Goal: Task Accomplishment & Management: Manage account settings

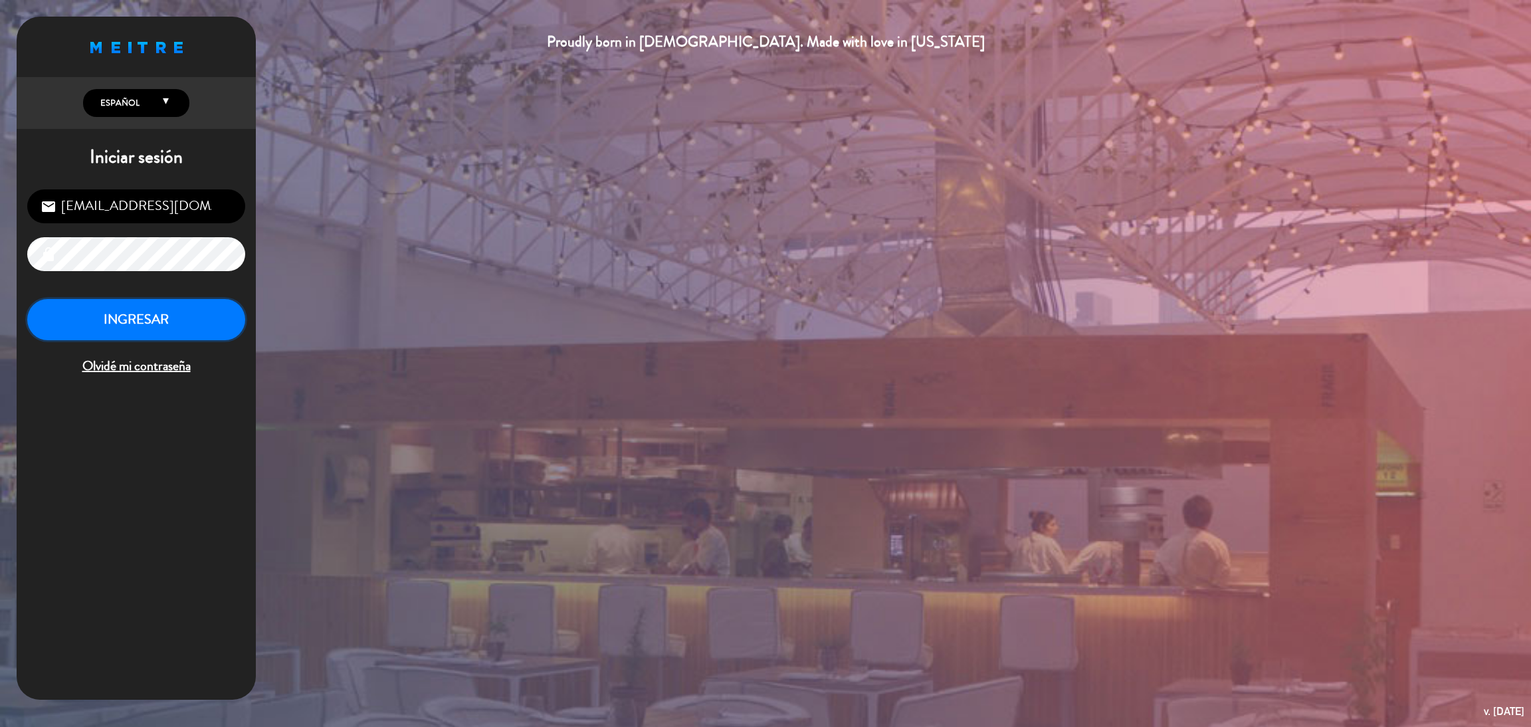
click at [170, 329] on button "INGRESAR" at bounding box center [136, 320] width 218 height 42
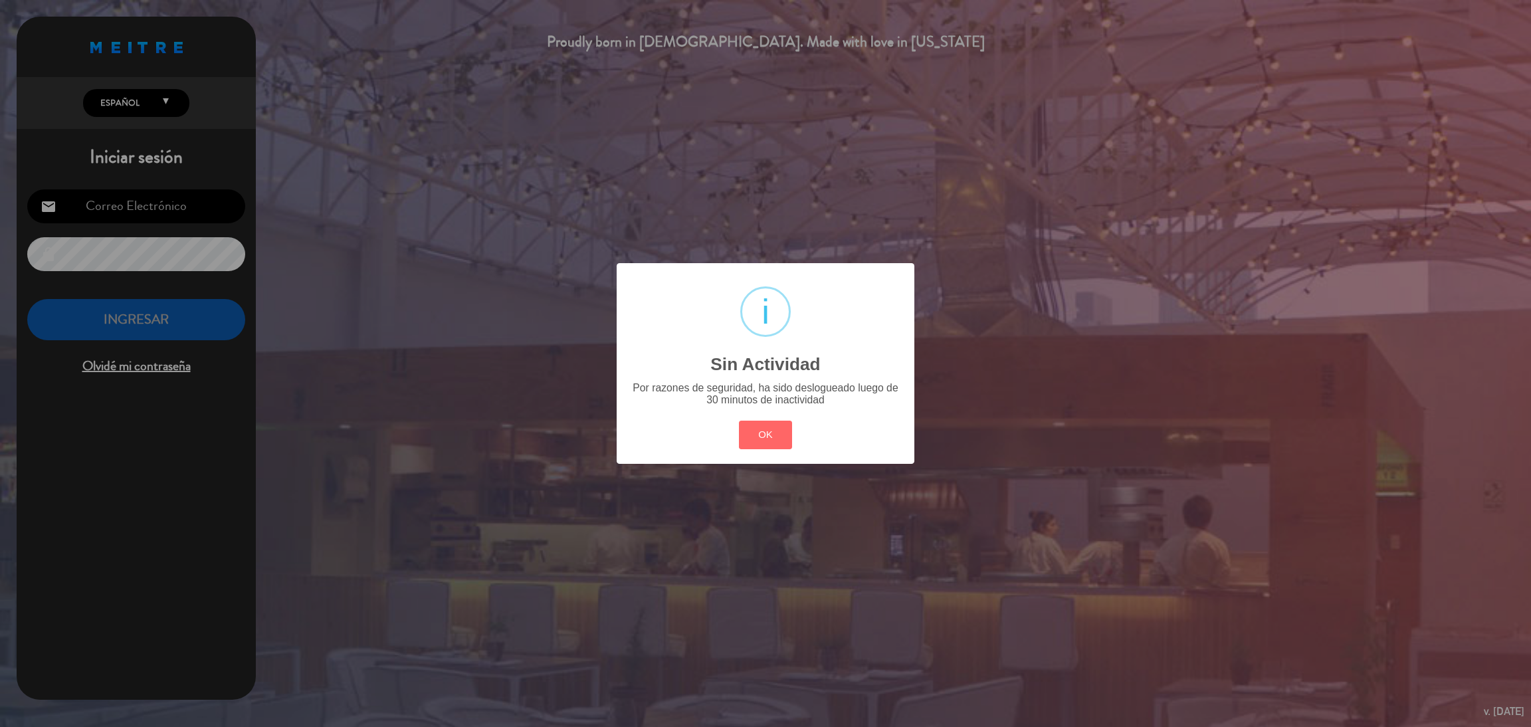
type input "[EMAIL_ADDRESS][DOMAIN_NAME]"
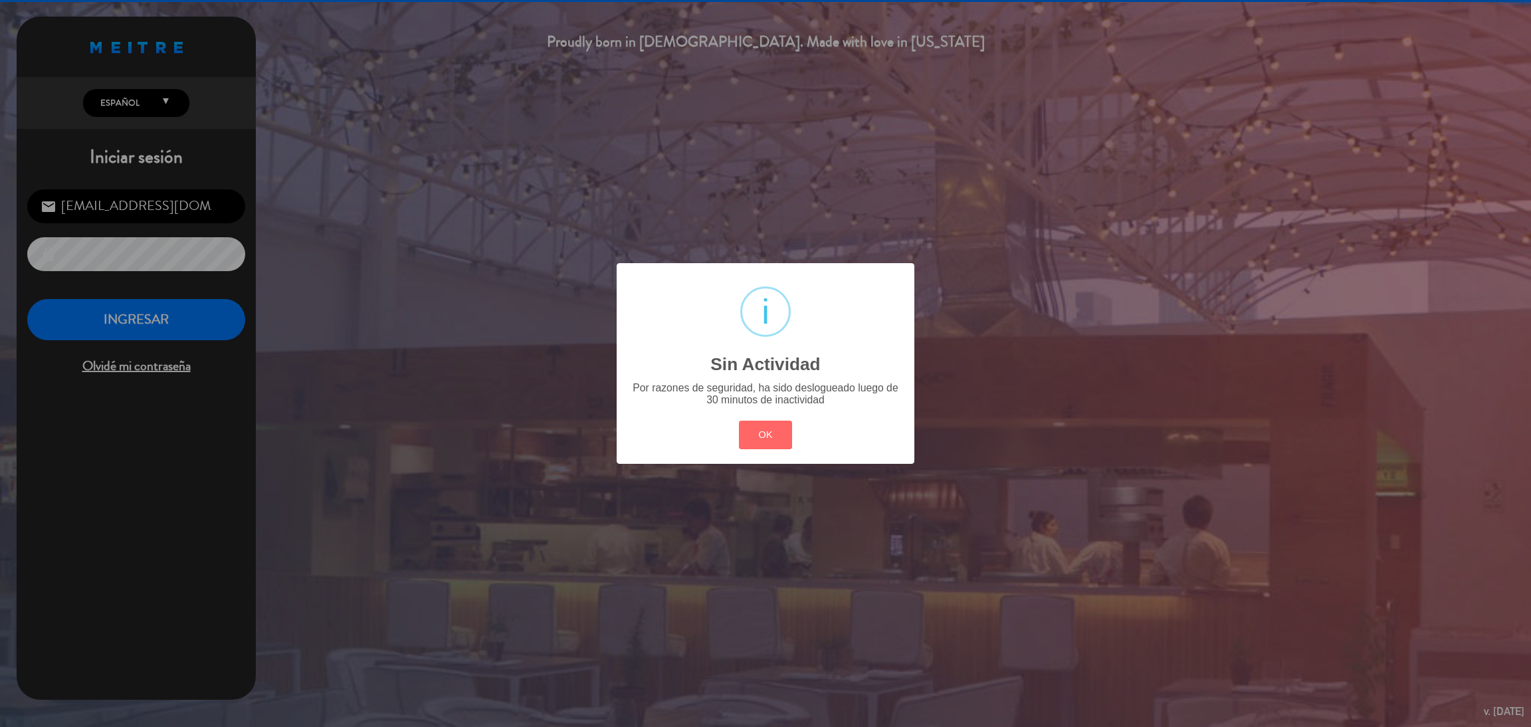
click at [739, 421] on button "OK" at bounding box center [766, 435] width 54 height 29
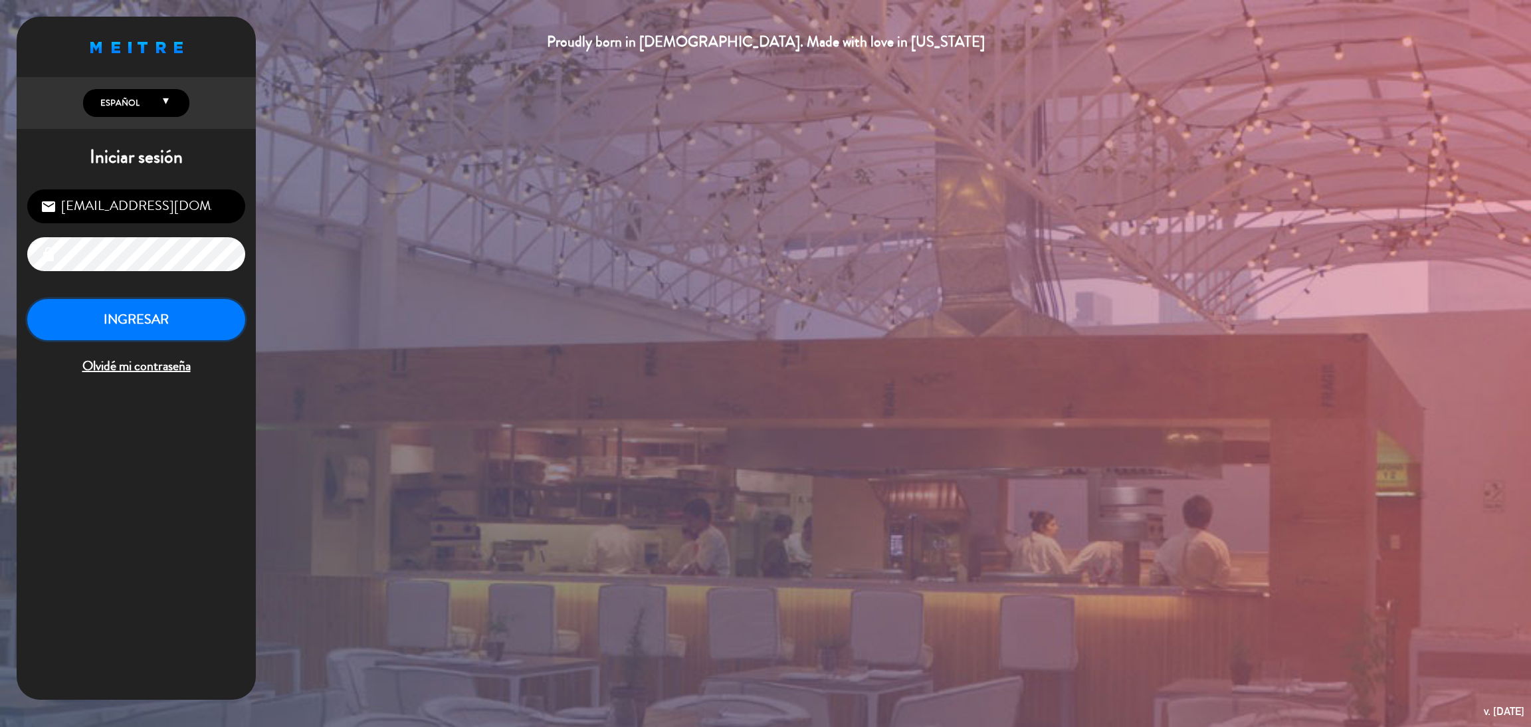
click at [138, 313] on button "INGRESAR" at bounding box center [136, 320] width 218 height 42
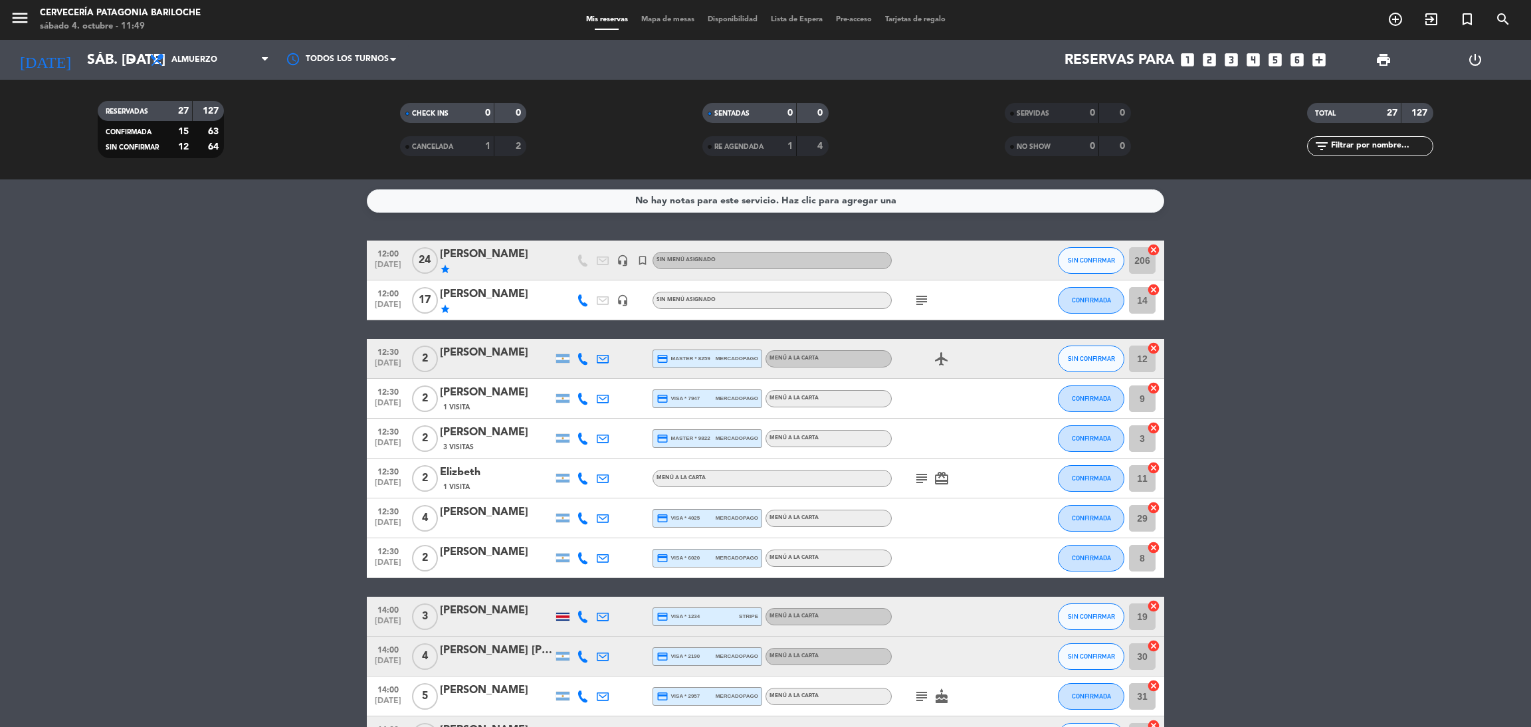
drag, startPoint x: 367, startPoint y: 22, endPoint x: 1341, endPoint y: 380, distance: 1037.1
drag, startPoint x: 652, startPoint y: 10, endPoint x: 652, endPoint y: 19, distance: 9.3
click at [652, 15] on div "menu Cervecería Patagonia Bariloche sábado 4. octubre - 11:49 Mis reservas Mapa…" at bounding box center [765, 20] width 1531 height 40
click at [652, 19] on span "Mapa de mesas" at bounding box center [667, 19] width 66 height 7
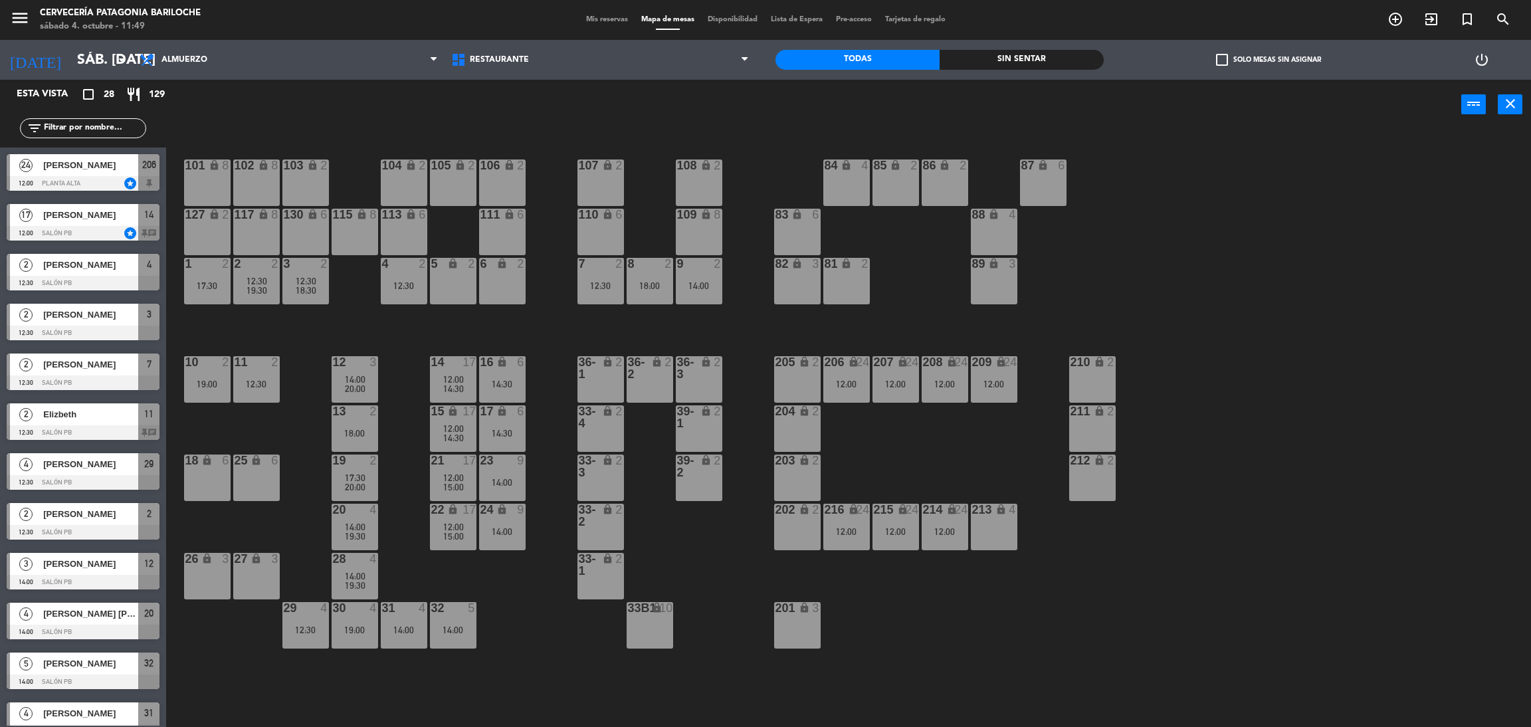
click at [397, 332] on div "101 lock 8 102 lock 8 104 lock 2 105 lock 2 106 lock 2 103 lock 2 107 lock 2 10…" at bounding box center [855, 434] width 1349 height 597
click at [213, 579] on div "26 lock 3" at bounding box center [207, 576] width 47 height 47
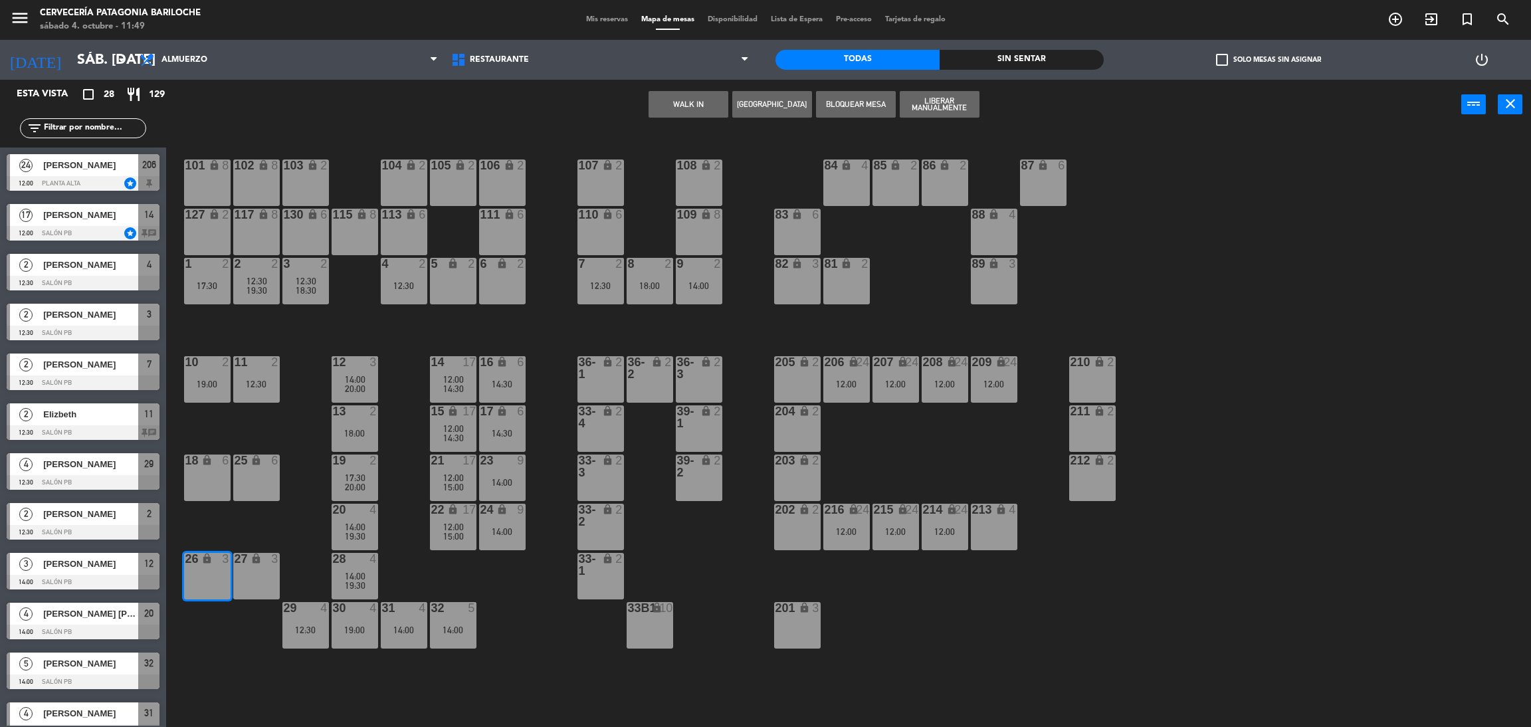
click at [695, 104] on button "WALK IN" at bounding box center [688, 104] width 80 height 27
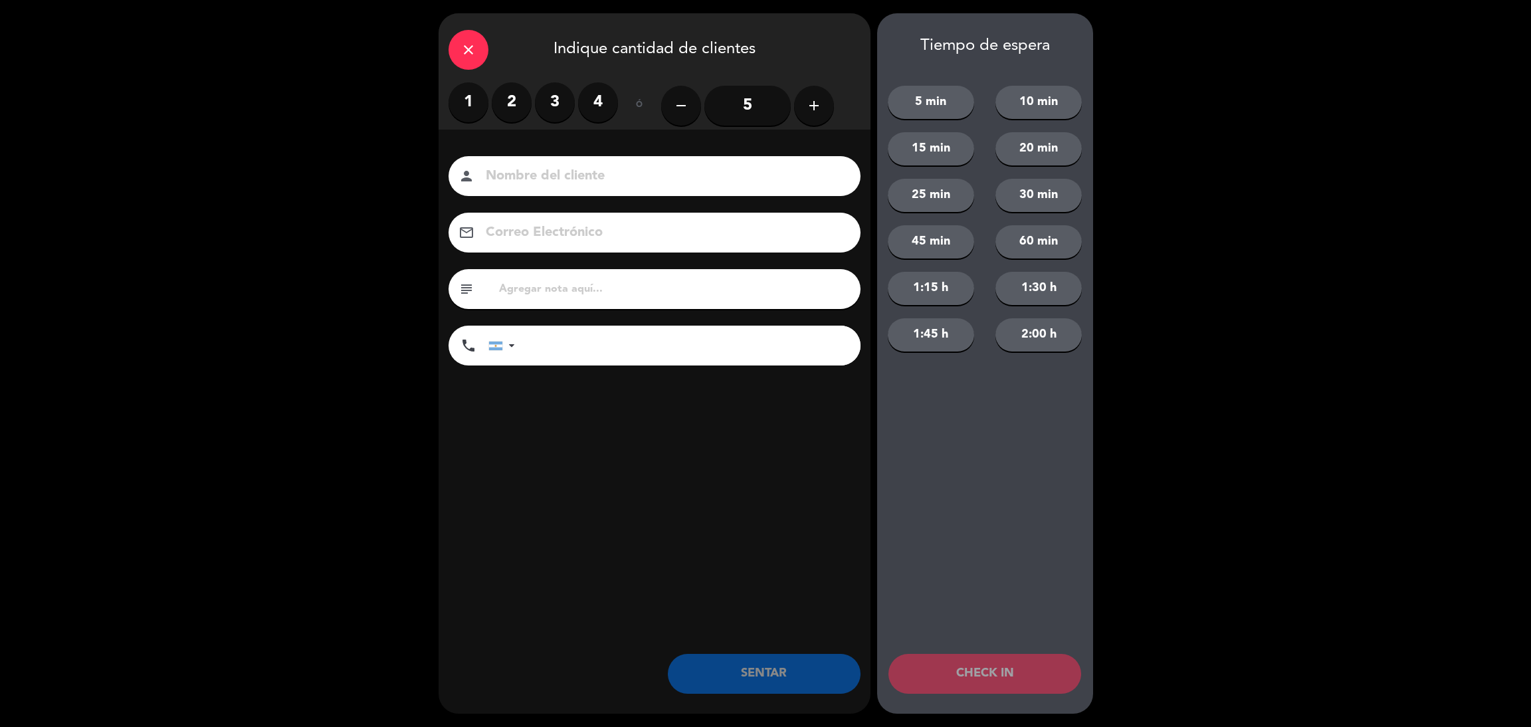
click at [545, 108] on label "3" at bounding box center [555, 102] width 40 height 40
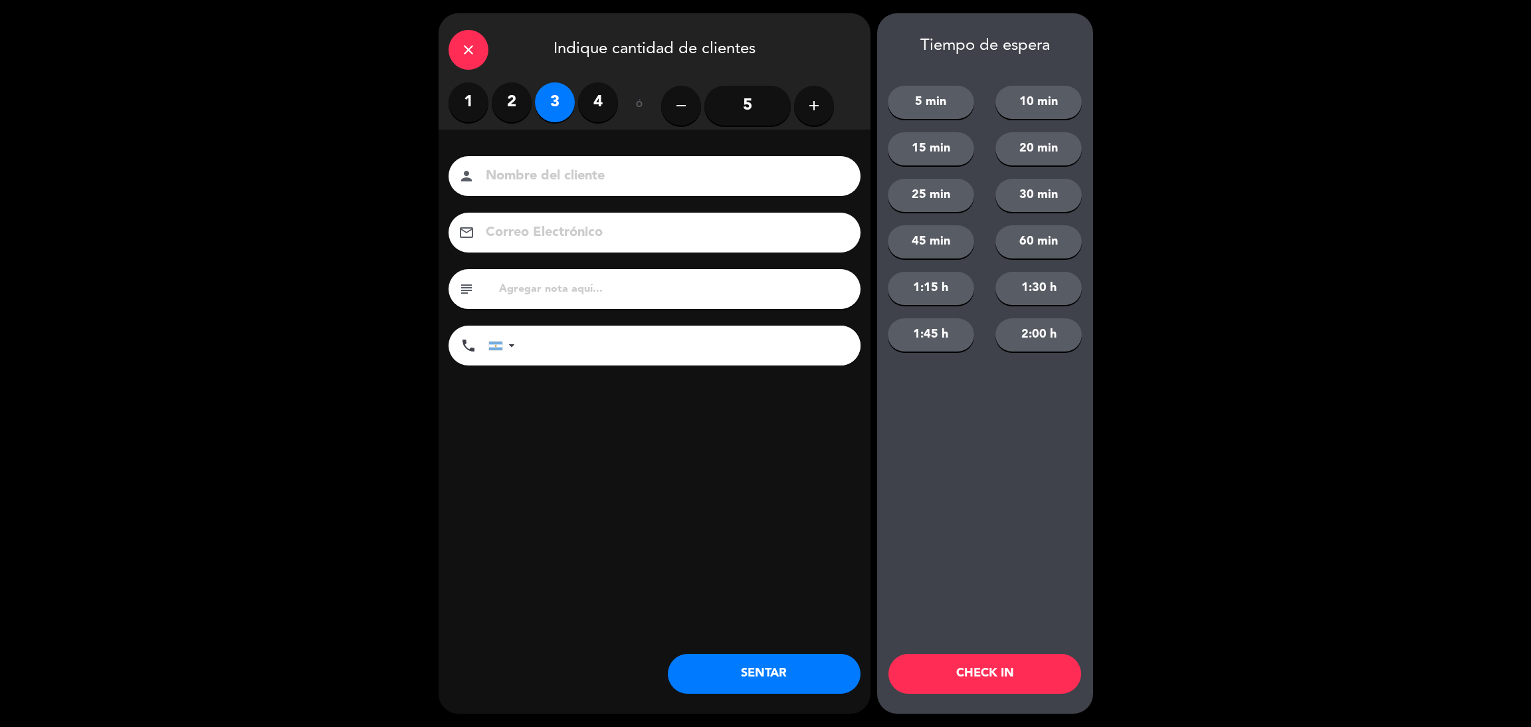
click at [535, 183] on input at bounding box center [663, 176] width 359 height 23
type input "[DATE][PERSON_NAME]"
click at [601, 330] on input "tel" at bounding box center [694, 346] width 332 height 40
type input "1131953002"
click at [960, 155] on button "15 min" at bounding box center [931, 148] width 86 height 33
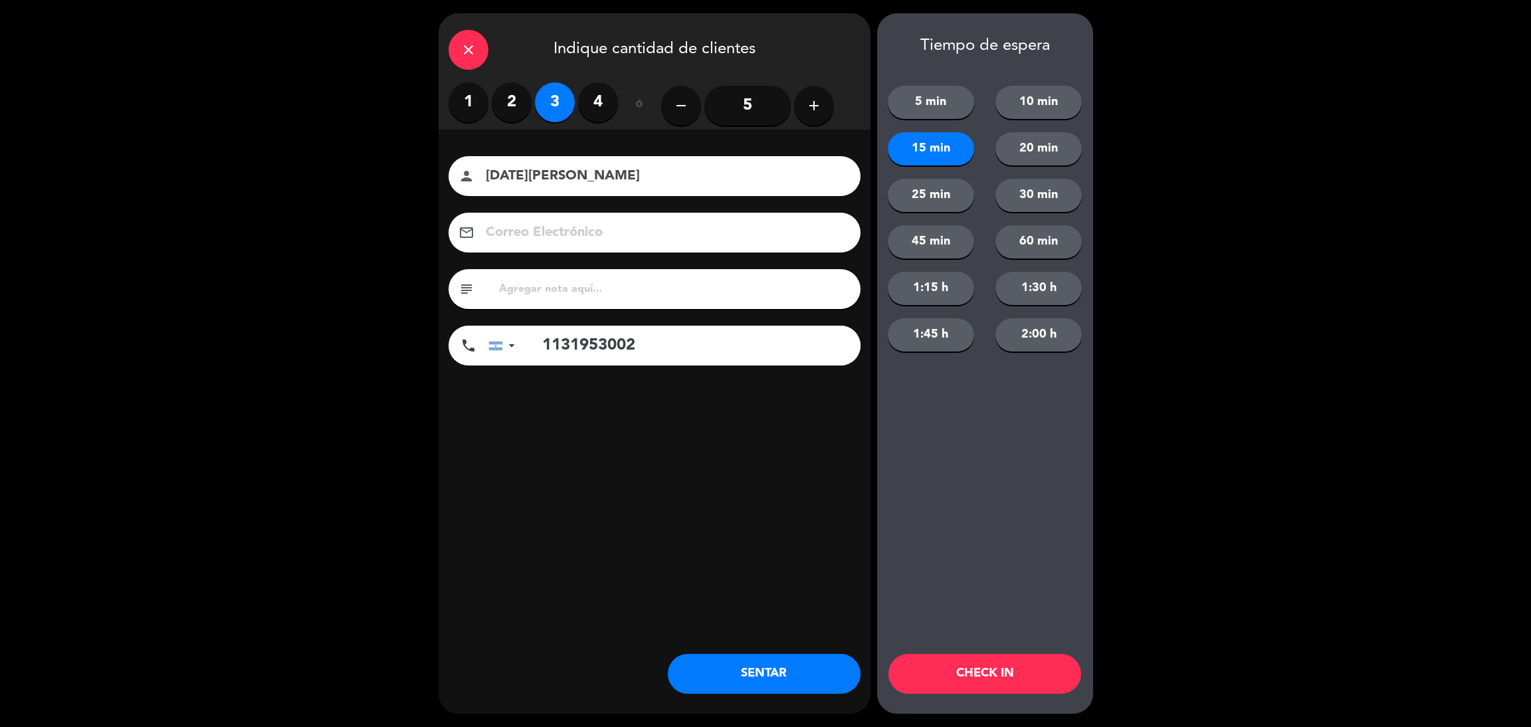
click at [988, 666] on button "CHECK IN" at bounding box center [984, 674] width 193 height 40
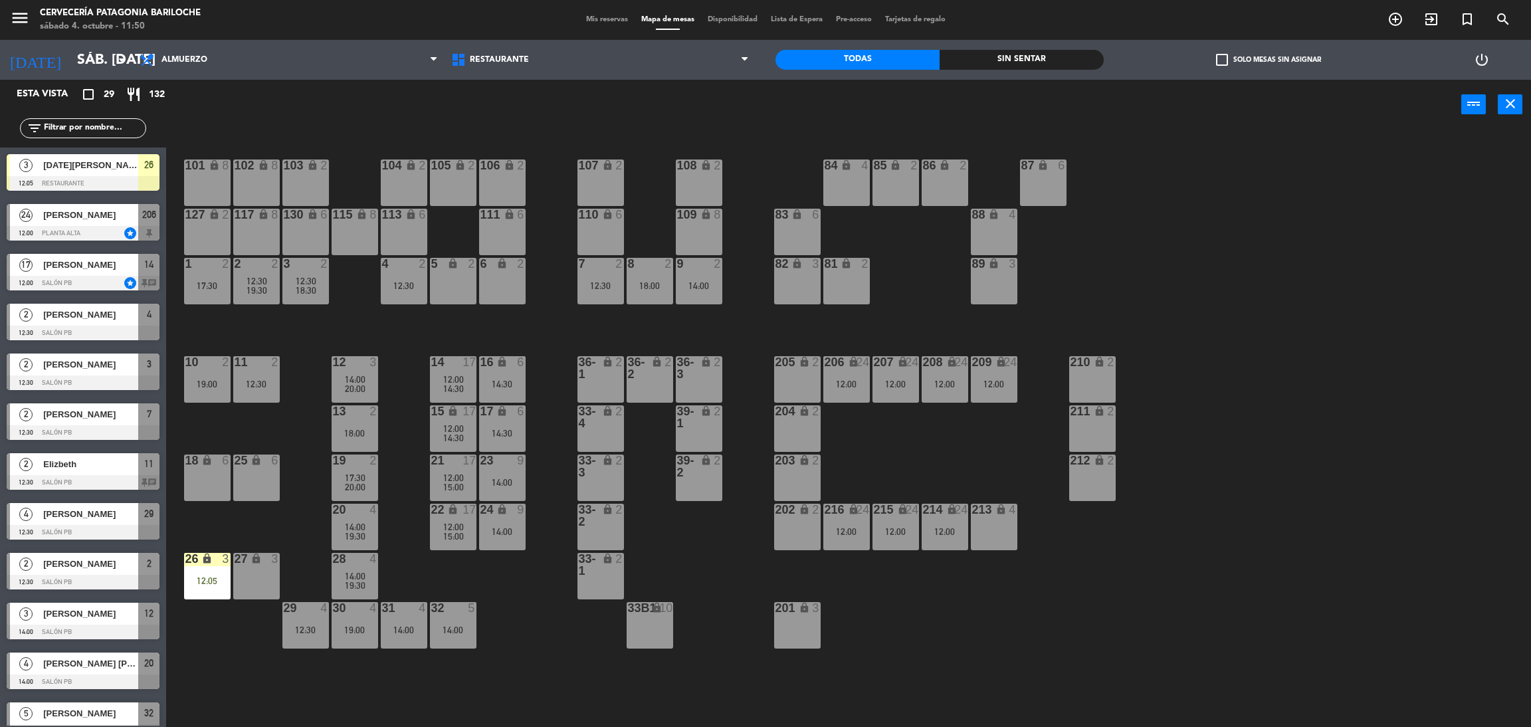
click at [487, 622] on div "101 lock 8 102 lock 8 104 lock 2 105 lock 2 106 lock 2 103 lock 2 107 lock 2 10…" at bounding box center [855, 434] width 1349 height 597
click at [332, 336] on div "101 lock 8 102 lock 8 104 lock 2 105 lock 2 106 lock 2 103 lock 2 107 lock 2 10…" at bounding box center [855, 434] width 1349 height 597
click at [262, 564] on div "lock" at bounding box center [256, 559] width 22 height 13
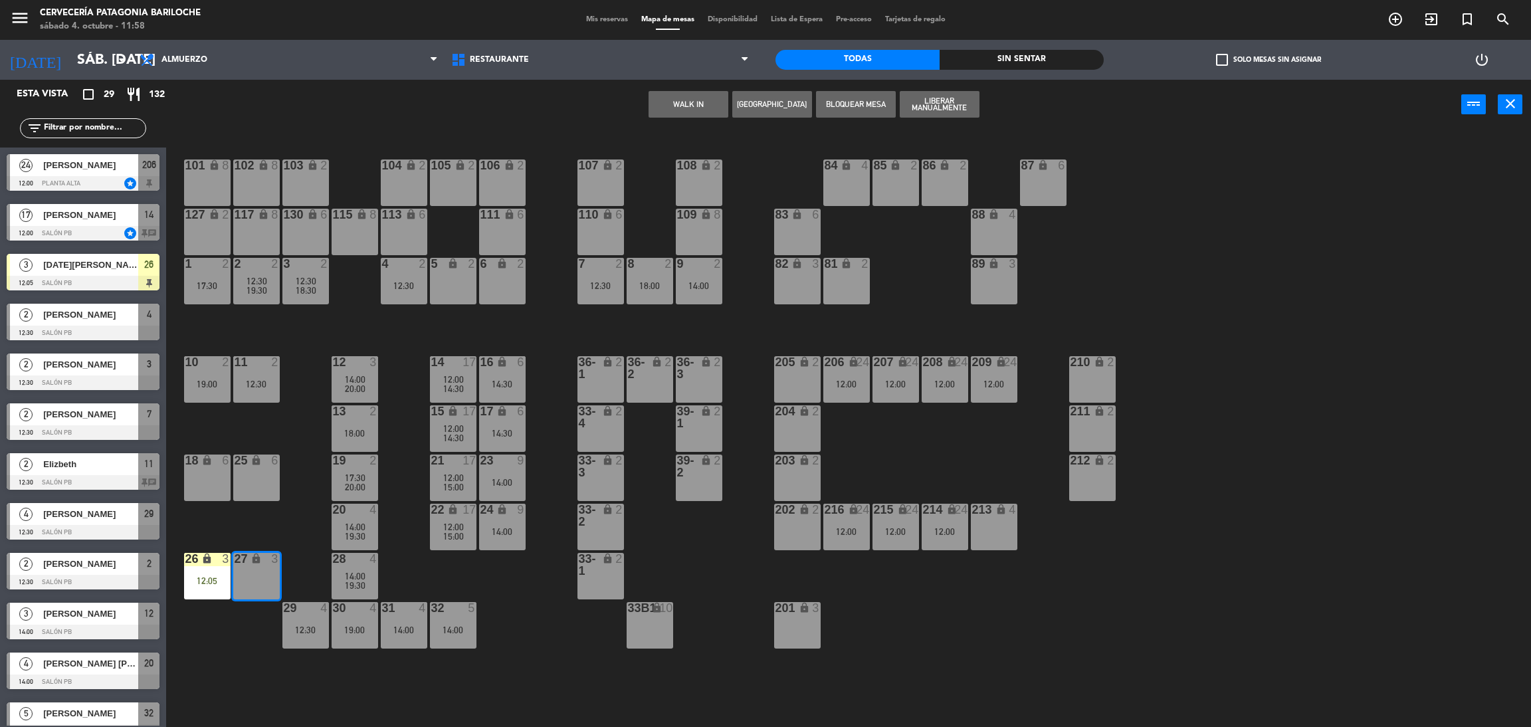
click at [703, 103] on button "WALK IN" at bounding box center [688, 104] width 80 height 27
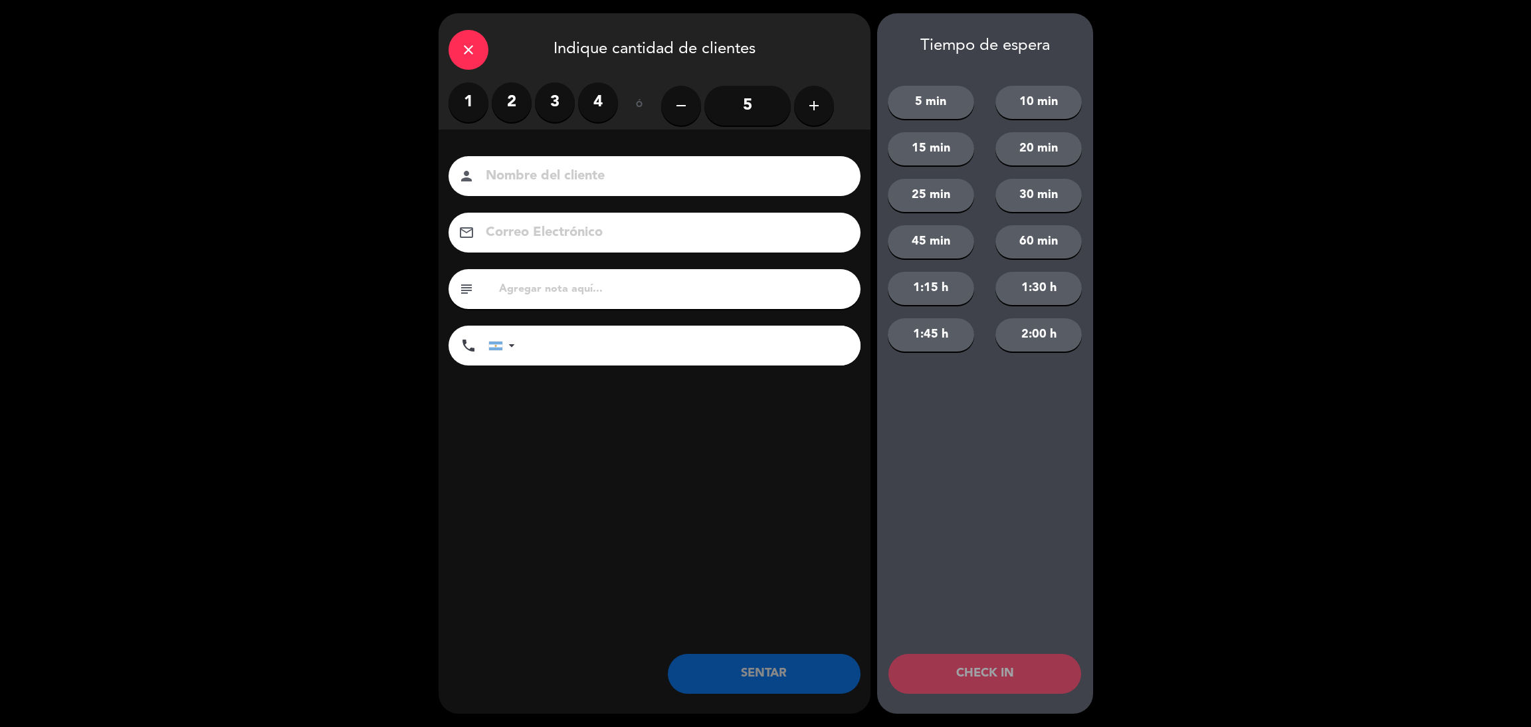
click at [505, 100] on label "2" at bounding box center [512, 102] width 40 height 40
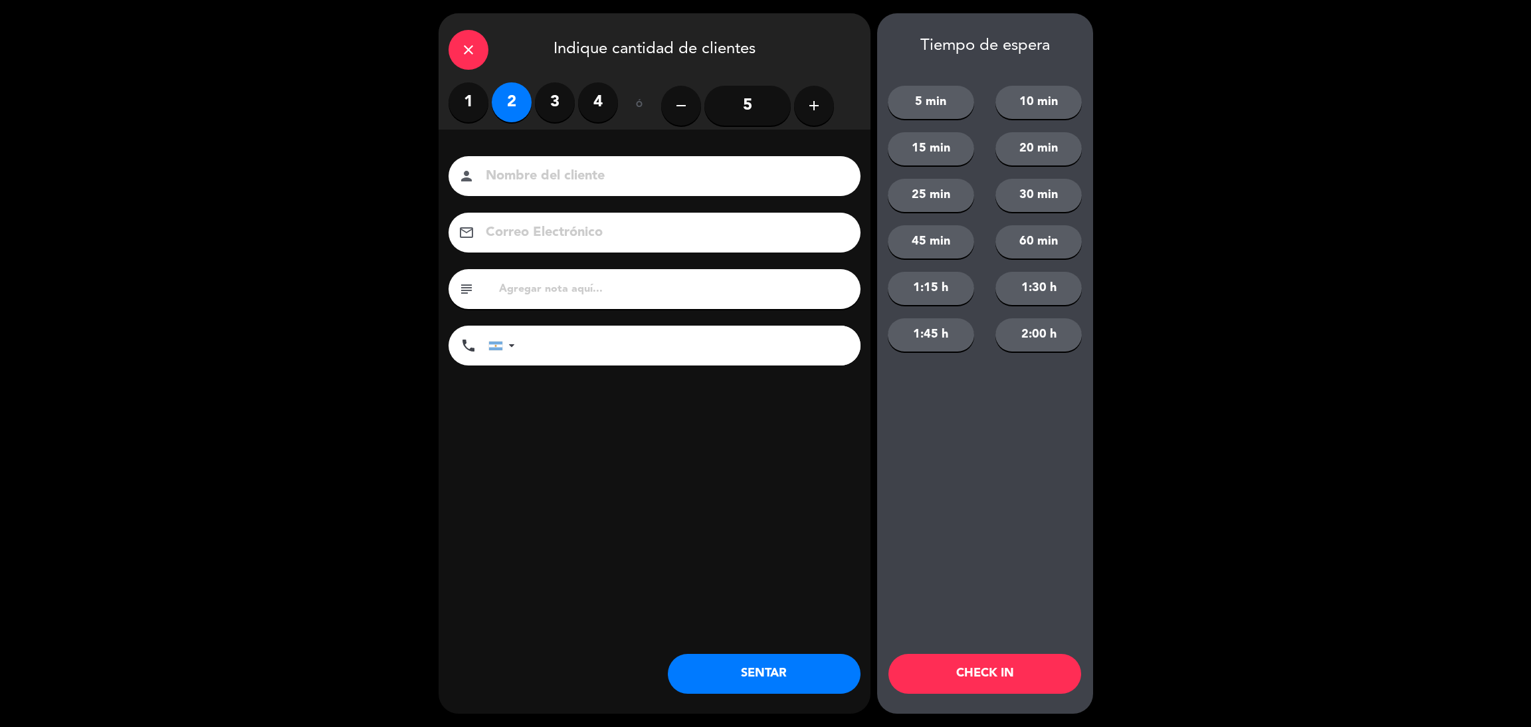
click at [523, 176] on input at bounding box center [663, 176] width 359 height 23
type input "[PERSON_NAME]"
click at [761, 350] on input "tel" at bounding box center [694, 346] width 332 height 40
type input "1133231288"
click at [1037, 107] on button "10 min" at bounding box center [1038, 102] width 86 height 33
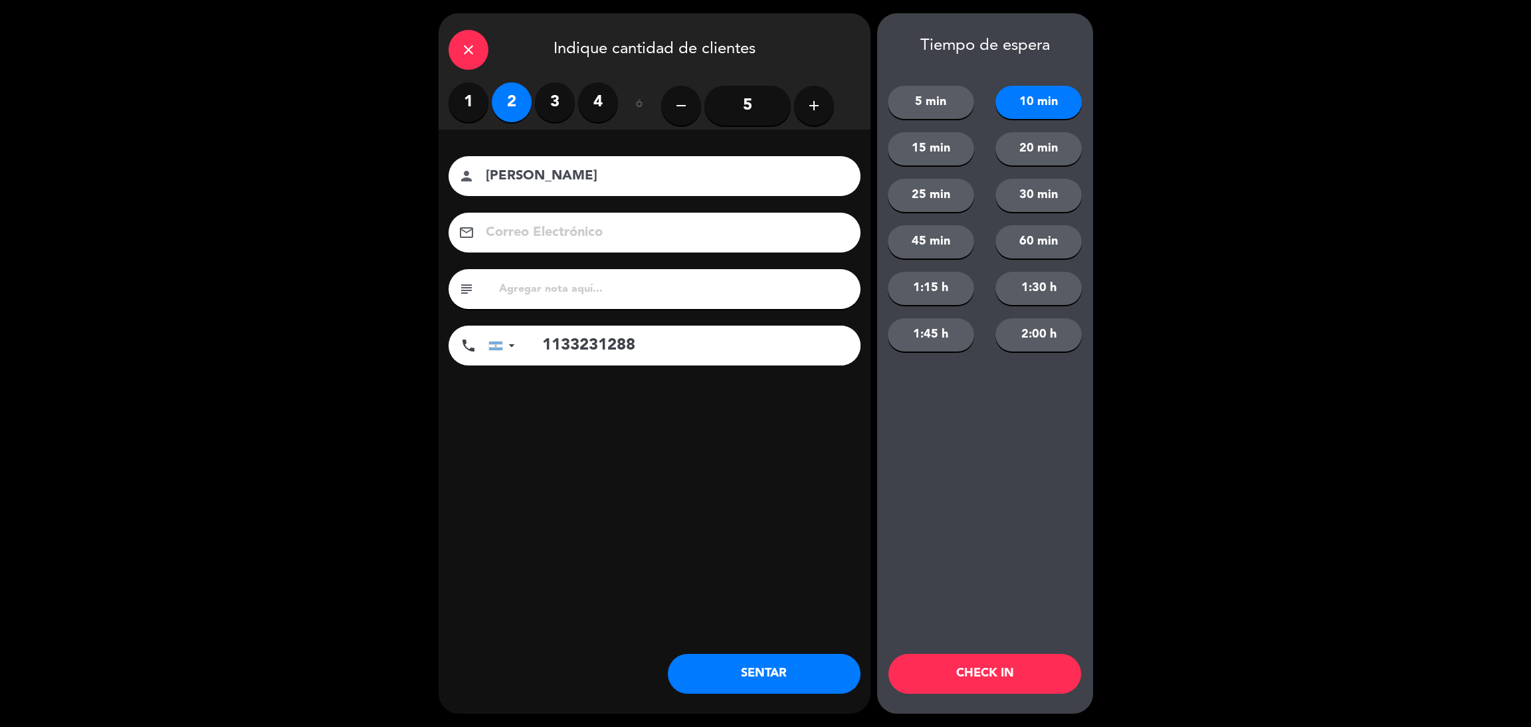
click at [934, 666] on button "CHECK IN" at bounding box center [984, 674] width 193 height 40
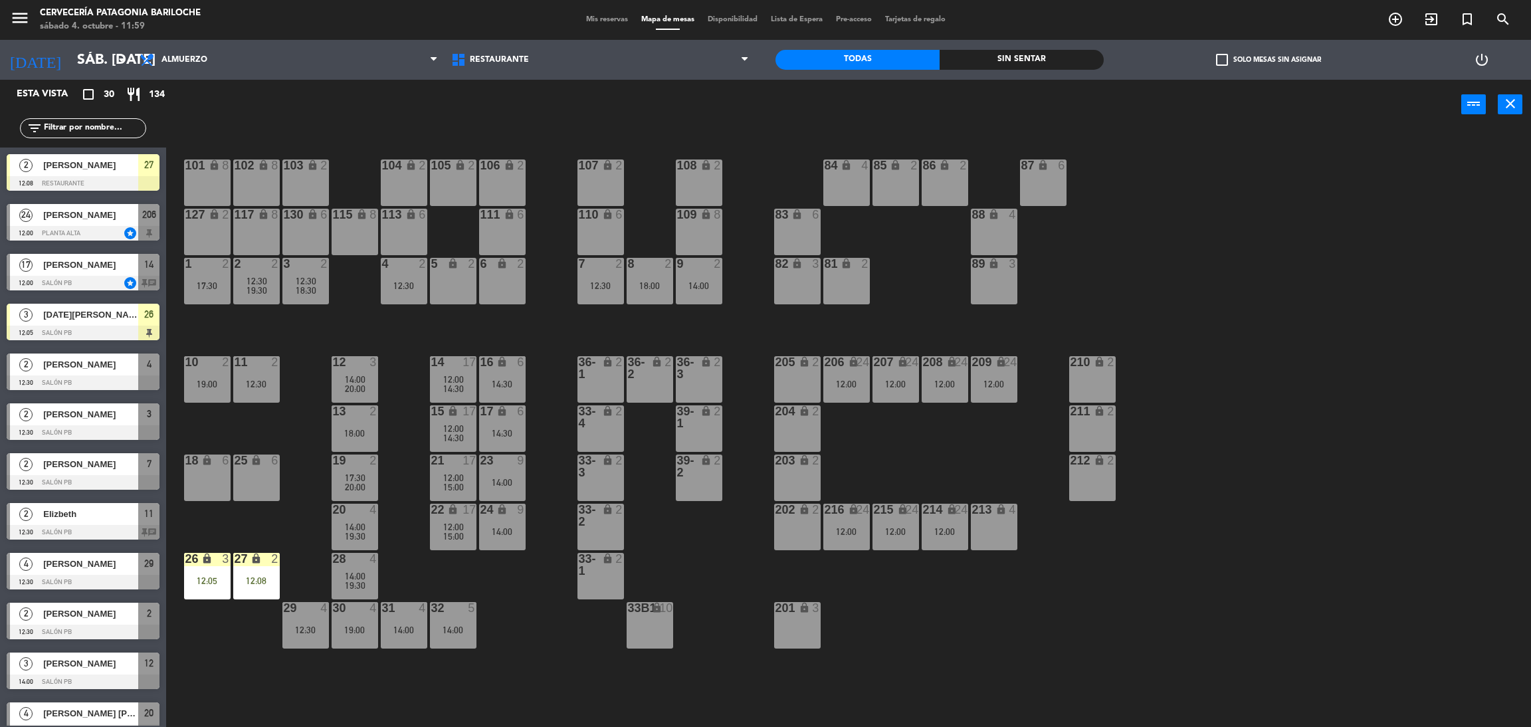
click at [386, 324] on div "101 lock 8 102 lock 8 104 lock 2 105 lock 2 106 lock 2 103 lock 2 107 lock 2 10…" at bounding box center [855, 434] width 1349 height 597
click at [447, 284] on div "5 lock 2" at bounding box center [453, 281] width 47 height 47
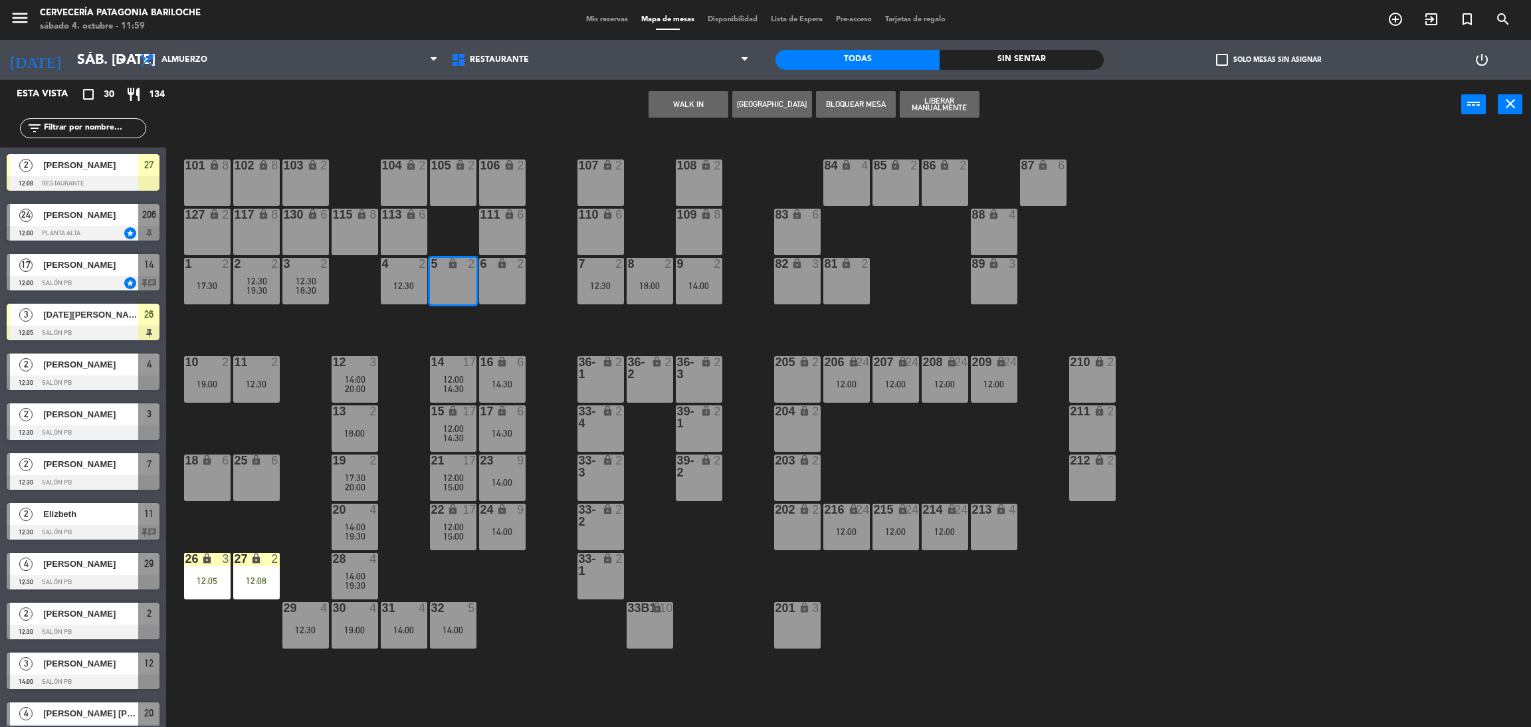
click at [700, 109] on button "WALK IN" at bounding box center [688, 104] width 80 height 27
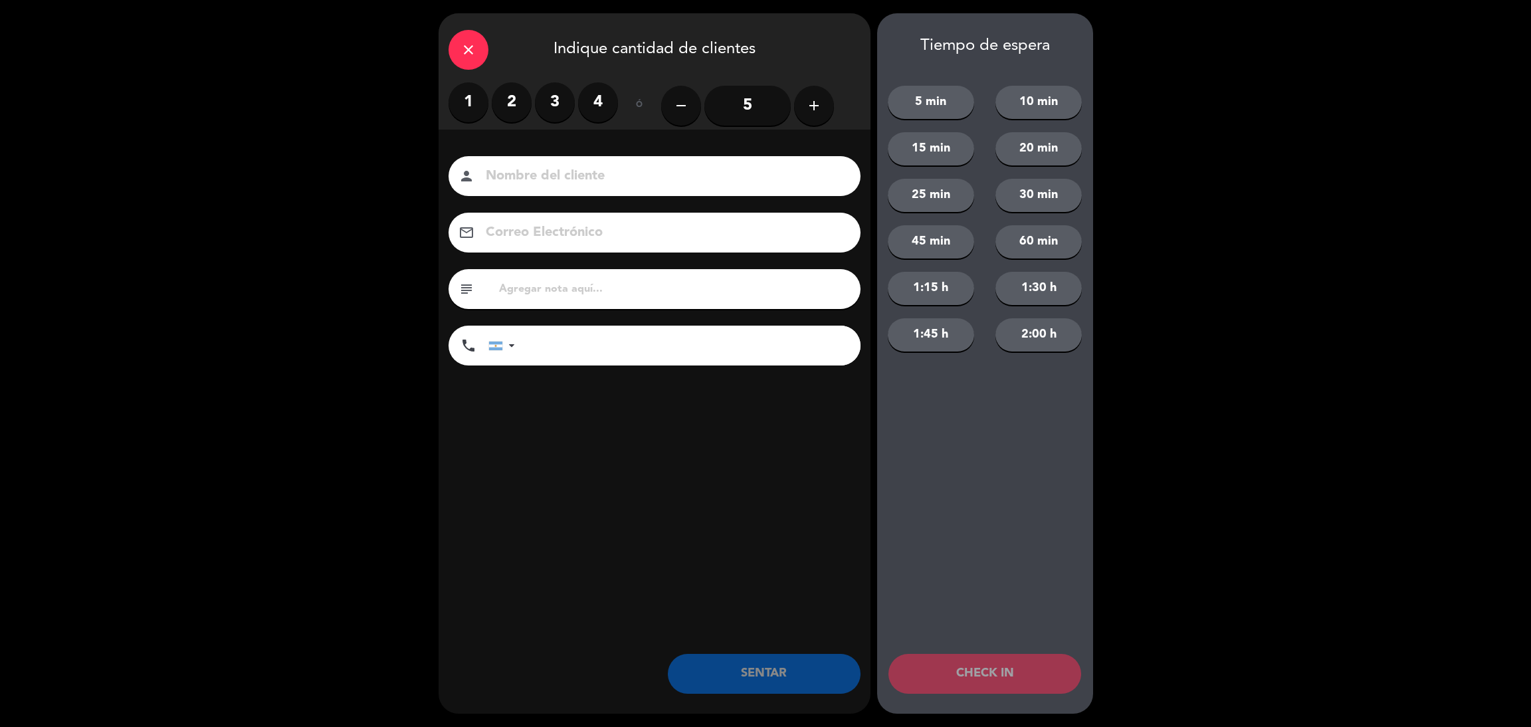
click at [515, 104] on label "2" at bounding box center [512, 102] width 40 height 40
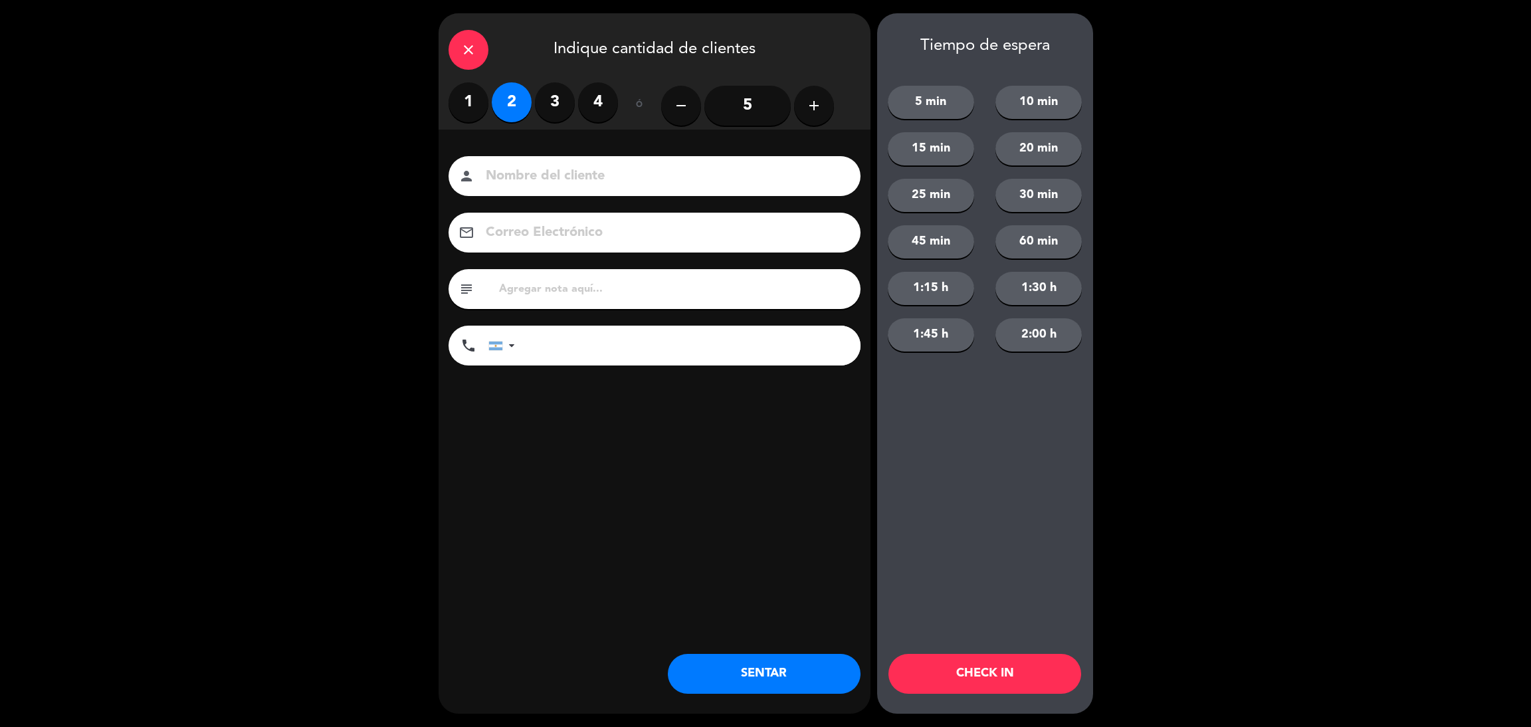
click at [523, 169] on input at bounding box center [663, 176] width 359 height 23
type input "[PERSON_NAME]"
click at [654, 348] on input "tel" at bounding box center [694, 346] width 332 height 40
type input "3756610219"
click at [1046, 113] on button "10 min" at bounding box center [1038, 102] width 86 height 33
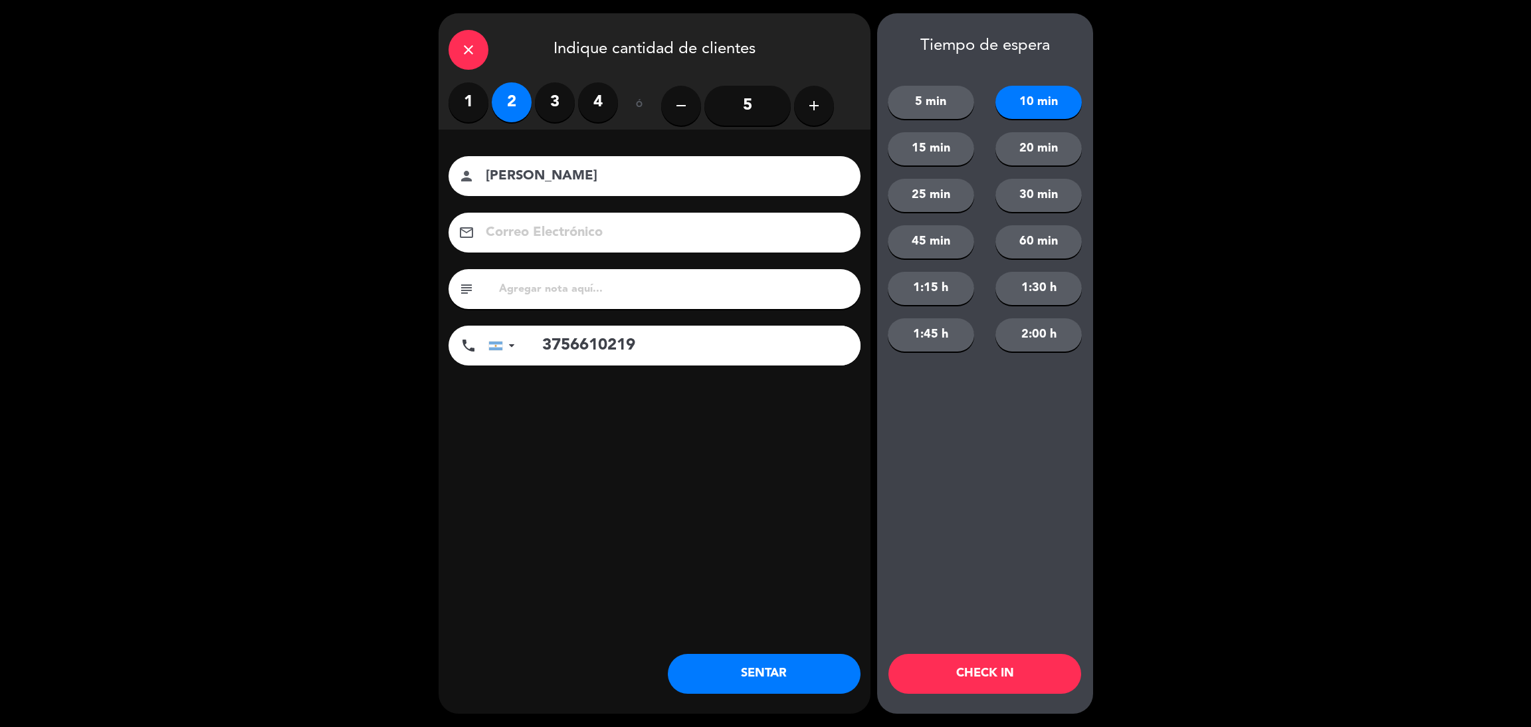
click at [1007, 666] on button "CHECK IN" at bounding box center [984, 674] width 193 height 40
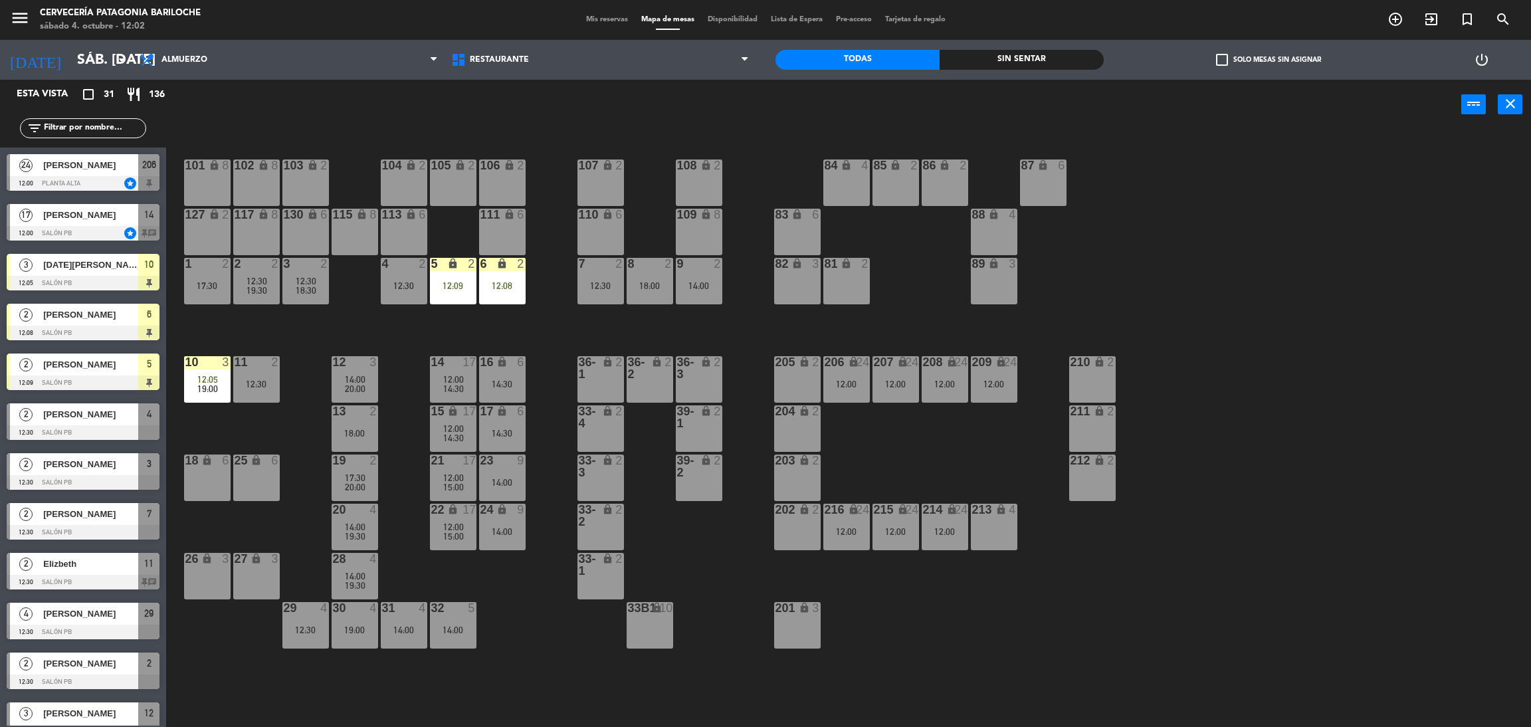
click at [547, 319] on div "101 lock 8 102 lock 8 104 lock 2 105 lock 2 106 lock 2 103 lock 2 107 lock 2 10…" at bounding box center [855, 434] width 1349 height 597
click at [318, 336] on div "101 lock 8 102 lock 8 104 lock 2 105 lock 2 106 lock 2 103 lock 2 107 lock 2 10…" at bounding box center [855, 434] width 1349 height 597
click at [296, 555] on div "101 lock 8 102 lock 8 104 lock 2 105 lock 2 106 lock 2 103 lock 2 107 lock 2 10…" at bounding box center [855, 434] width 1349 height 597
click at [202, 565] on div "26 lock 3" at bounding box center [207, 559] width 47 height 13
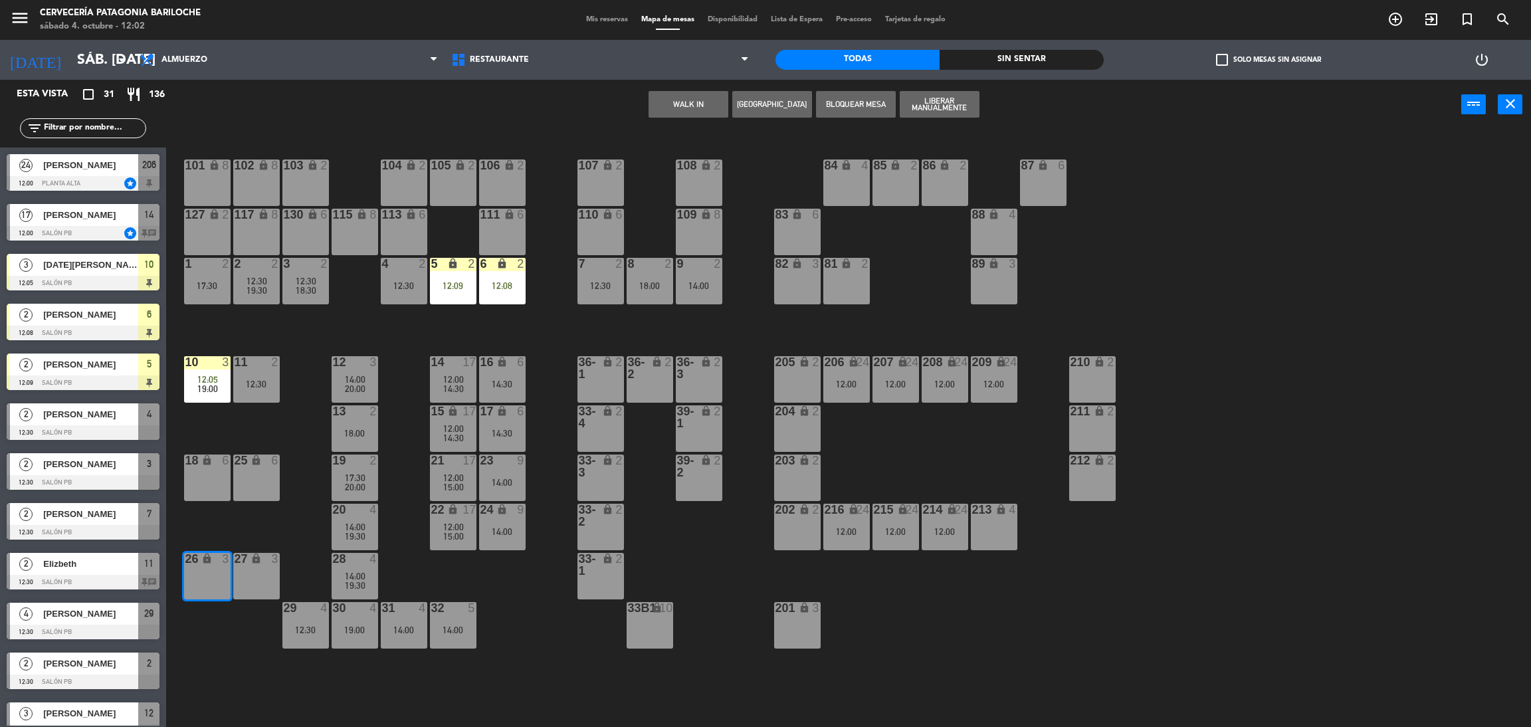
click at [690, 100] on button "WALK IN" at bounding box center [688, 104] width 80 height 27
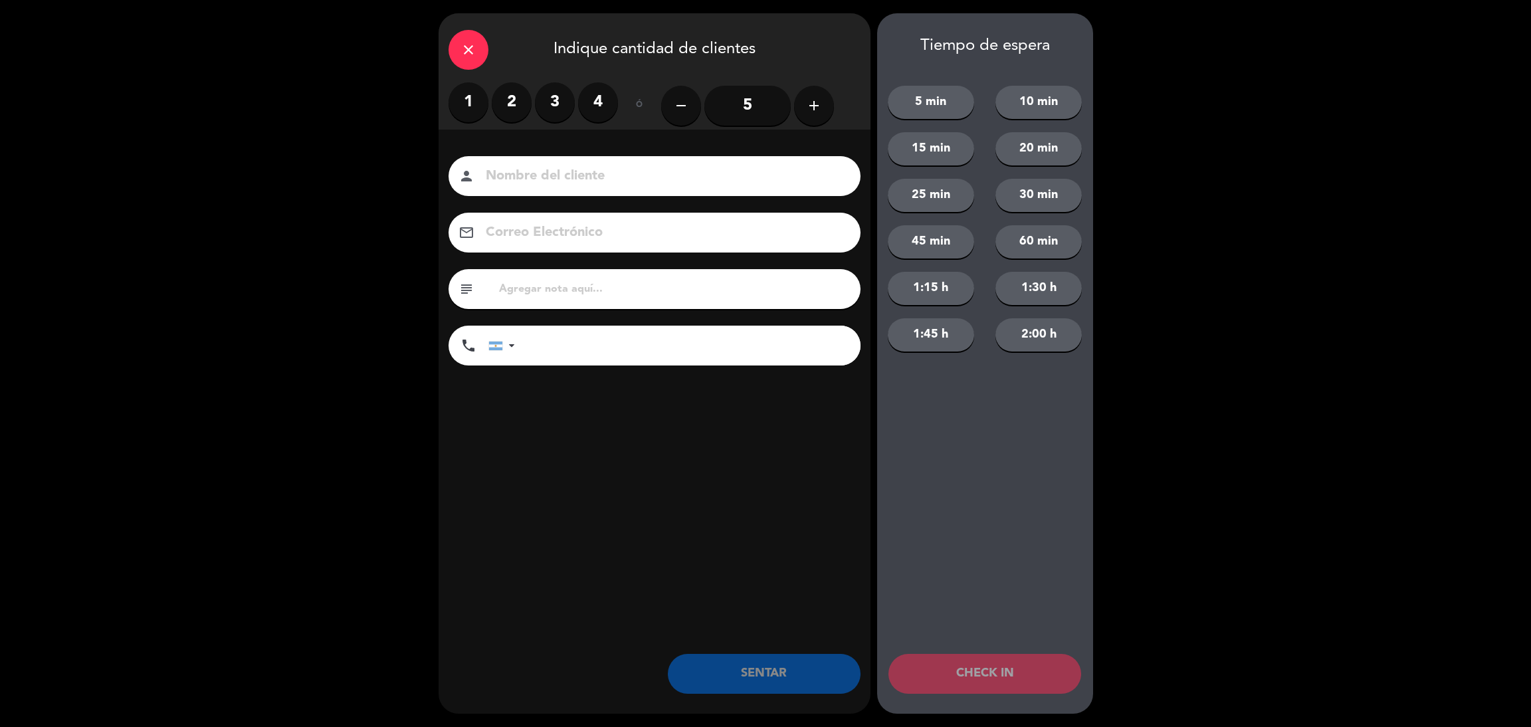
click at [548, 100] on label "3" at bounding box center [555, 102] width 40 height 40
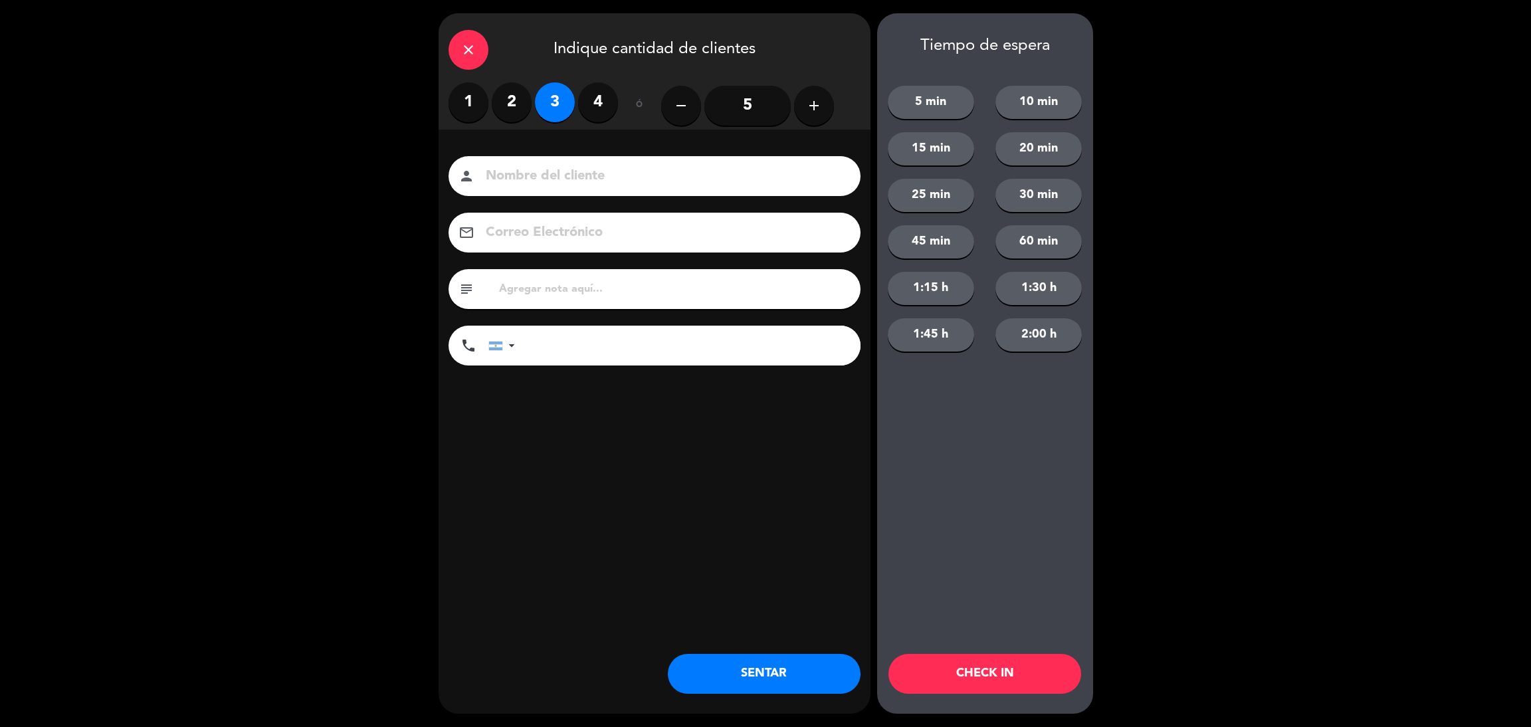
click at [539, 177] on input at bounding box center [663, 176] width 359 height 23
type input "[PERSON_NAME]"
click at [727, 357] on input "tel" at bounding box center [694, 346] width 332 height 40
type input "2914488849"
click at [1008, 99] on button "10 min" at bounding box center [1038, 102] width 86 height 33
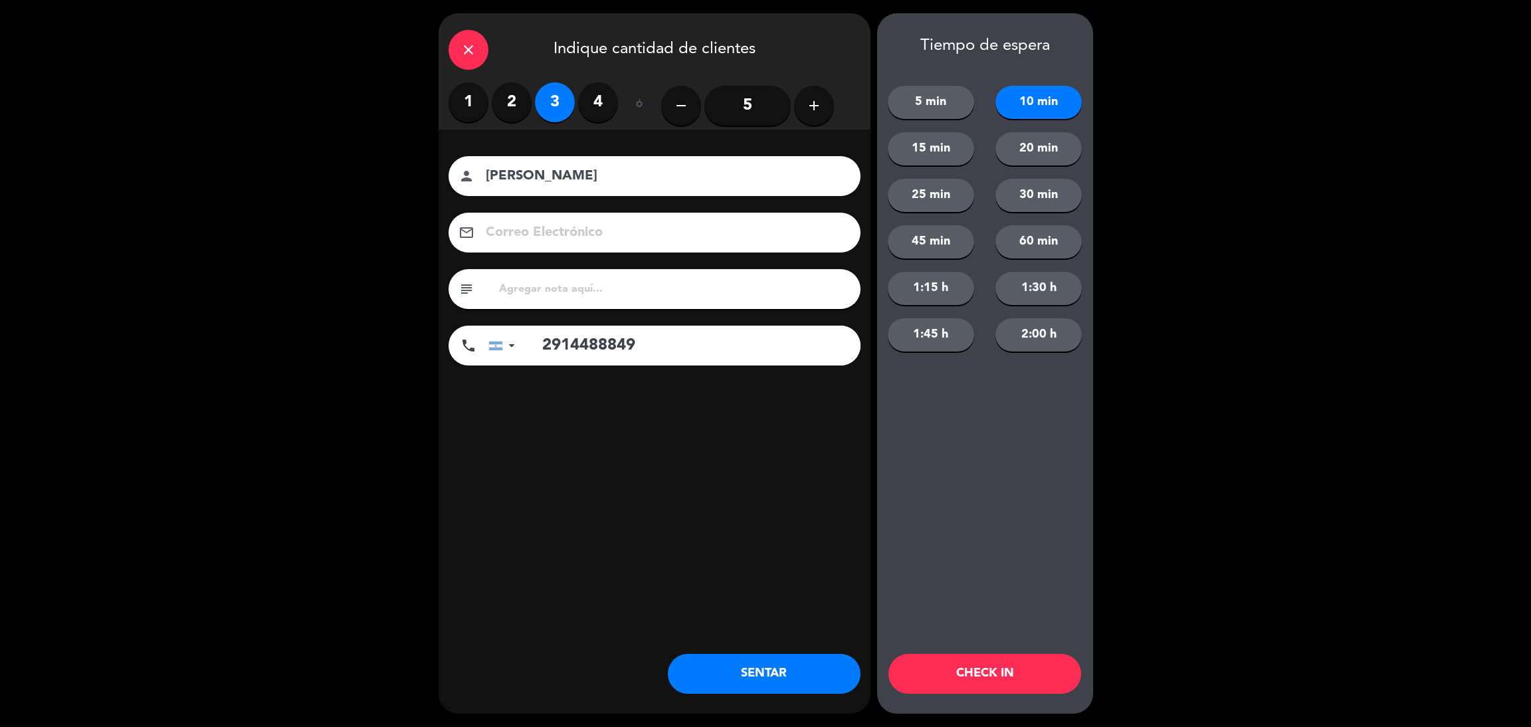
click at [995, 671] on button "CHECK IN" at bounding box center [984, 674] width 193 height 40
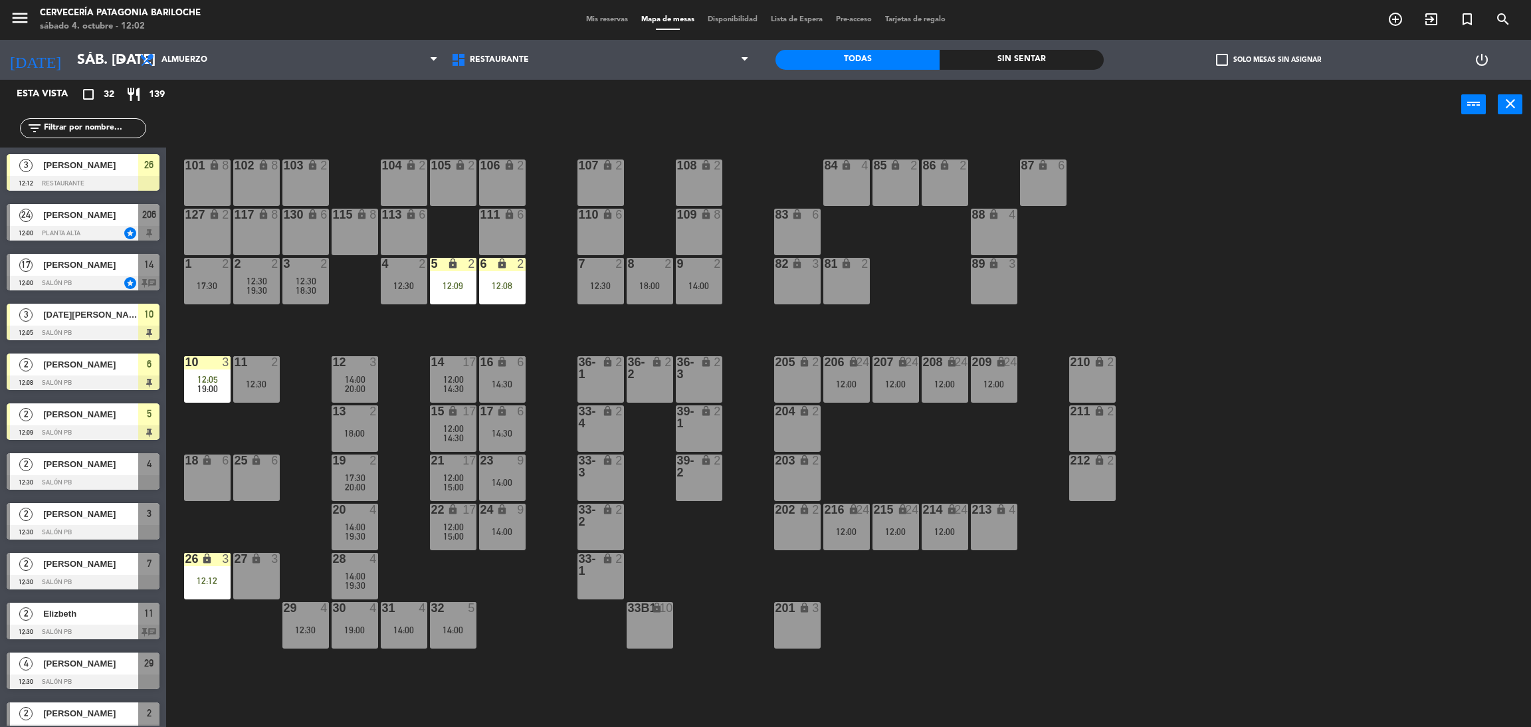
click at [320, 327] on div "101 lock 8 102 lock 8 104 lock 2 105 lock 2 106 lock 2 103 lock 2 107 lock 2 10…" at bounding box center [855, 434] width 1349 height 597
click at [264, 327] on div "101 lock 8 102 lock 8 104 lock 2 105 lock 2 106 lock 2 103 lock 2 107 lock 2 10…" at bounding box center [855, 434] width 1349 height 597
click at [631, 328] on div "101 lock 8 102 lock 8 104 lock 2 105 lock 2 106 lock 2 103 lock 2 107 lock 2 10…" at bounding box center [855, 434] width 1349 height 597
click at [654, 293] on div "8 2 18:00" at bounding box center [649, 281] width 47 height 47
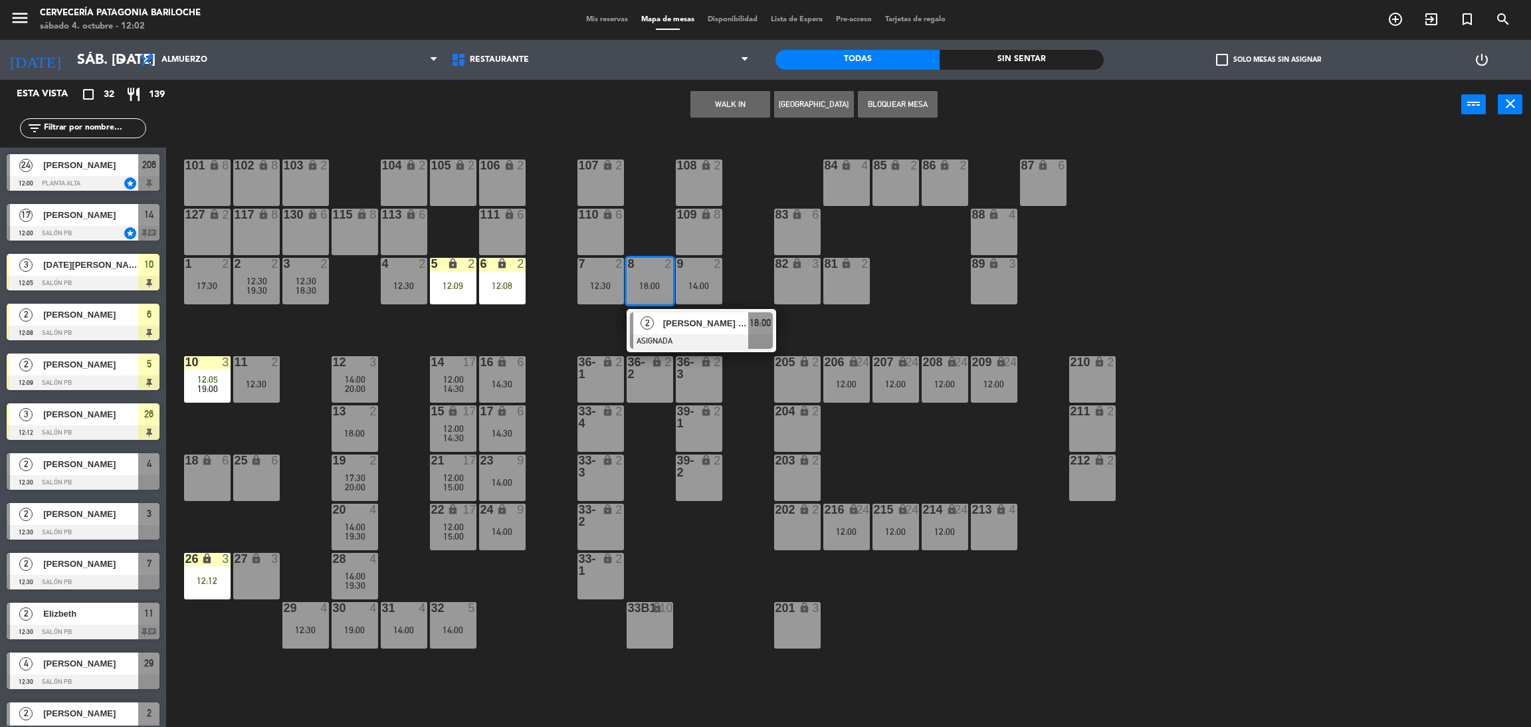
click at [733, 100] on button "WALK IN" at bounding box center [730, 104] width 80 height 27
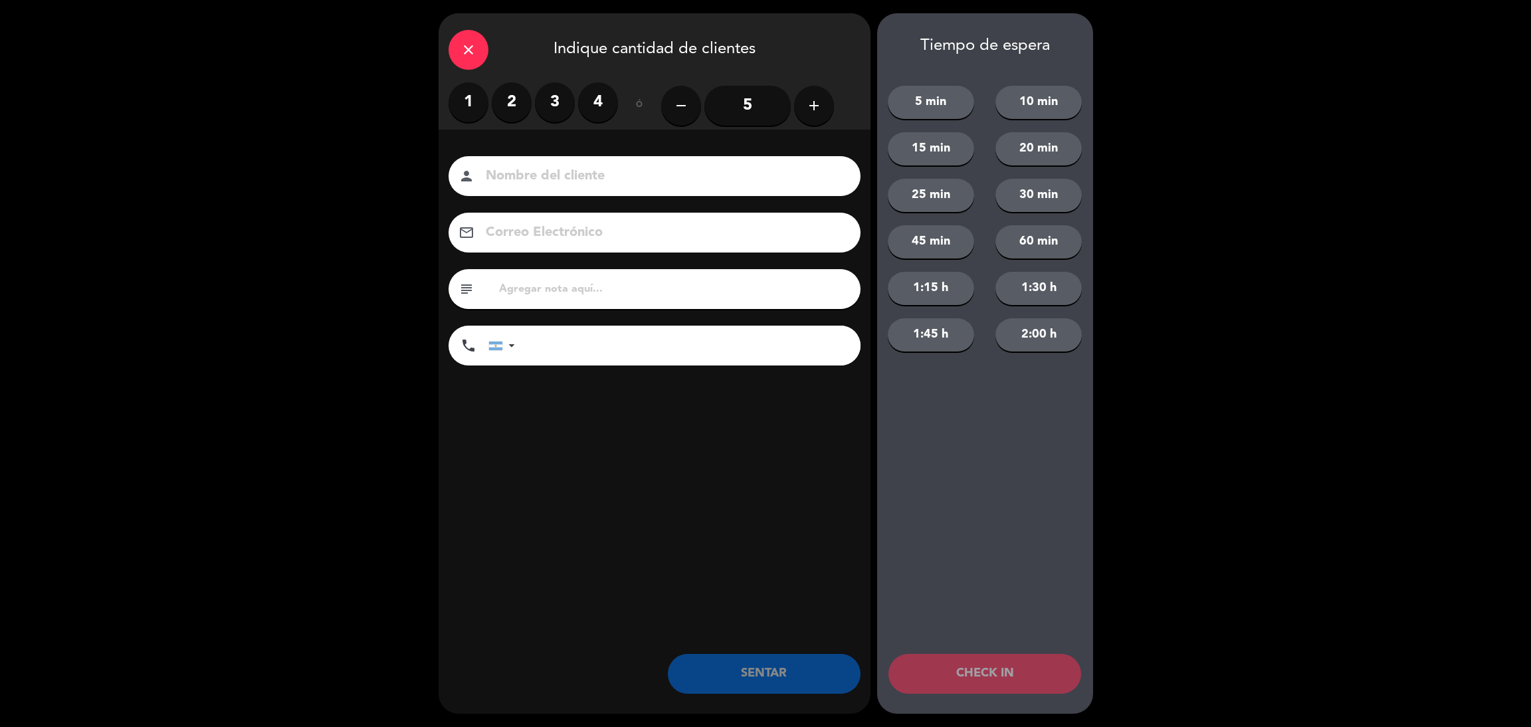
click at [537, 100] on label "3" at bounding box center [555, 102] width 40 height 40
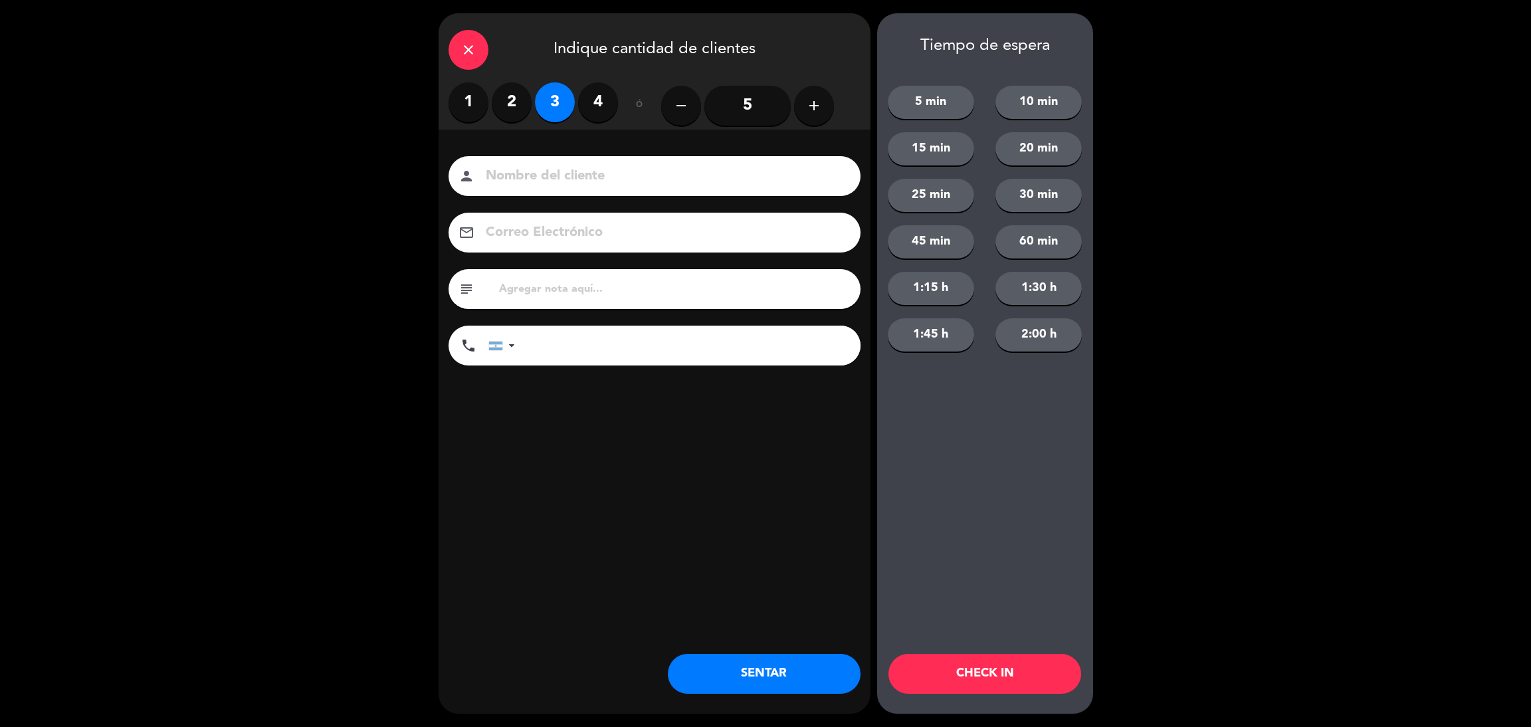
click at [512, 100] on label "2" at bounding box center [512, 102] width 40 height 40
click at [514, 184] on input at bounding box center [663, 176] width 359 height 23
type input "[PERSON_NAME]"
click at [737, 328] on input "tel" at bounding box center [694, 346] width 332 height 40
type input "[PHONE_NUMBER]"
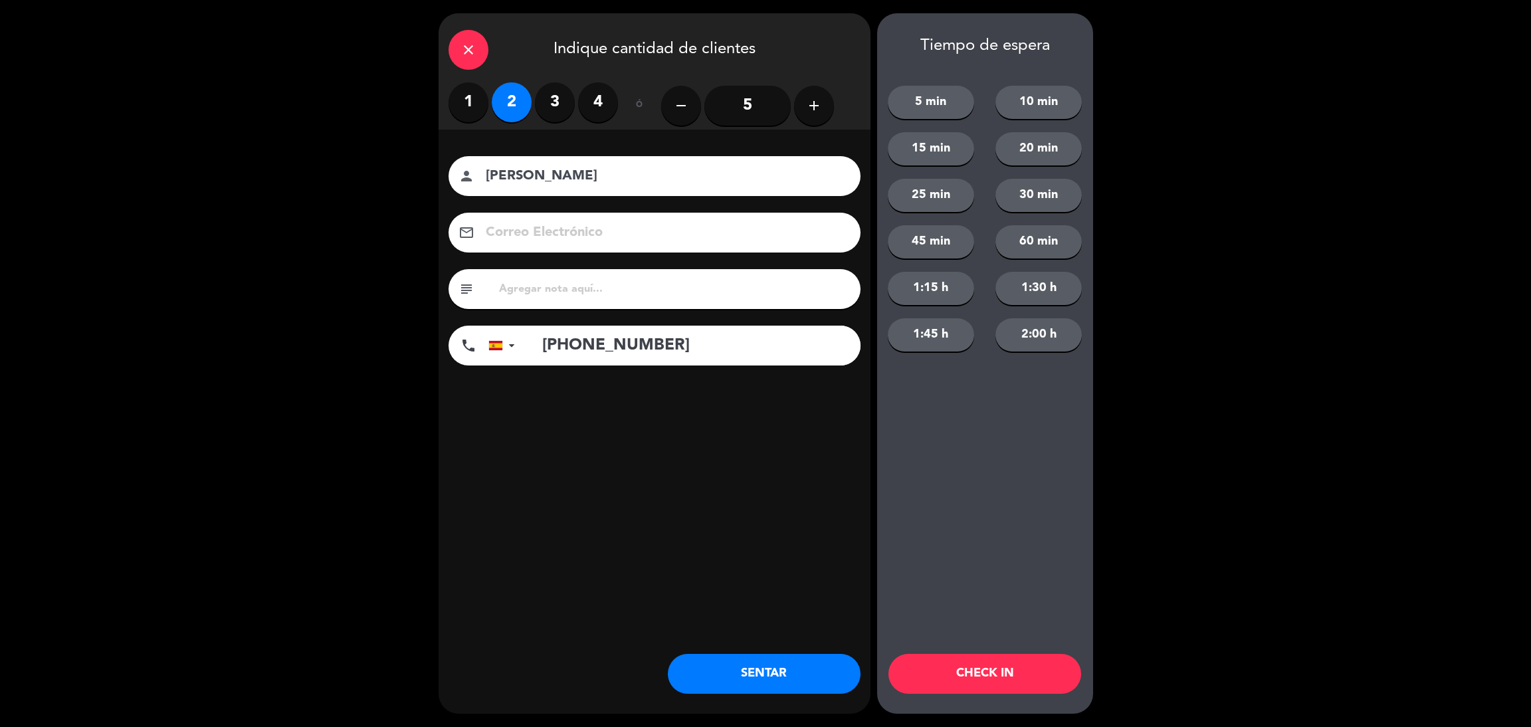
click at [1029, 96] on button "10 min" at bounding box center [1038, 102] width 86 height 33
click at [968, 678] on button "CHECK IN" at bounding box center [984, 674] width 193 height 40
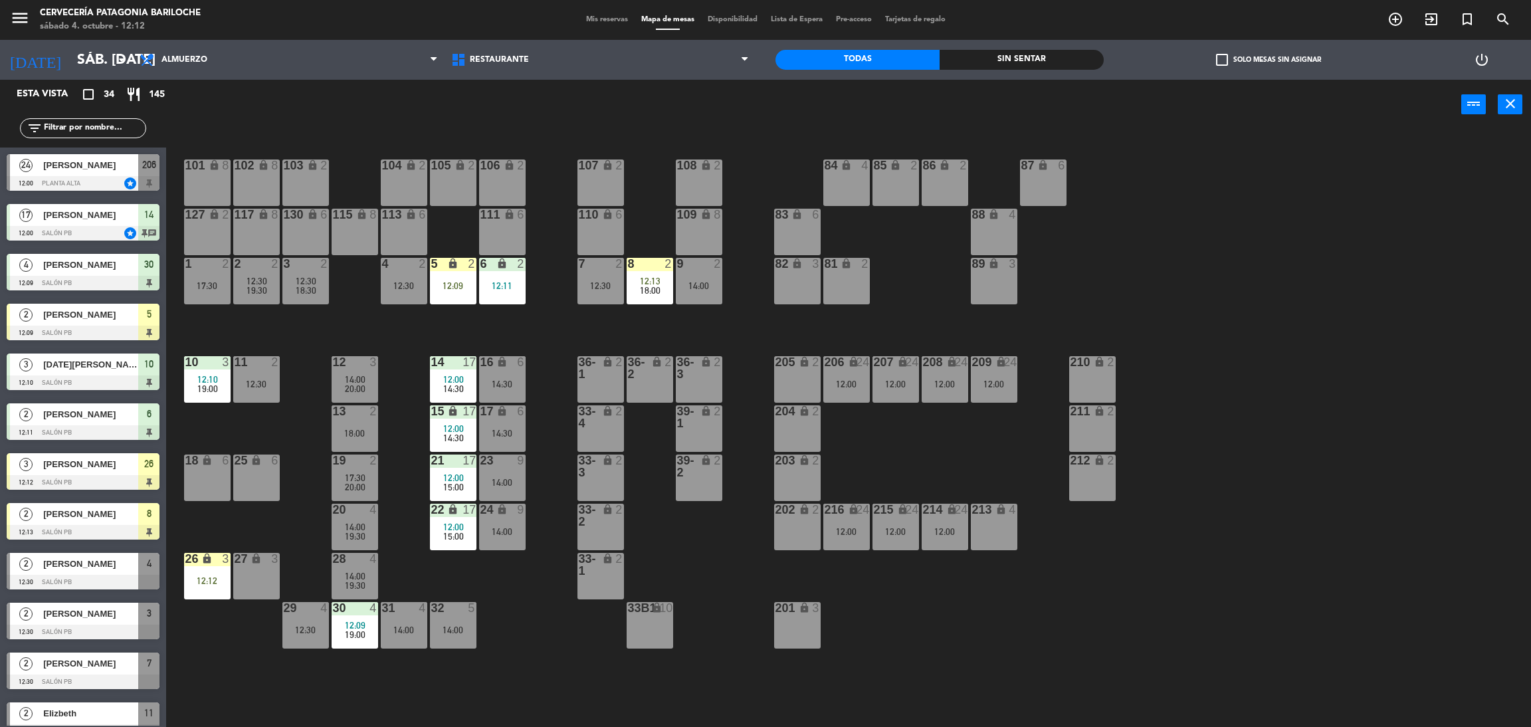
drag, startPoint x: 59, startPoint y: 128, endPoint x: 120, endPoint y: 134, distance: 61.4
click at [60, 128] on input "text" at bounding box center [94, 128] width 103 height 15
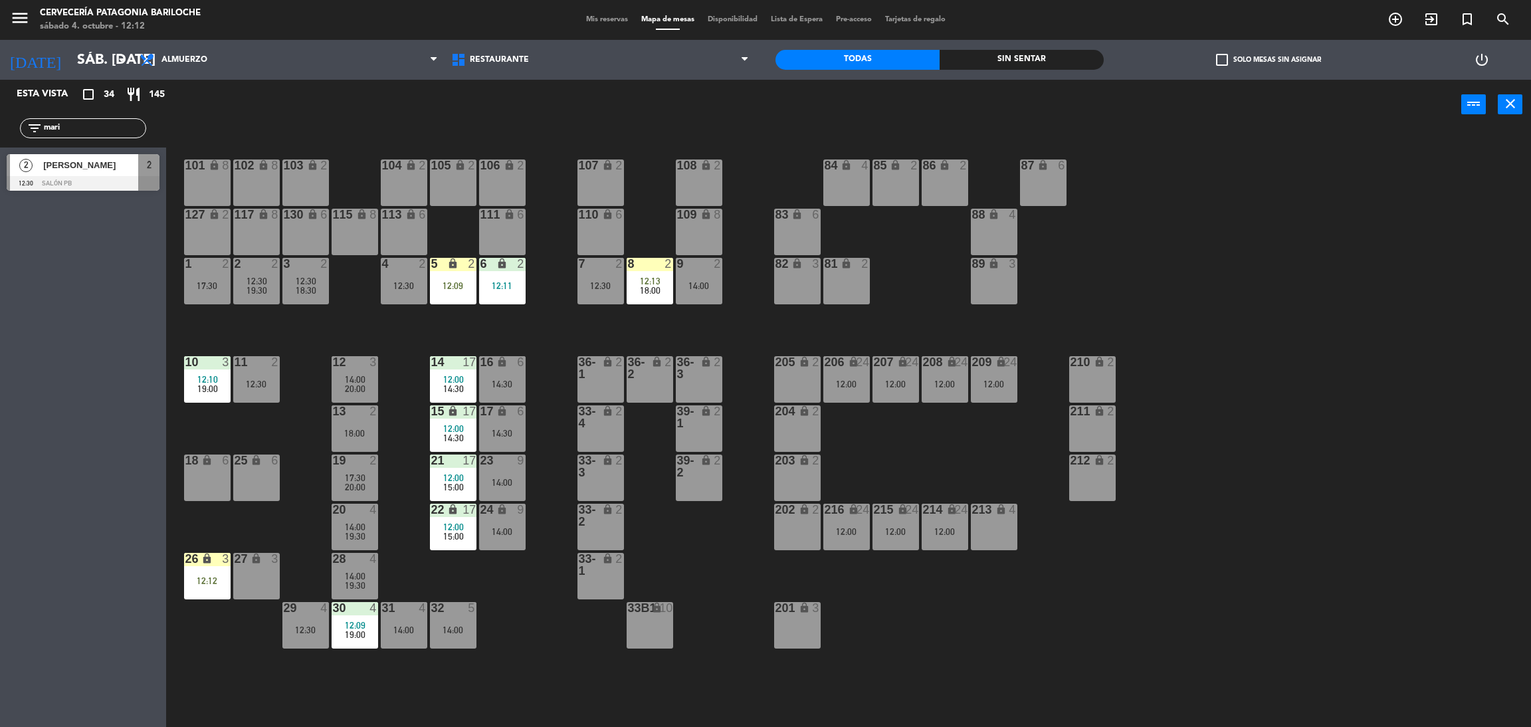
type input "mari"
drag, startPoint x: 47, startPoint y: 502, endPoint x: 53, endPoint y: 468, distance: 34.4
click at [47, 502] on div "Esta vista crop_square 34 restaurant 145 filter_list mari 2 [PERSON_NAME] 12:30…" at bounding box center [83, 403] width 166 height 647
click at [83, 168] on span "[PERSON_NAME]" at bounding box center [90, 165] width 95 height 14
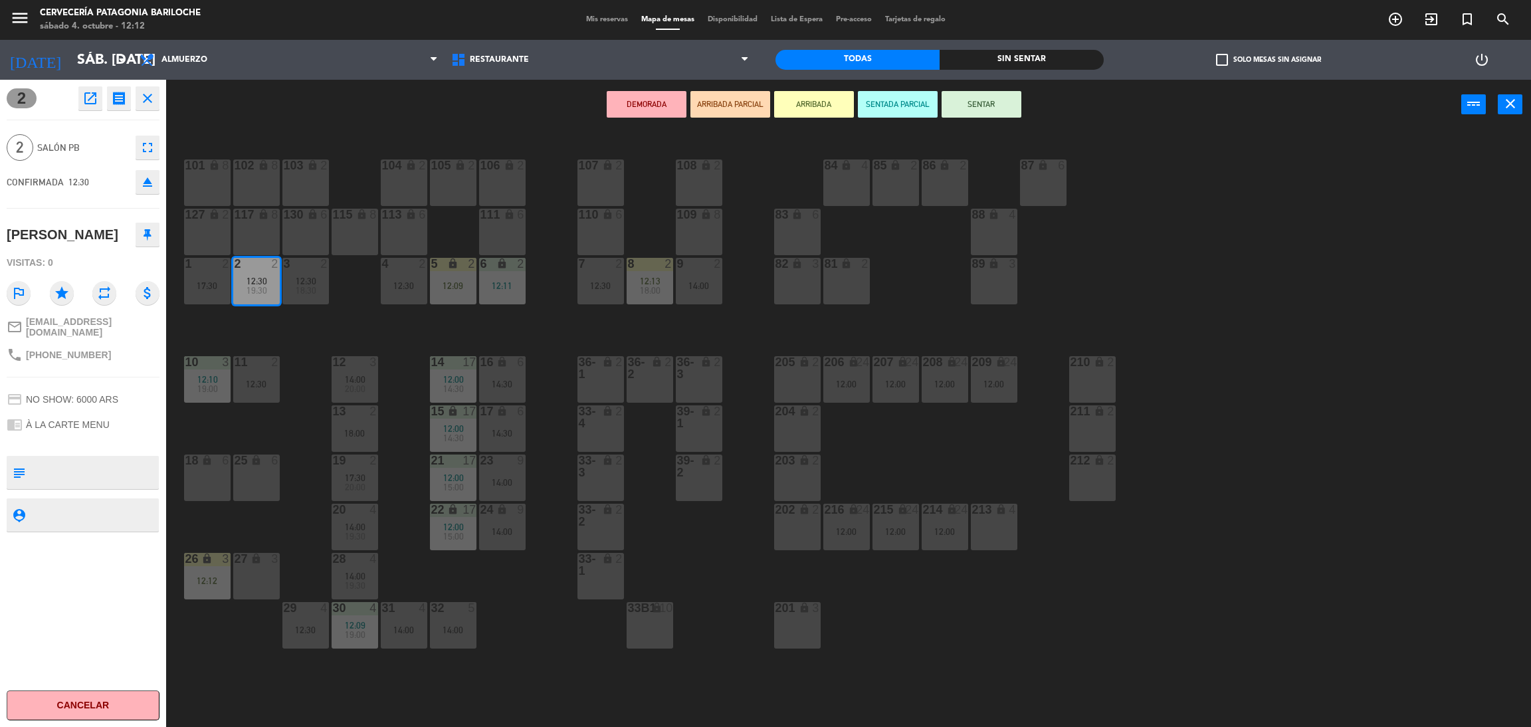
click at [807, 107] on button "ARRIBADA" at bounding box center [814, 104] width 80 height 27
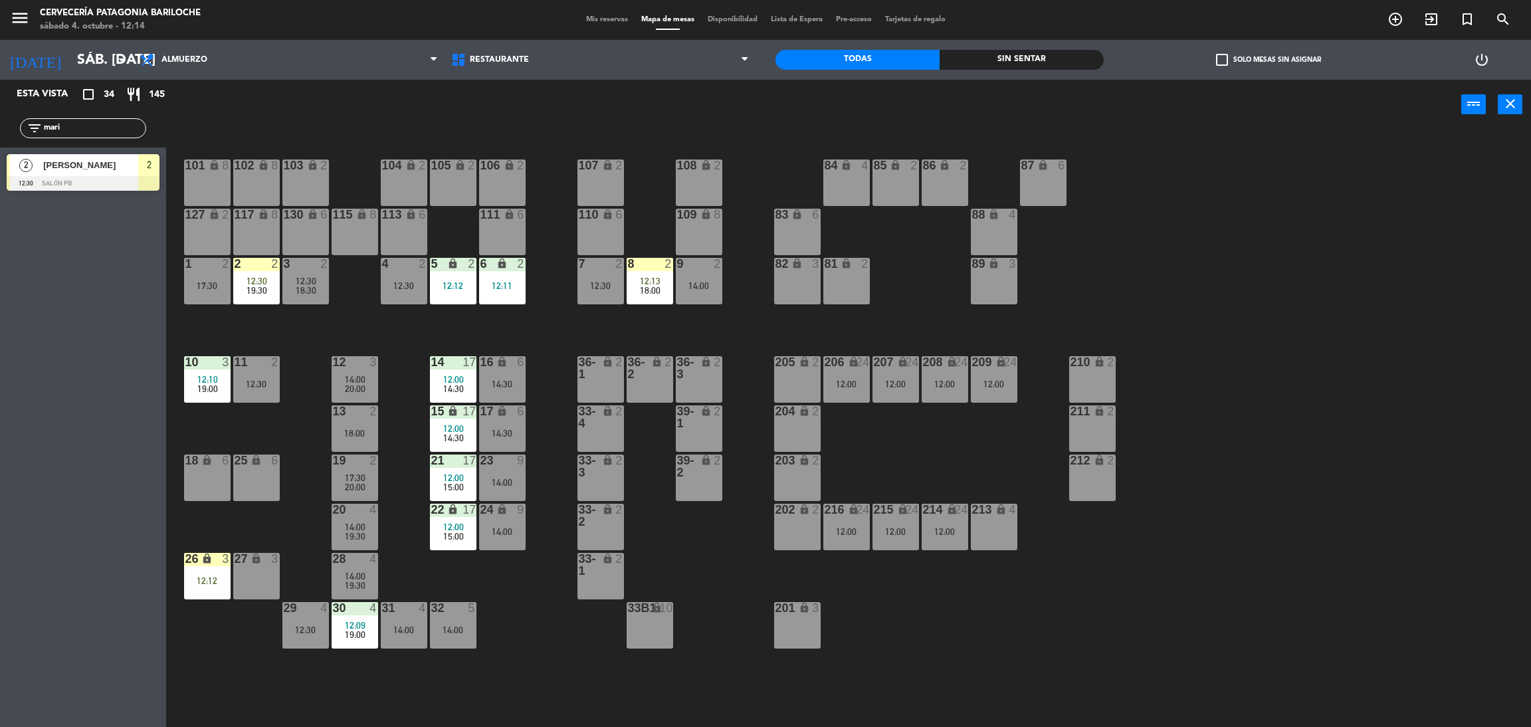
click at [110, 128] on input "mari" at bounding box center [94, 128] width 103 height 15
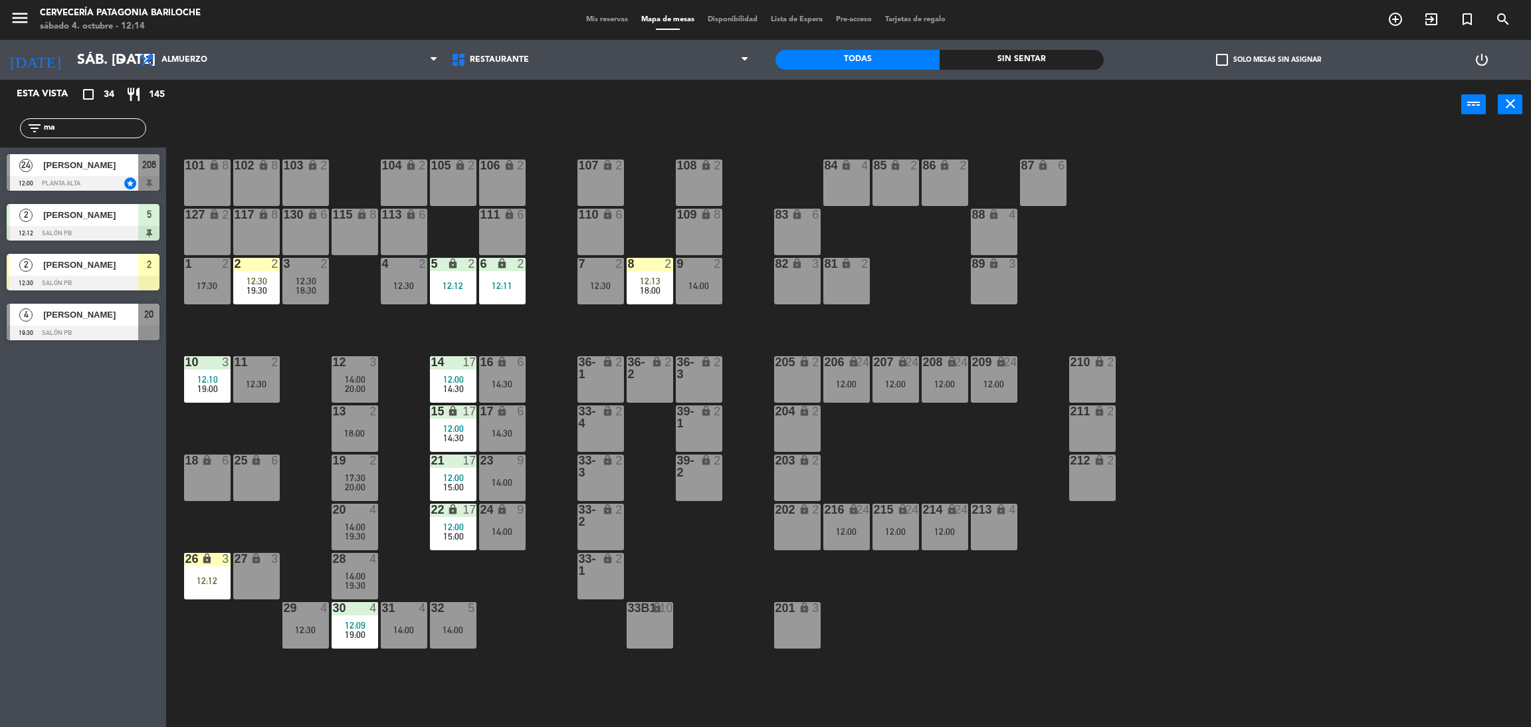
type input "m"
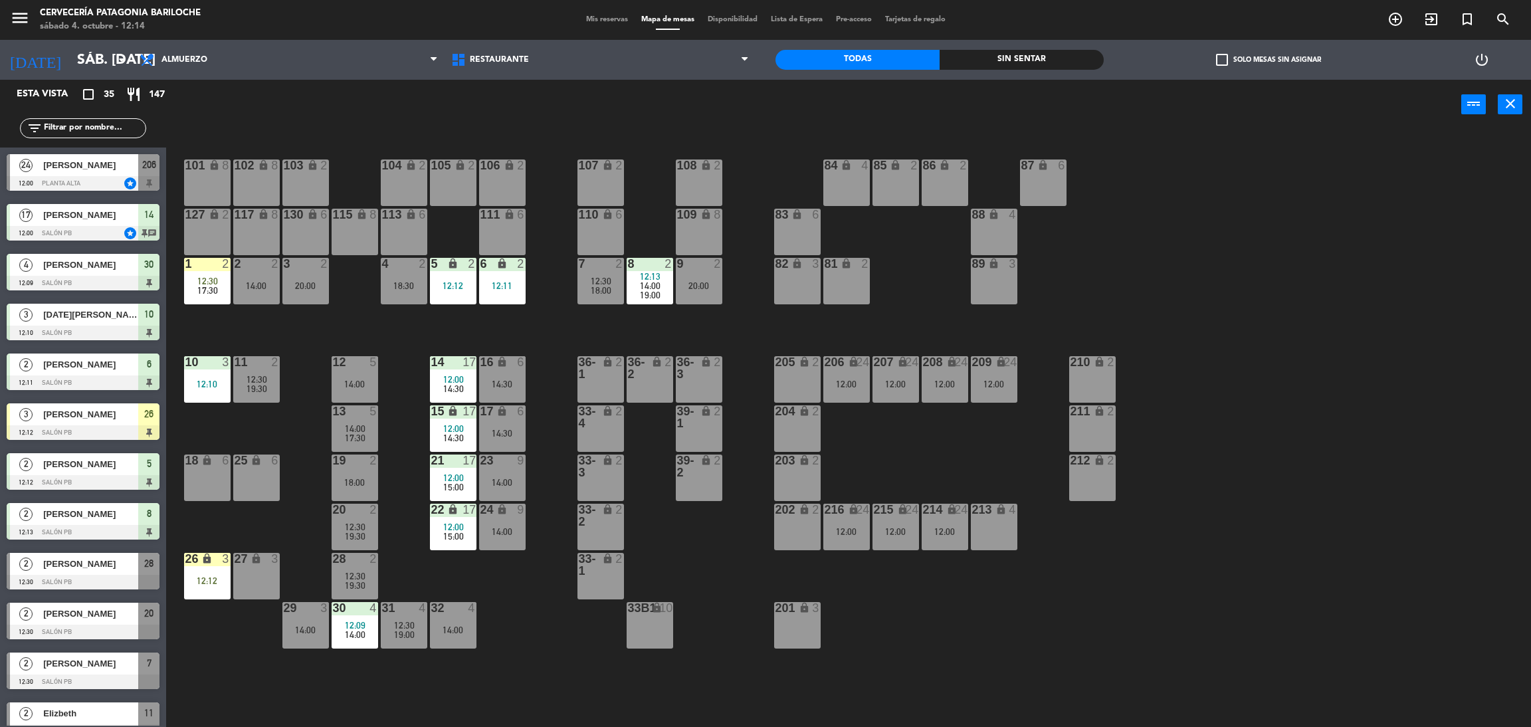
click at [256, 582] on div "27 lock 3" at bounding box center [256, 576] width 47 height 47
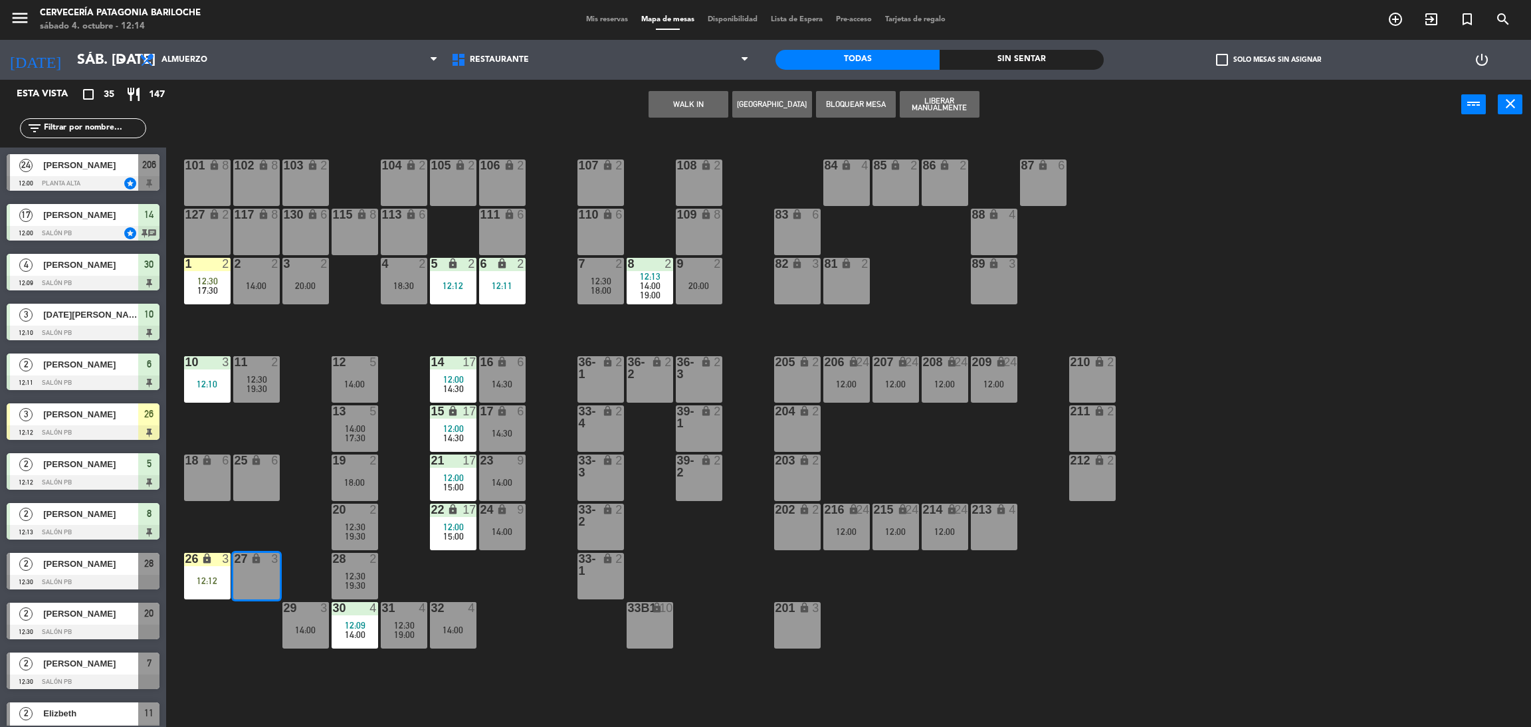
click at [668, 96] on button "WALK IN" at bounding box center [688, 104] width 80 height 27
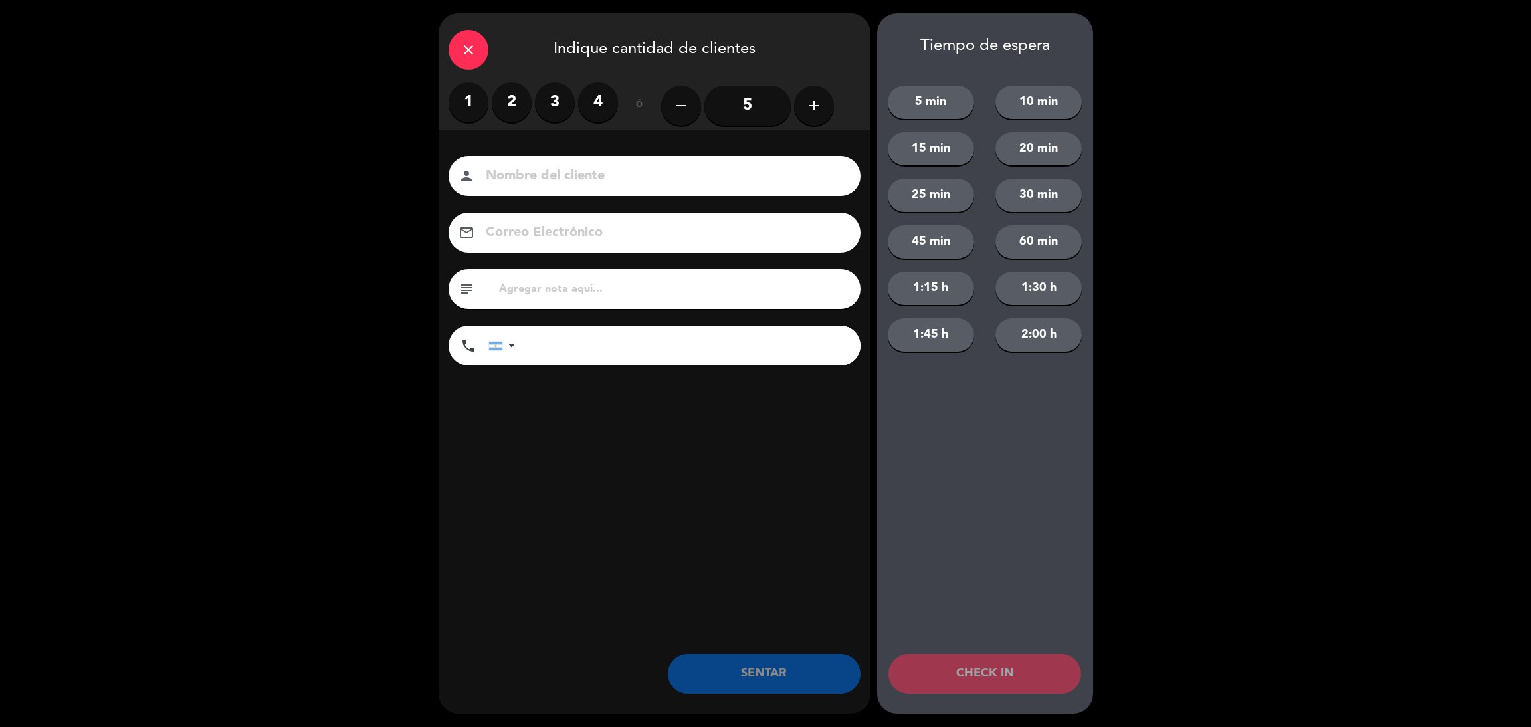
click at [556, 111] on label "3" at bounding box center [555, 102] width 40 height 40
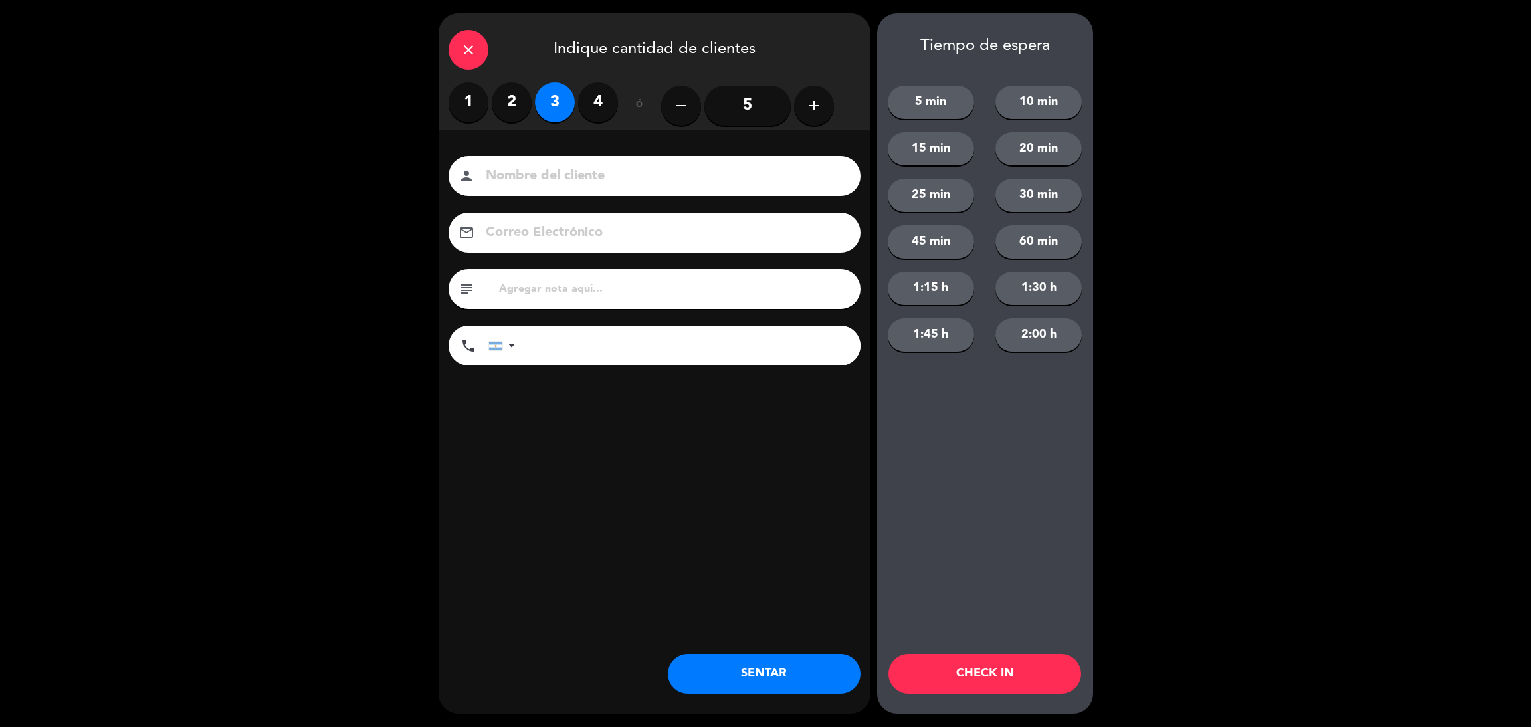
click at [541, 183] on input at bounding box center [663, 176] width 359 height 23
type input "[PERSON_NAME]"
click at [652, 340] on input "tel" at bounding box center [694, 346] width 332 height 40
type input "1124334467"
drag, startPoint x: 1043, startPoint y: 110, endPoint x: 1045, endPoint y: 121, distance: 11.5
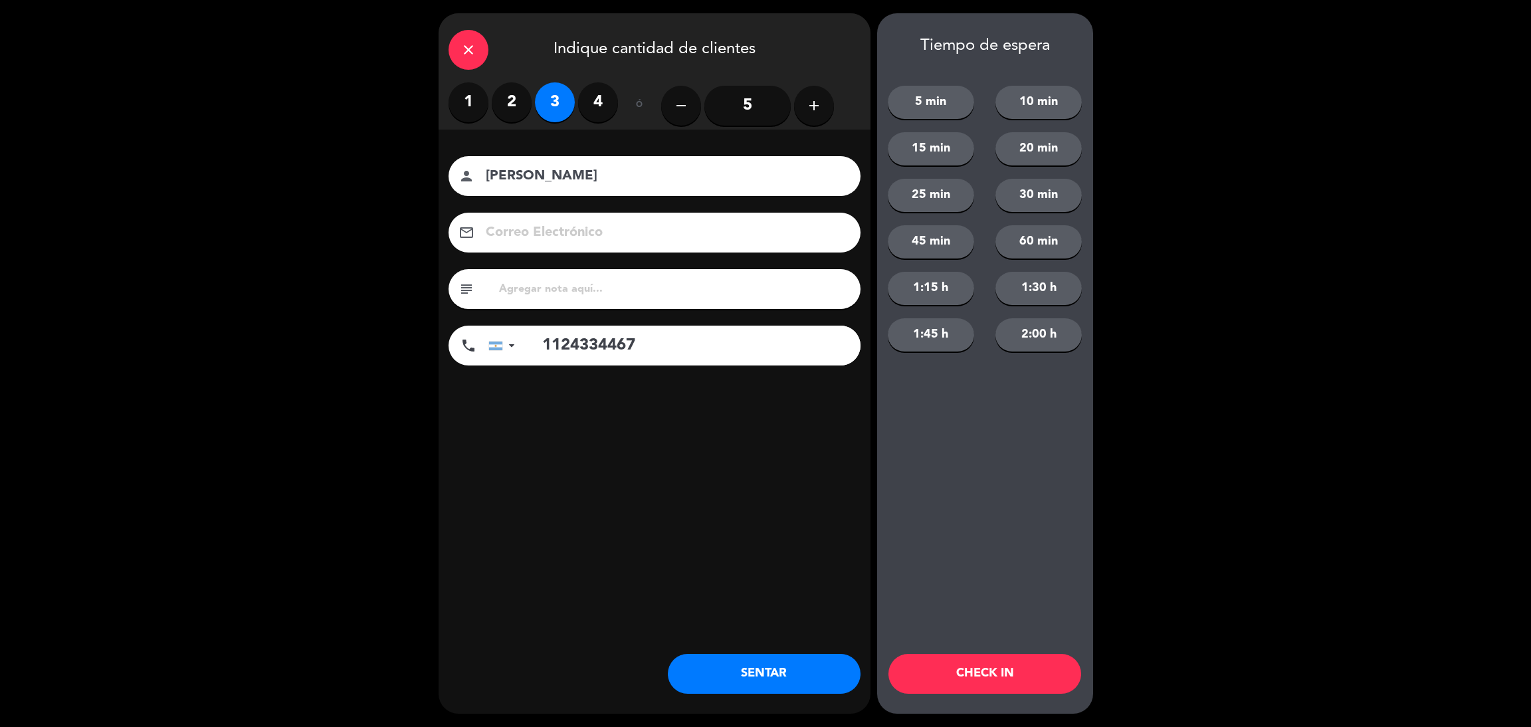
click at [1044, 112] on button "10 min" at bounding box center [1038, 102] width 86 height 33
click at [992, 677] on button "CHECK IN" at bounding box center [984, 674] width 193 height 40
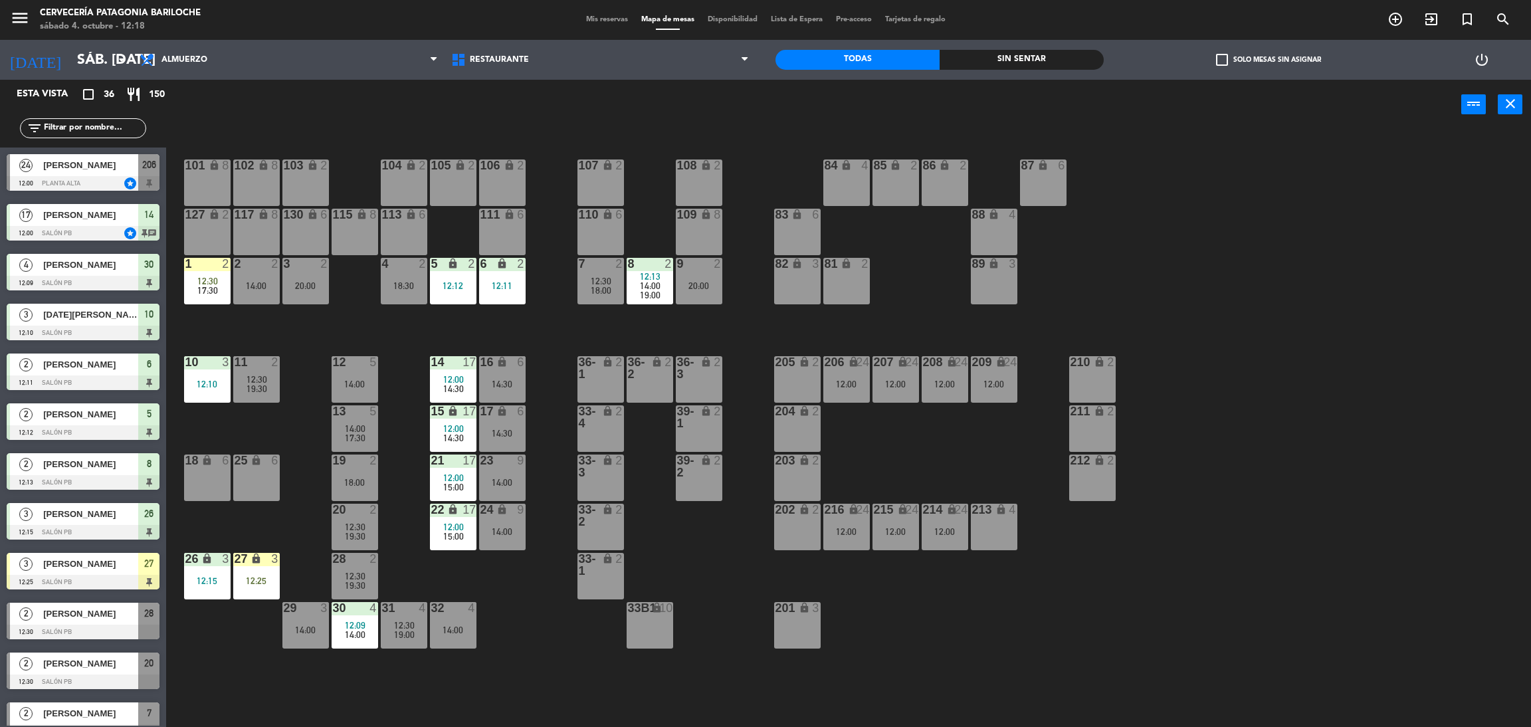
click at [88, 128] on input "text" at bounding box center [94, 128] width 103 height 15
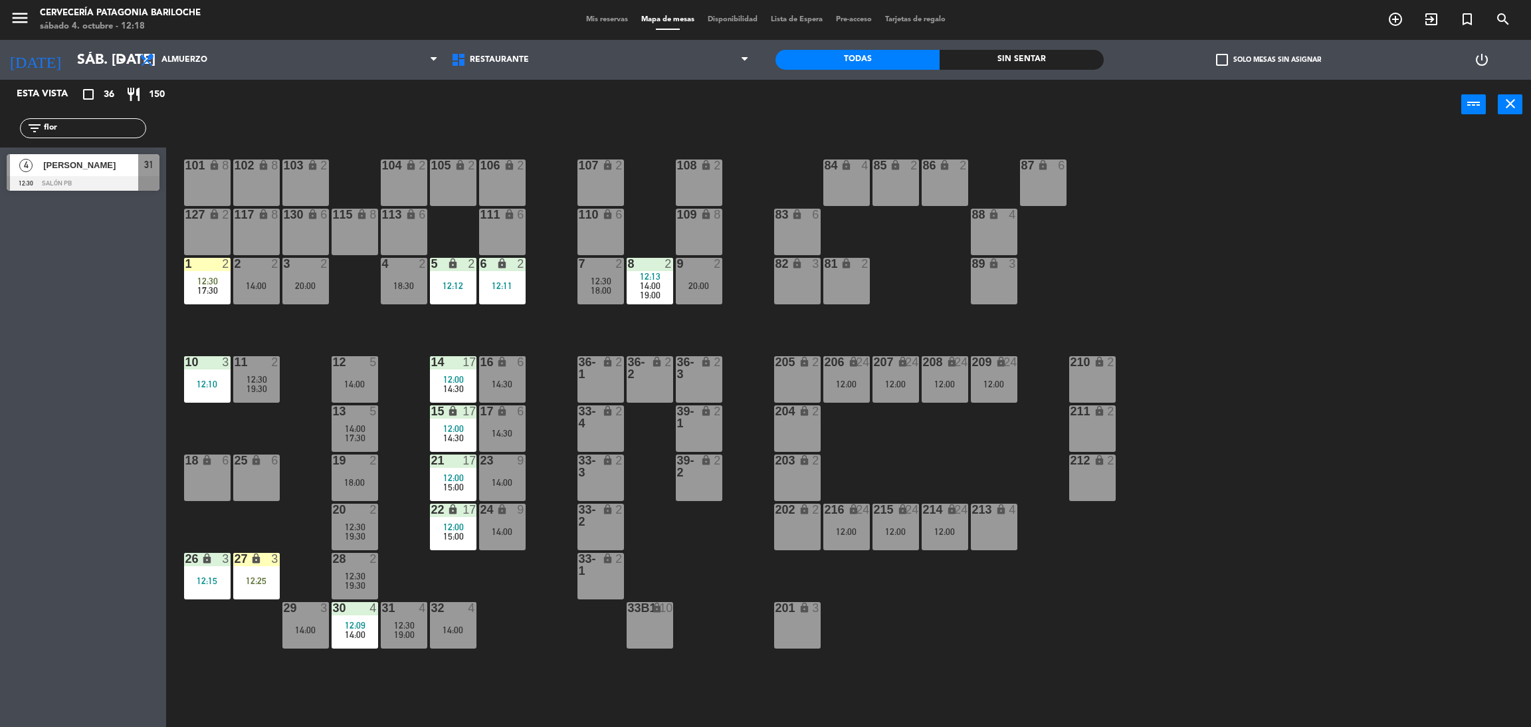
type input "flor"
click at [81, 413] on div "Esta vista crop_square 36 restaurant 150 filter_list [PERSON_NAME] 4 [PERSON_NA…" at bounding box center [83, 403] width 166 height 647
click at [50, 180] on div at bounding box center [83, 183] width 153 height 15
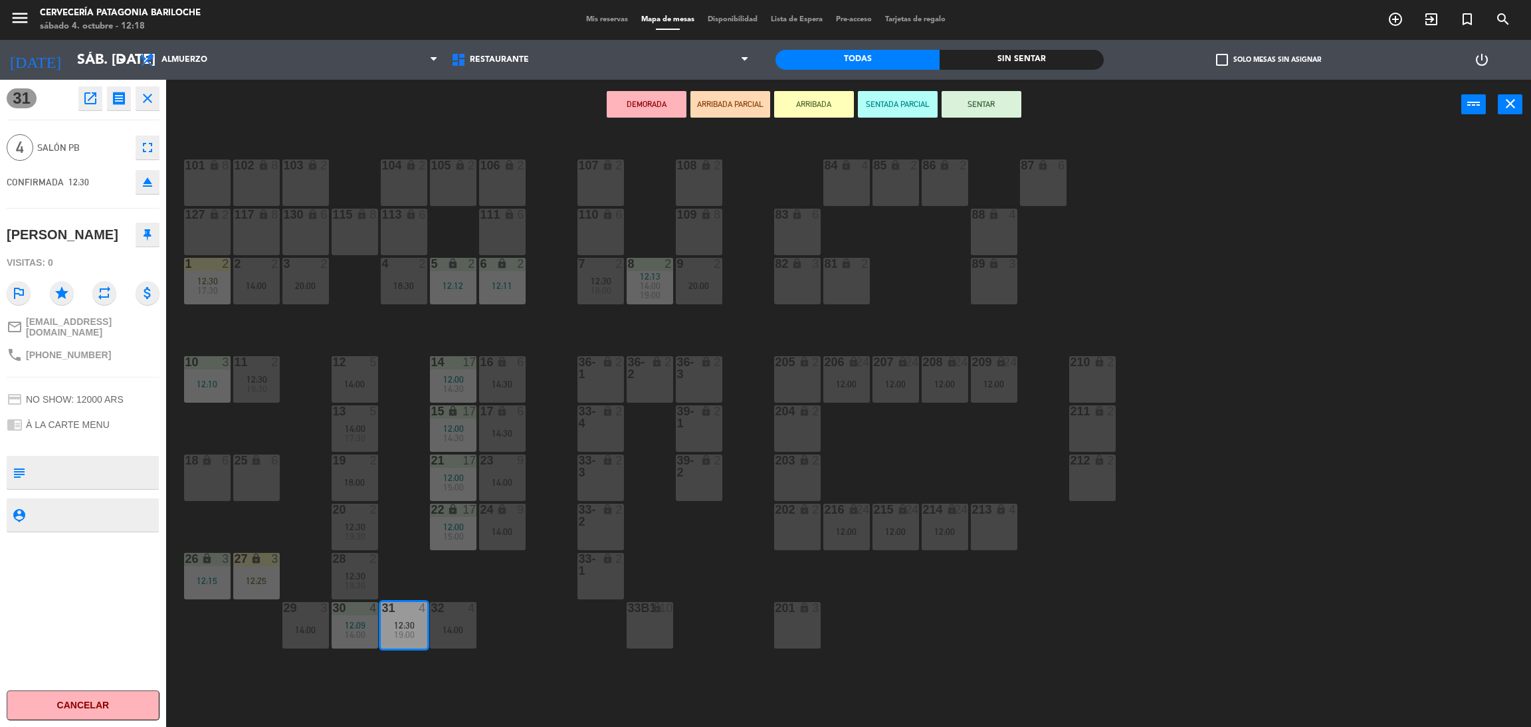
click at [791, 110] on button "ARRIBADA" at bounding box center [814, 104] width 80 height 27
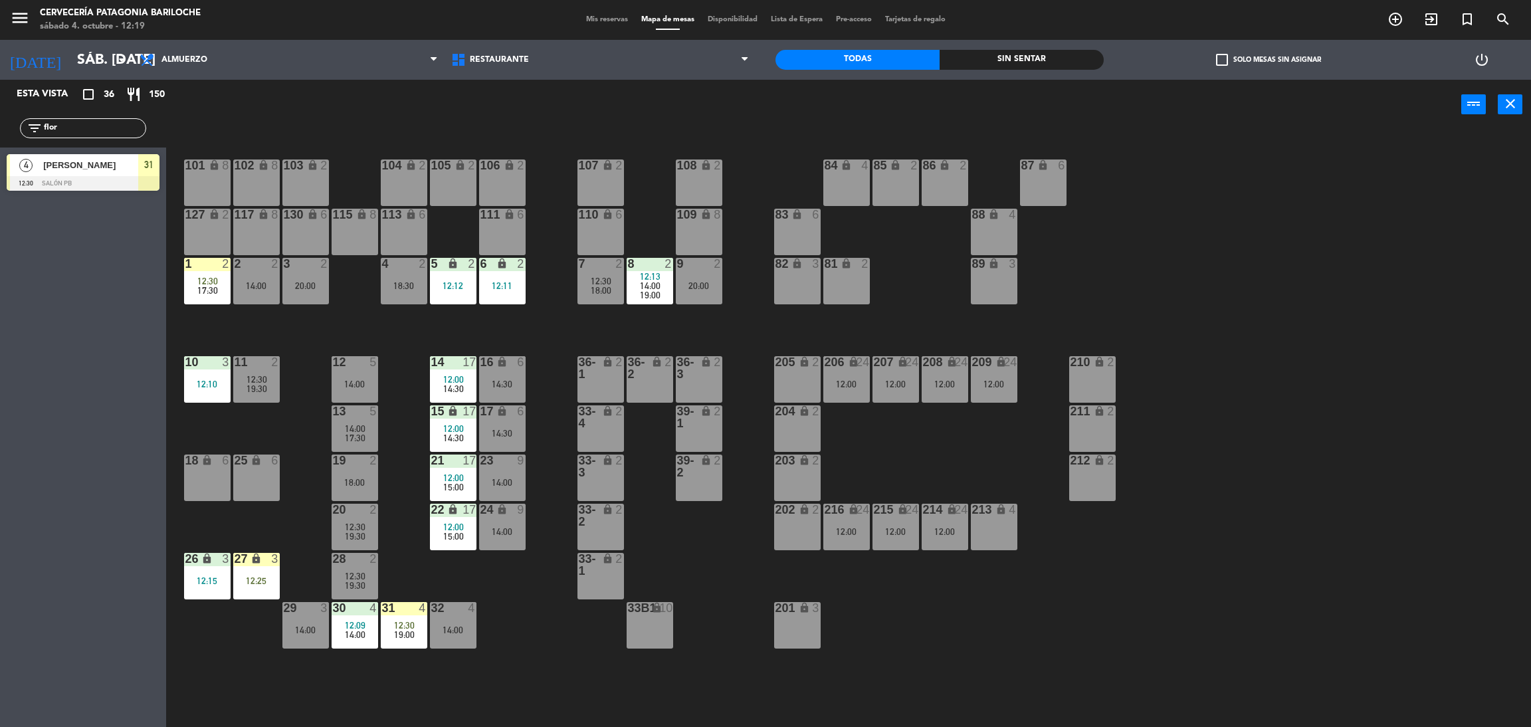
drag, startPoint x: 76, startPoint y: 129, endPoint x: 0, endPoint y: 123, distance: 76.6
click at [0, 123] on div "filter_list flor" at bounding box center [83, 128] width 166 height 39
type input "alej"
click at [3, 486] on div "Esta vista crop_square 36 restaurant 150 filter_list alej 2 [PERSON_NAME] 12:30…" at bounding box center [83, 403] width 166 height 647
click at [82, 176] on div at bounding box center [83, 183] width 153 height 15
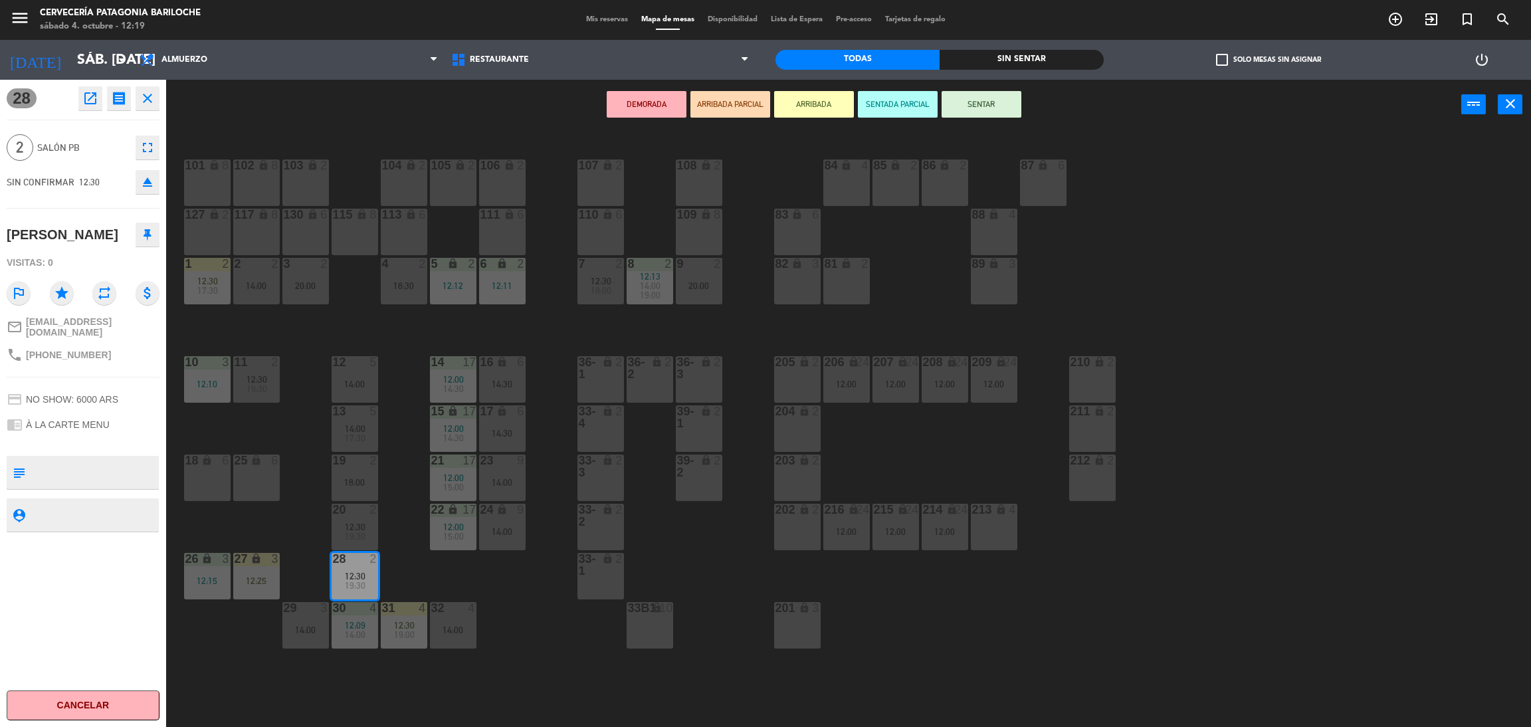
click at [807, 112] on button "ARRIBADA" at bounding box center [814, 104] width 80 height 27
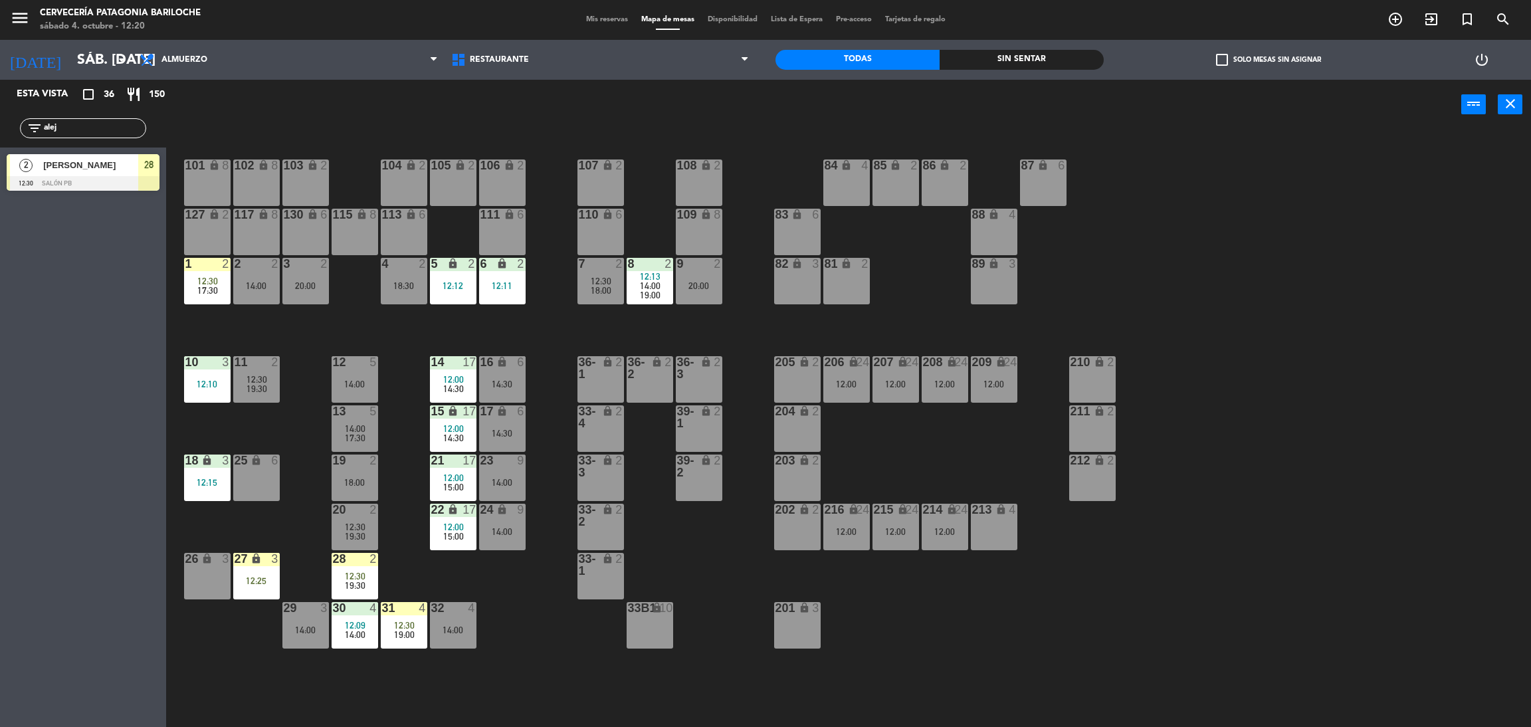
drag, startPoint x: 113, startPoint y: 128, endPoint x: 0, endPoint y: 159, distance: 117.4
click at [0, 159] on div "Esta vista crop_square 36 restaurant 150 filter_list alej 2 [PERSON_NAME] 12:30…" at bounding box center [83, 139] width 166 height 118
type input "ang"
click at [0, 385] on div "Esta vista crop_square 36 restaurant 150 filter_list ang 2 Angeles [PERSON_NAME…" at bounding box center [83, 403] width 166 height 647
click at [66, 173] on div "[PERSON_NAME]" at bounding box center [90, 165] width 96 height 22
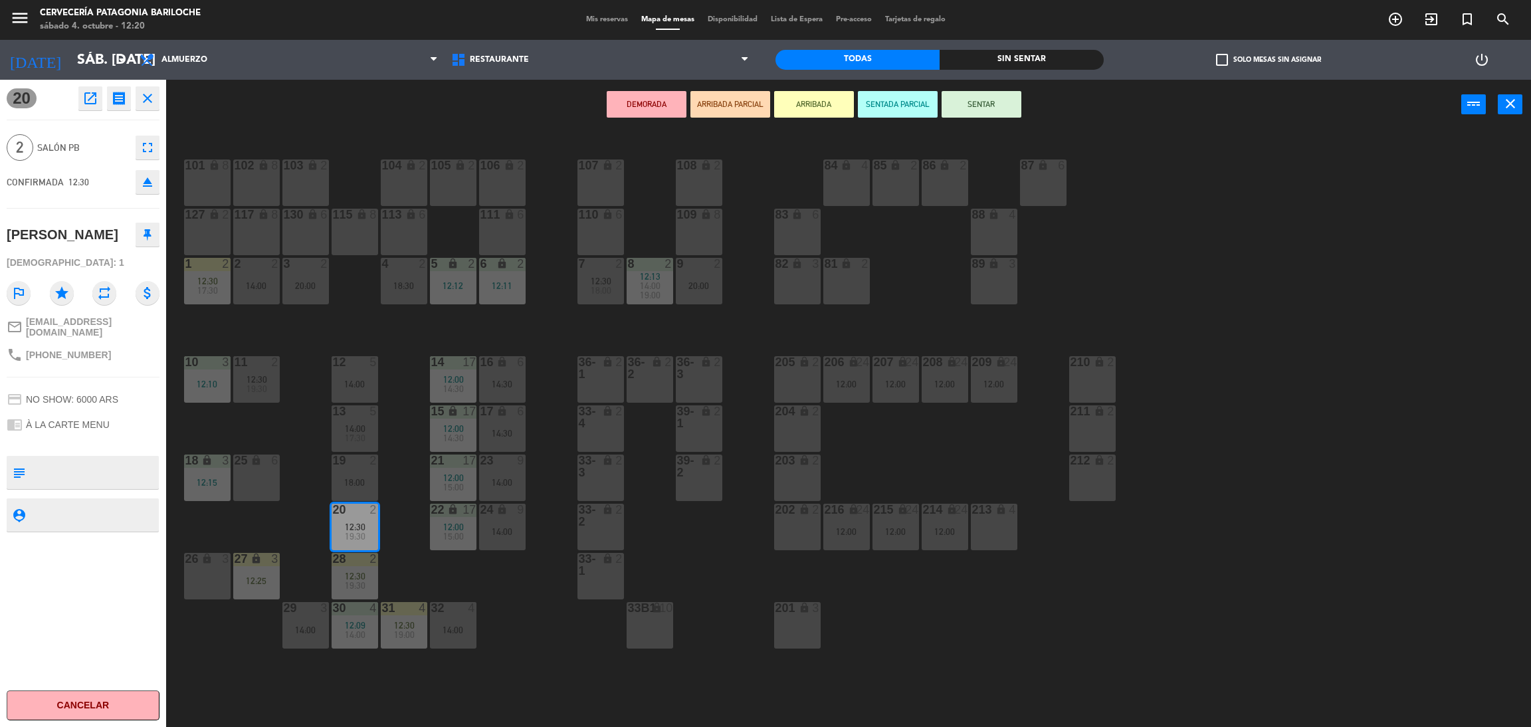
click at [816, 105] on button "ARRIBADA" at bounding box center [814, 104] width 80 height 27
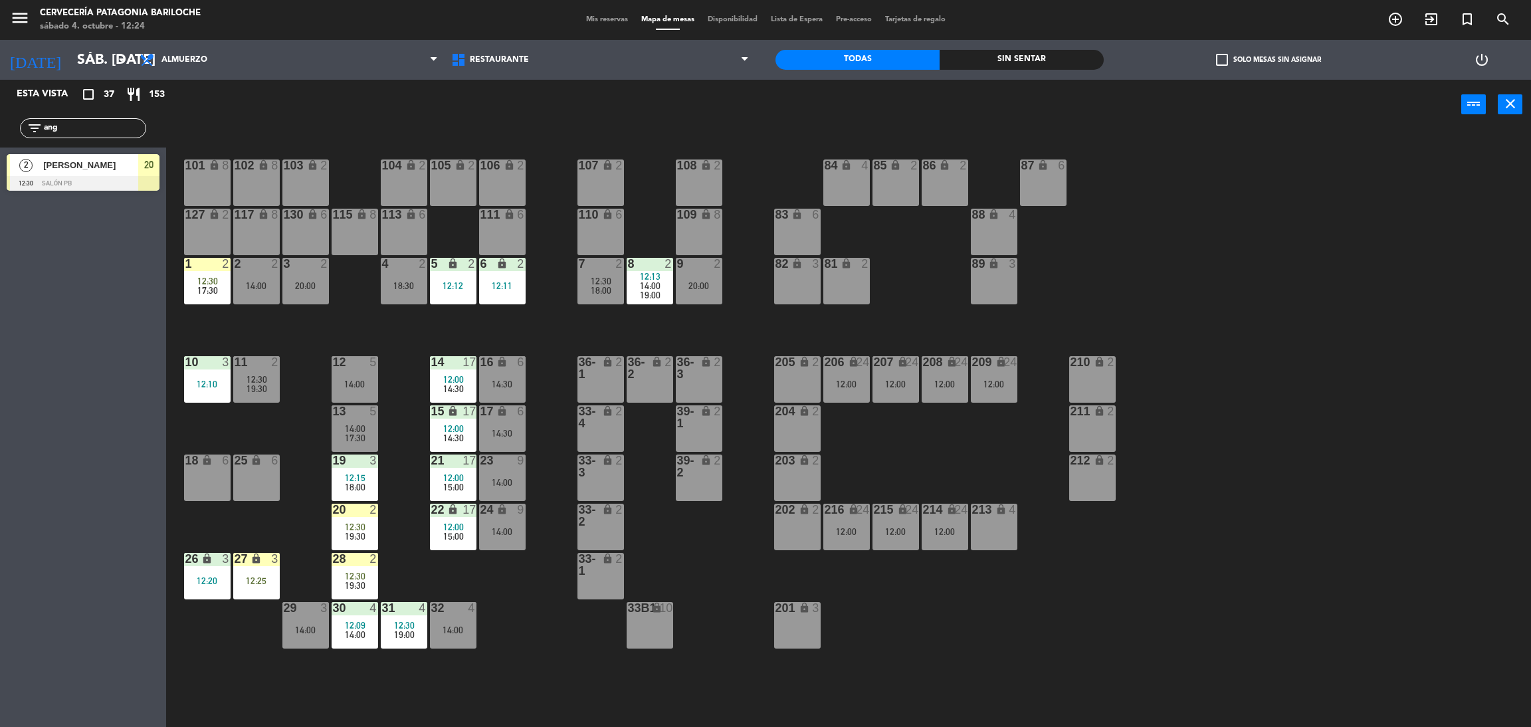
drag, startPoint x: 100, startPoint y: 130, endPoint x: 0, endPoint y: 120, distance: 100.7
click at [0, 120] on div "filter_list ang" at bounding box center [83, 128] width 166 height 39
type input "cy"
click at [2, 299] on div "Esta vista crop_square 37 restaurant 153 filter_list cy 2 [PERSON_NAME] 12:30 S…" at bounding box center [83, 403] width 166 height 647
click at [85, 173] on div "[PERSON_NAME]" at bounding box center [90, 165] width 96 height 22
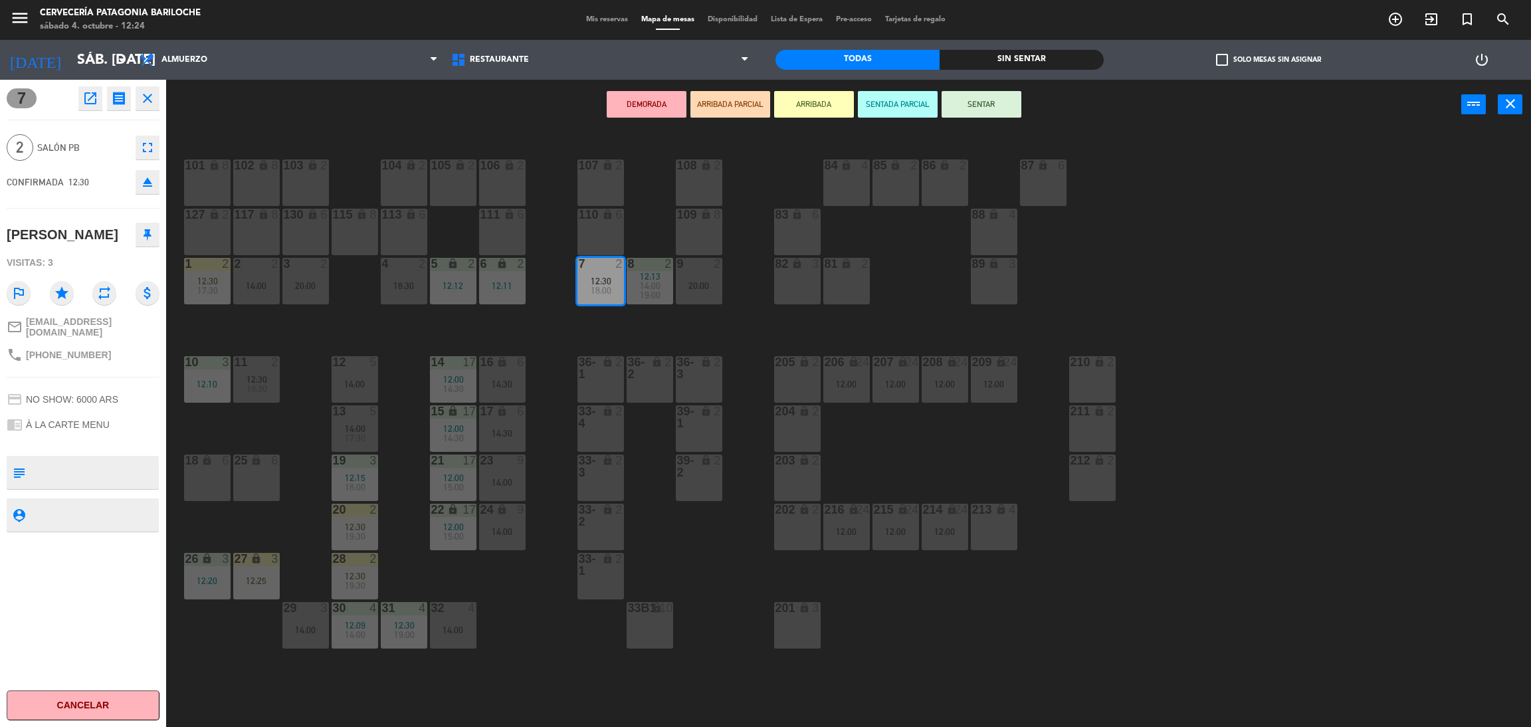
click at [803, 102] on button "ARRIBADA" at bounding box center [814, 104] width 80 height 27
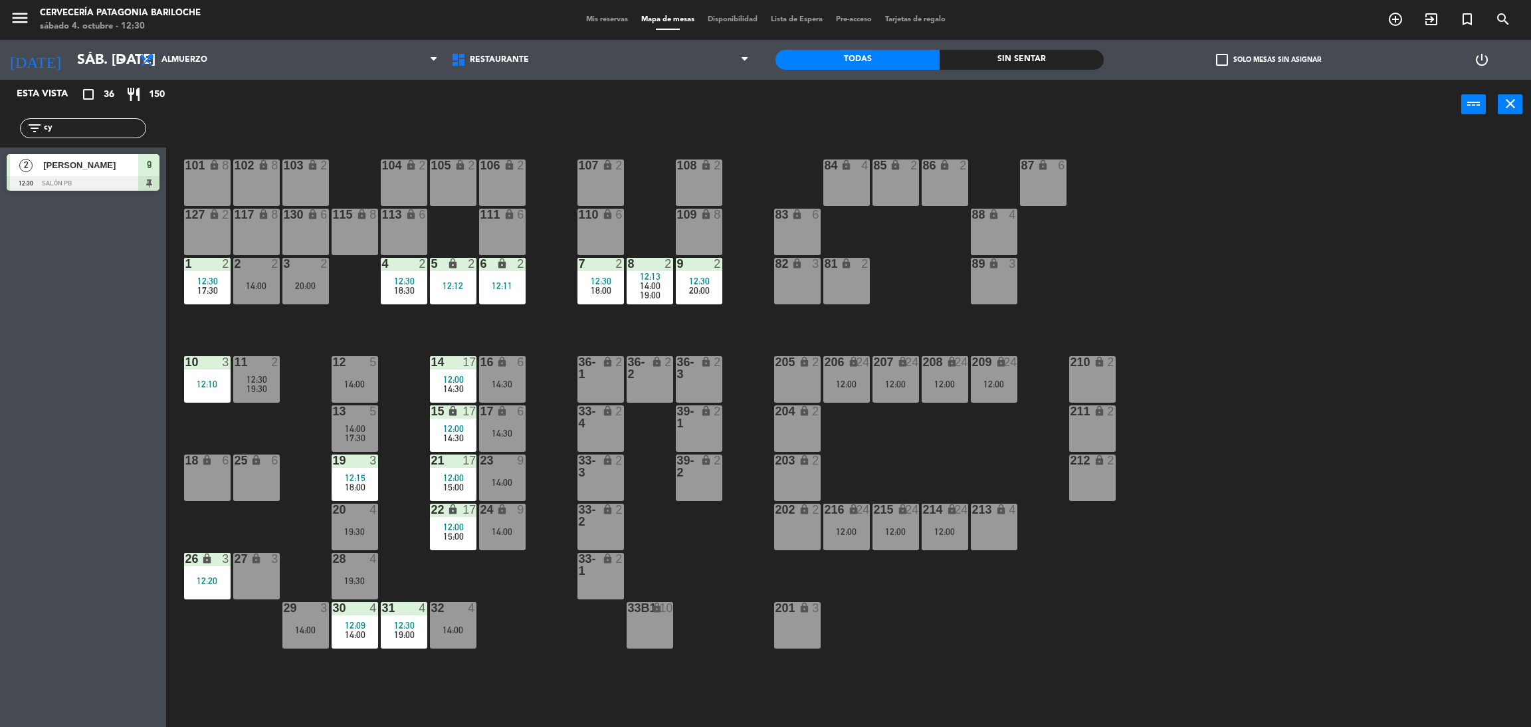
click at [79, 127] on input "cy" at bounding box center [94, 128] width 103 height 15
type input "c"
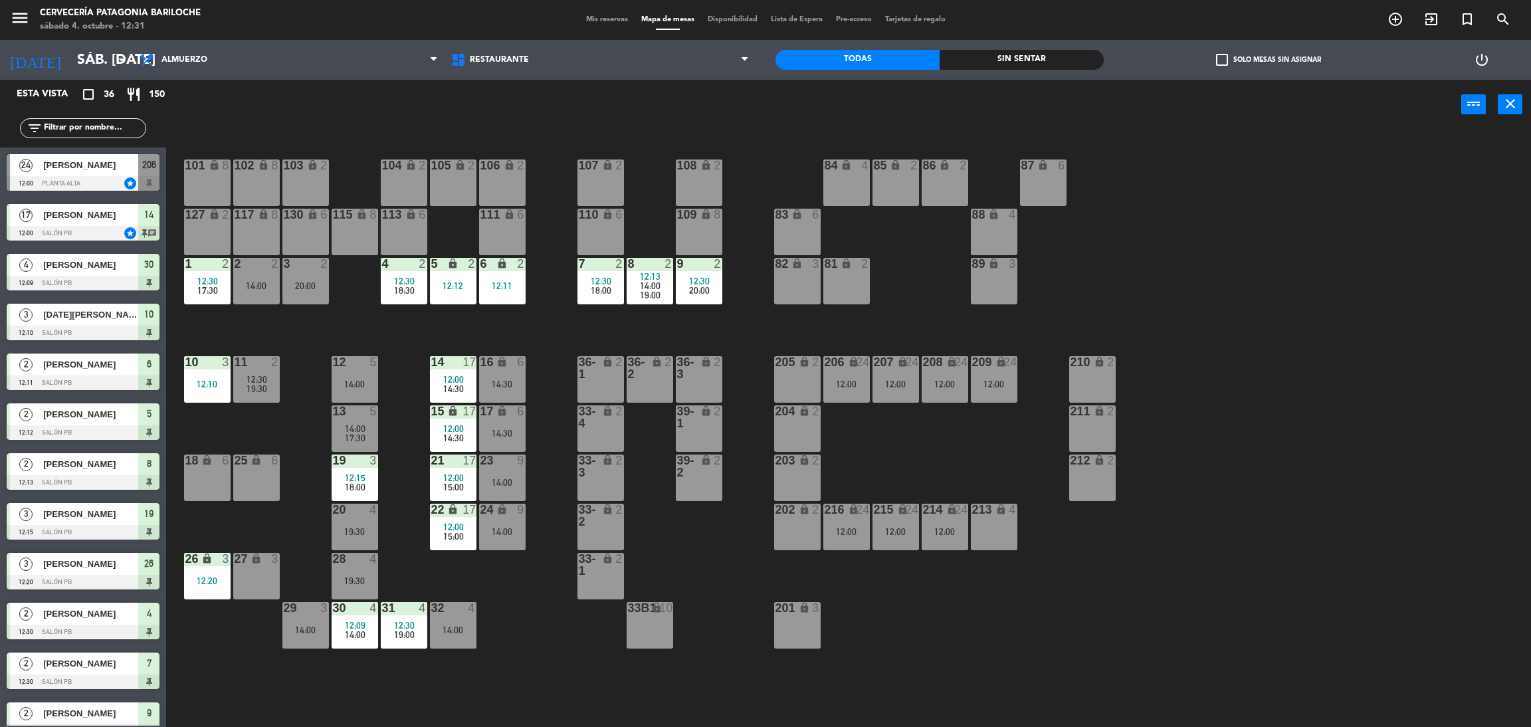
click at [312, 404] on div "101 lock 8 102 lock 8 104 lock 2 105 lock 2 106 lock 2 103 lock 2 107 lock 2 10…" at bounding box center [855, 434] width 1349 height 597
click at [395, 495] on div "101 lock 8 102 lock 8 104 lock 2 105 lock 2 106 lock 2 103 lock 2 107 lock 2 10…" at bounding box center [855, 434] width 1349 height 597
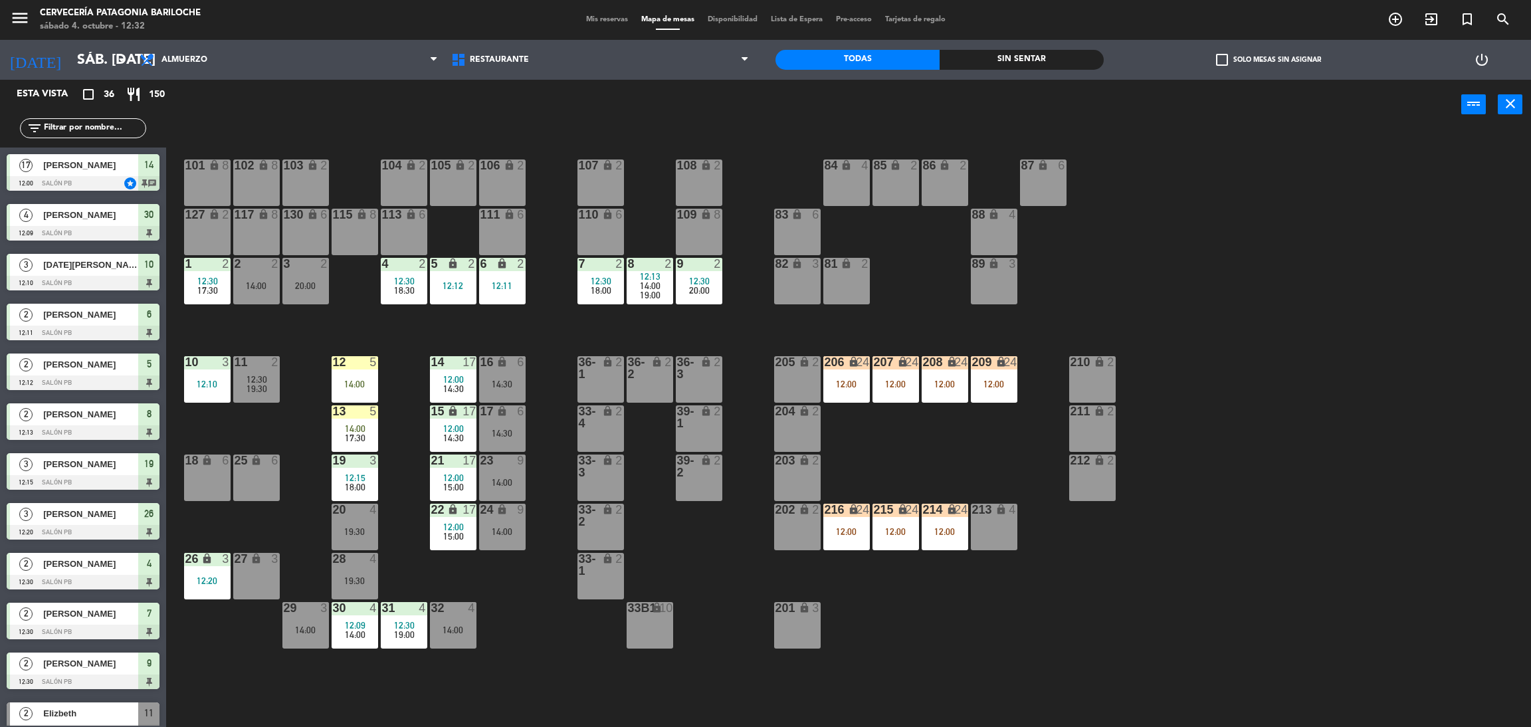
click at [39, 126] on icon "filter_list" at bounding box center [35, 128] width 16 height 16
click at [130, 123] on input "text" at bounding box center [94, 128] width 103 height 15
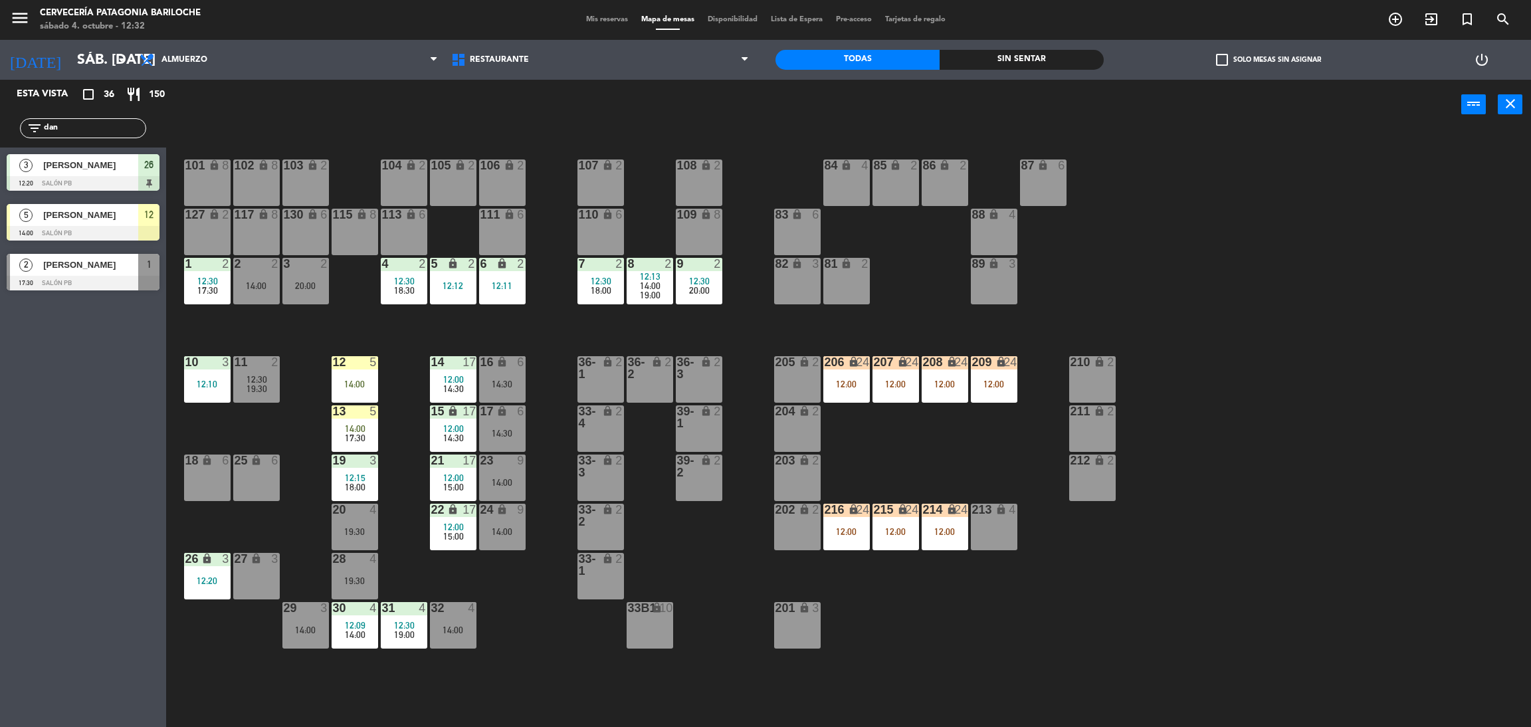
type input "dan"
click at [121, 419] on div "Esta vista crop_square 36 restaurant 150 filter_list [PERSON_NAME] 3 [PERSON_NA…" at bounding box center [83, 403] width 166 height 647
click at [90, 233] on div at bounding box center [83, 233] width 153 height 15
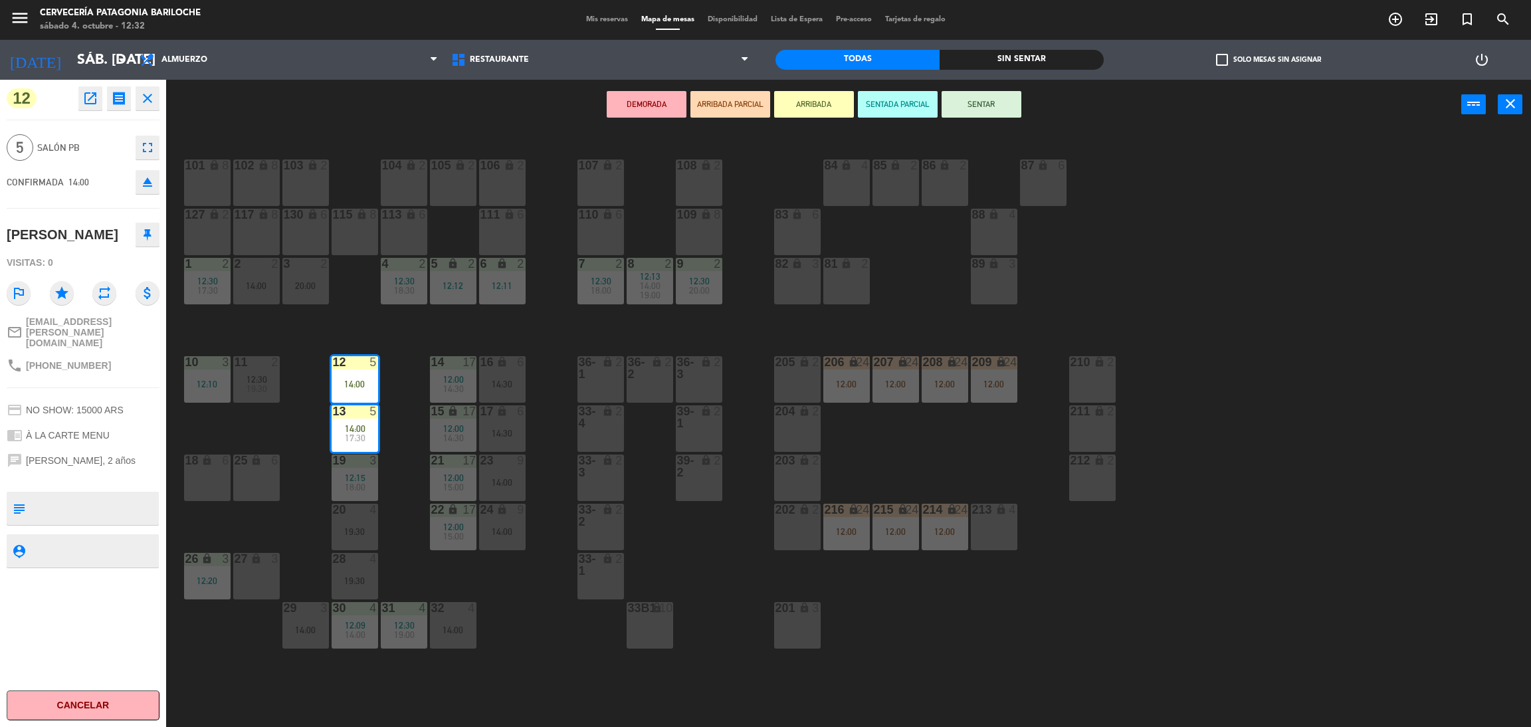
click at [405, 340] on div "101 lock 8 102 lock 8 104 lock 2 105 lock 2 106 lock 2 103 lock 2 107 lock 2 10…" at bounding box center [855, 434] width 1349 height 597
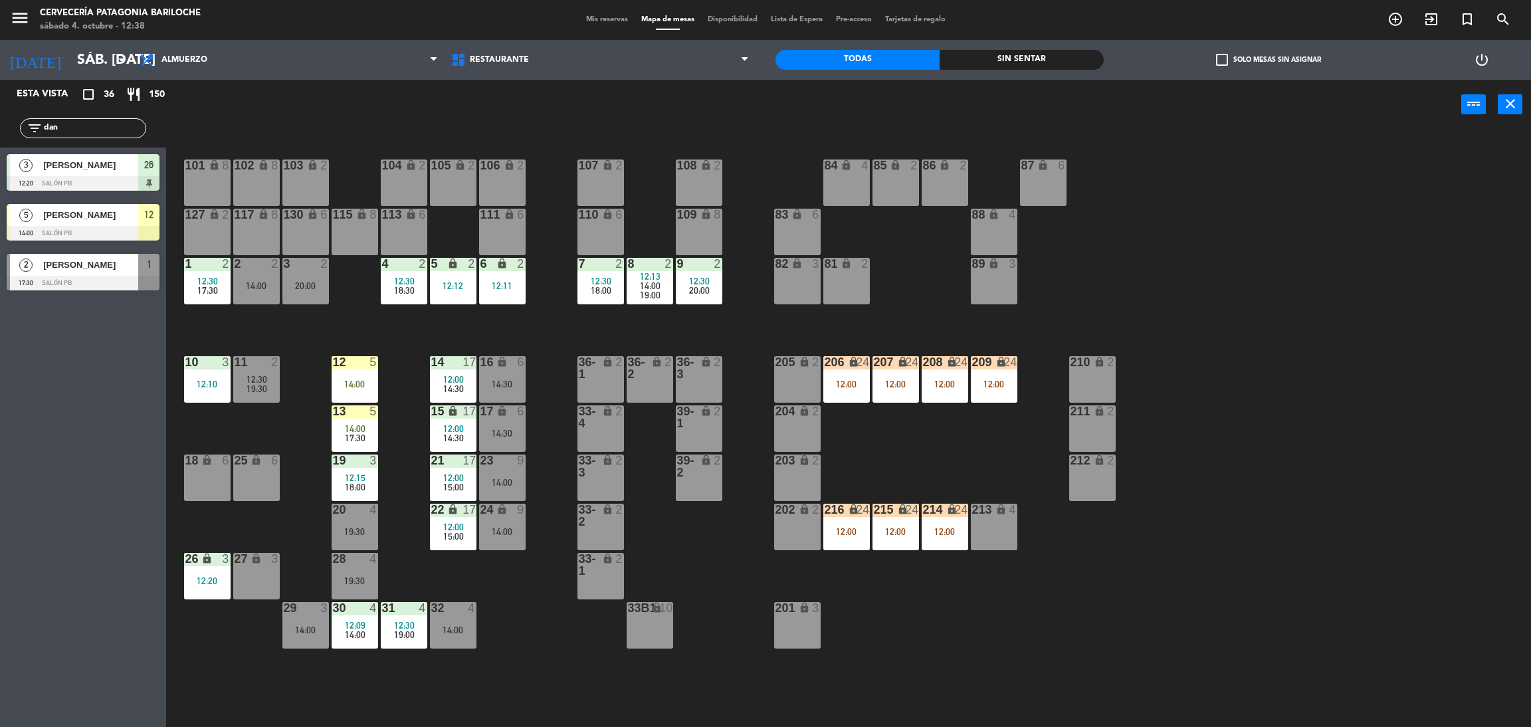
click at [240, 337] on div "101 lock 8 102 lock 8 104 lock 2 105 lock 2 106 lock 2 103 lock 2 107 lock 2 10…" at bounding box center [855, 434] width 1349 height 597
drag, startPoint x: 513, startPoint y: 393, endPoint x: 508, endPoint y: 399, distance: 8.1
click at [512, 394] on div "16 lock 6 14:30" at bounding box center [502, 379] width 47 height 47
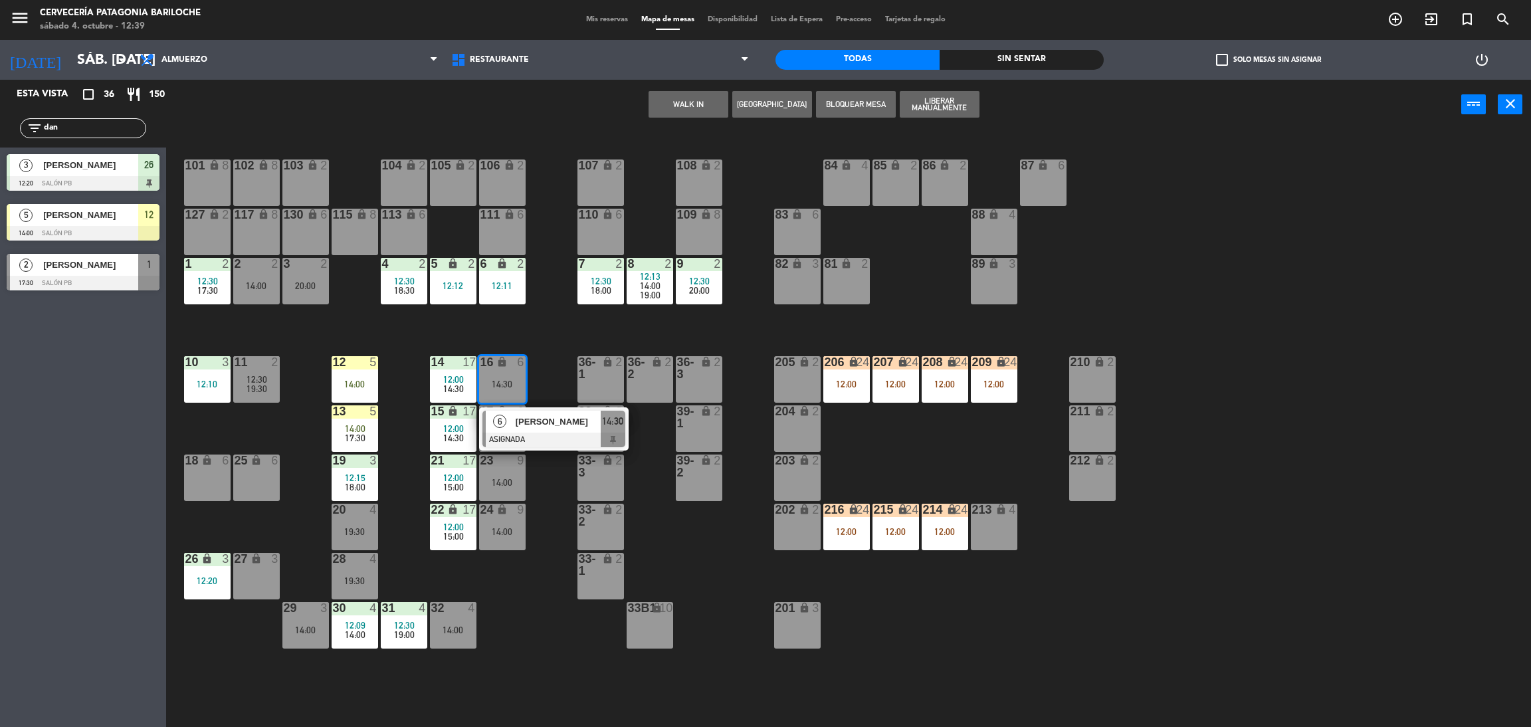
drag, startPoint x: 587, startPoint y: 332, endPoint x: 563, endPoint y: 350, distance: 29.4
click at [585, 332] on div "101 lock 8 102 lock 8 104 lock 2 105 lock 2 106 lock 2 103 lock 2 107 lock 2 10…" at bounding box center [855, 434] width 1349 height 597
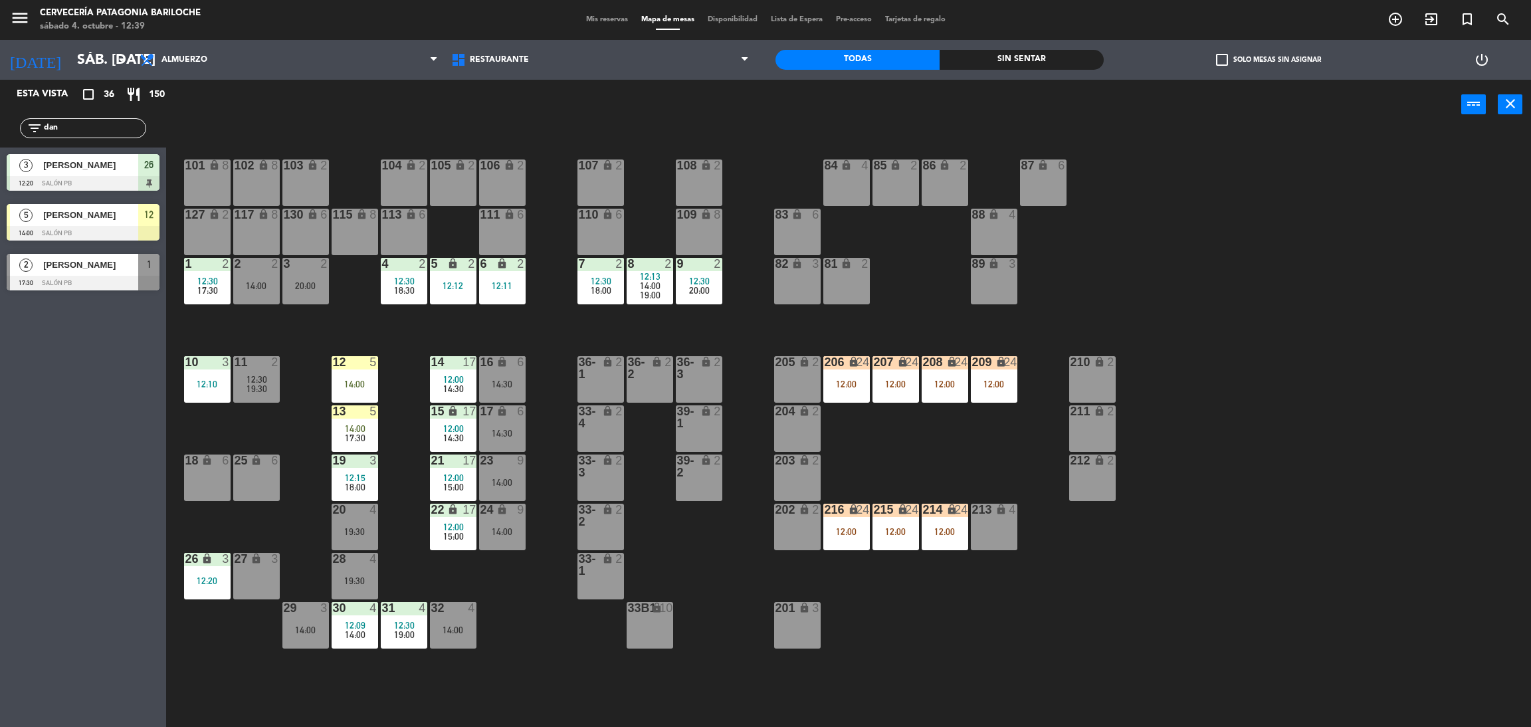
click at [444, 388] on span "14:30" at bounding box center [453, 388] width 21 height 11
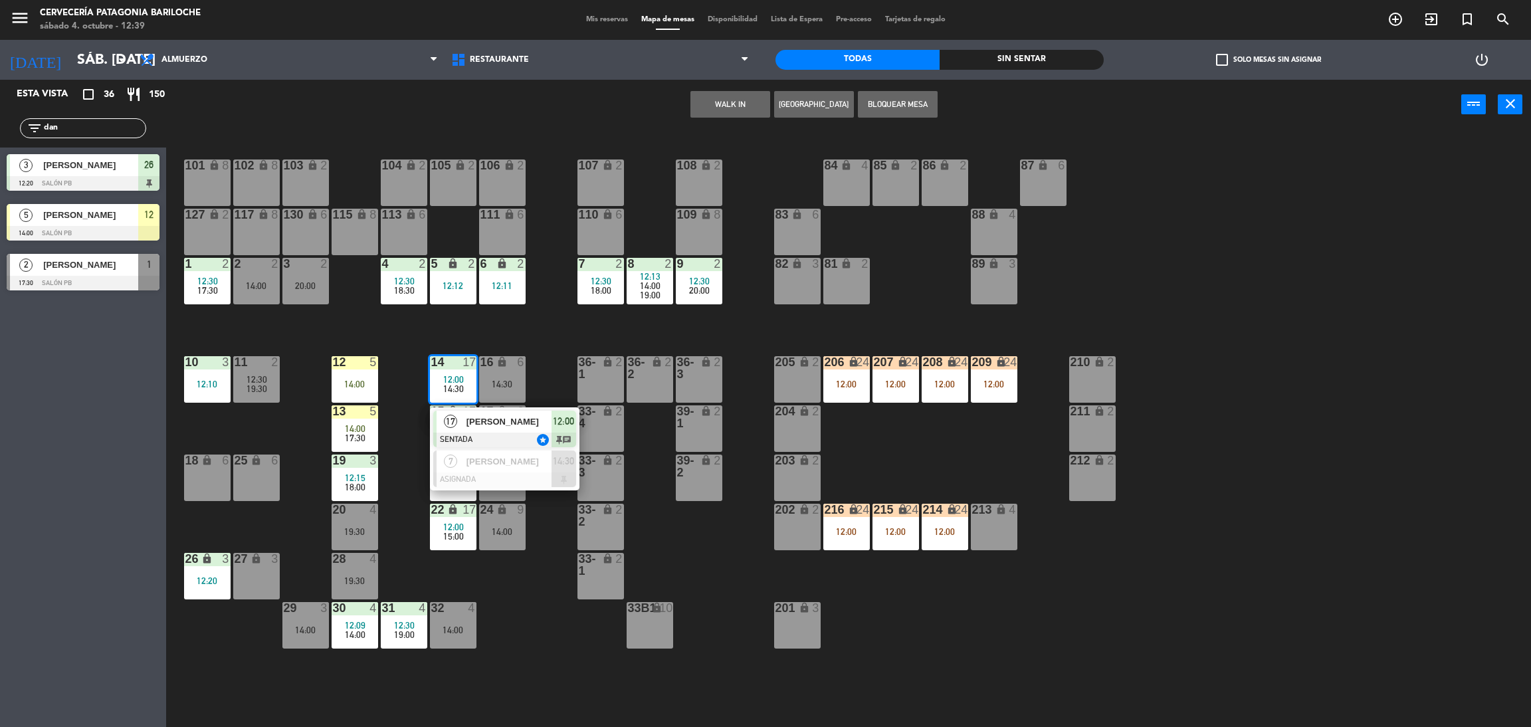
click at [551, 316] on div "101 lock 8 102 lock 8 104 lock 2 105 lock 2 106 lock 2 103 lock 2 107 lock 2 10…" at bounding box center [855, 434] width 1349 height 597
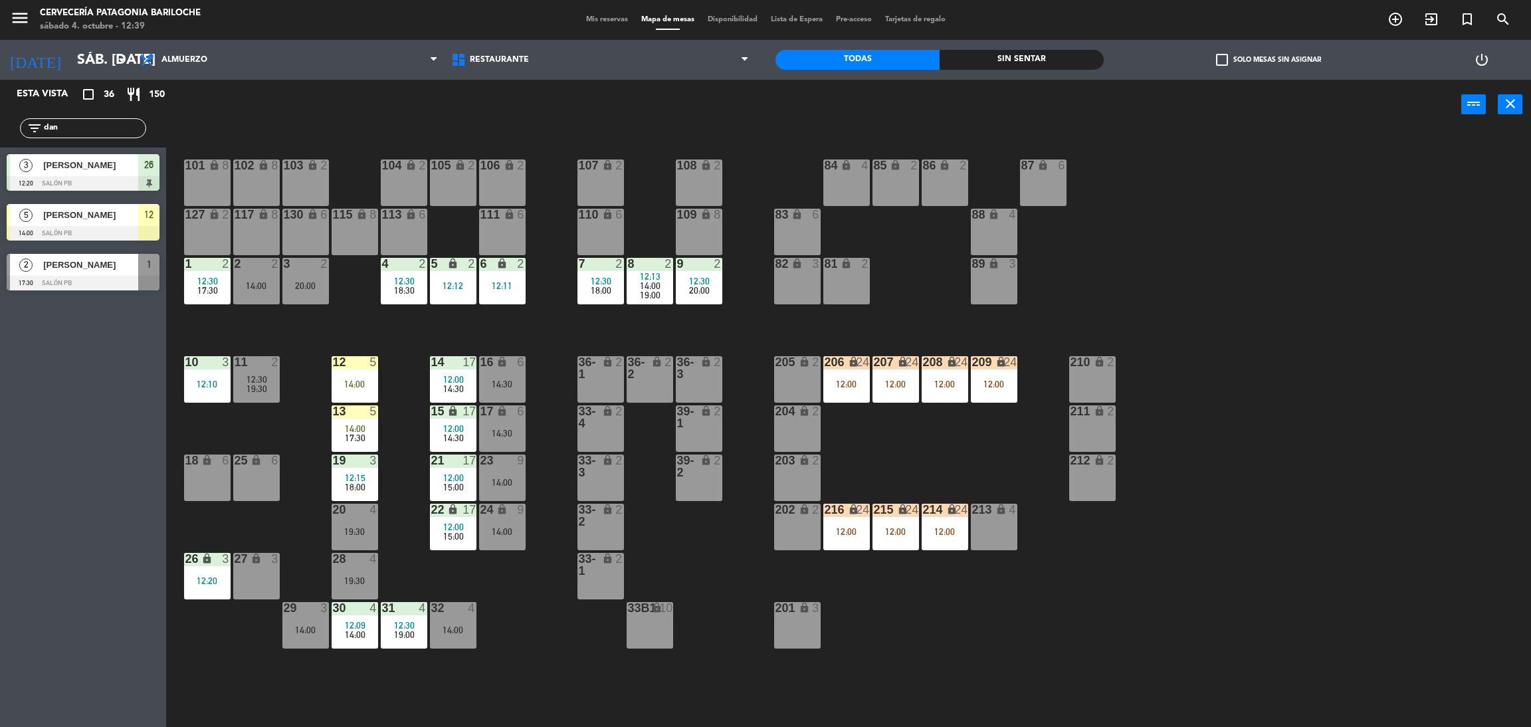
click at [858, 383] on div "12:00" at bounding box center [846, 383] width 47 height 9
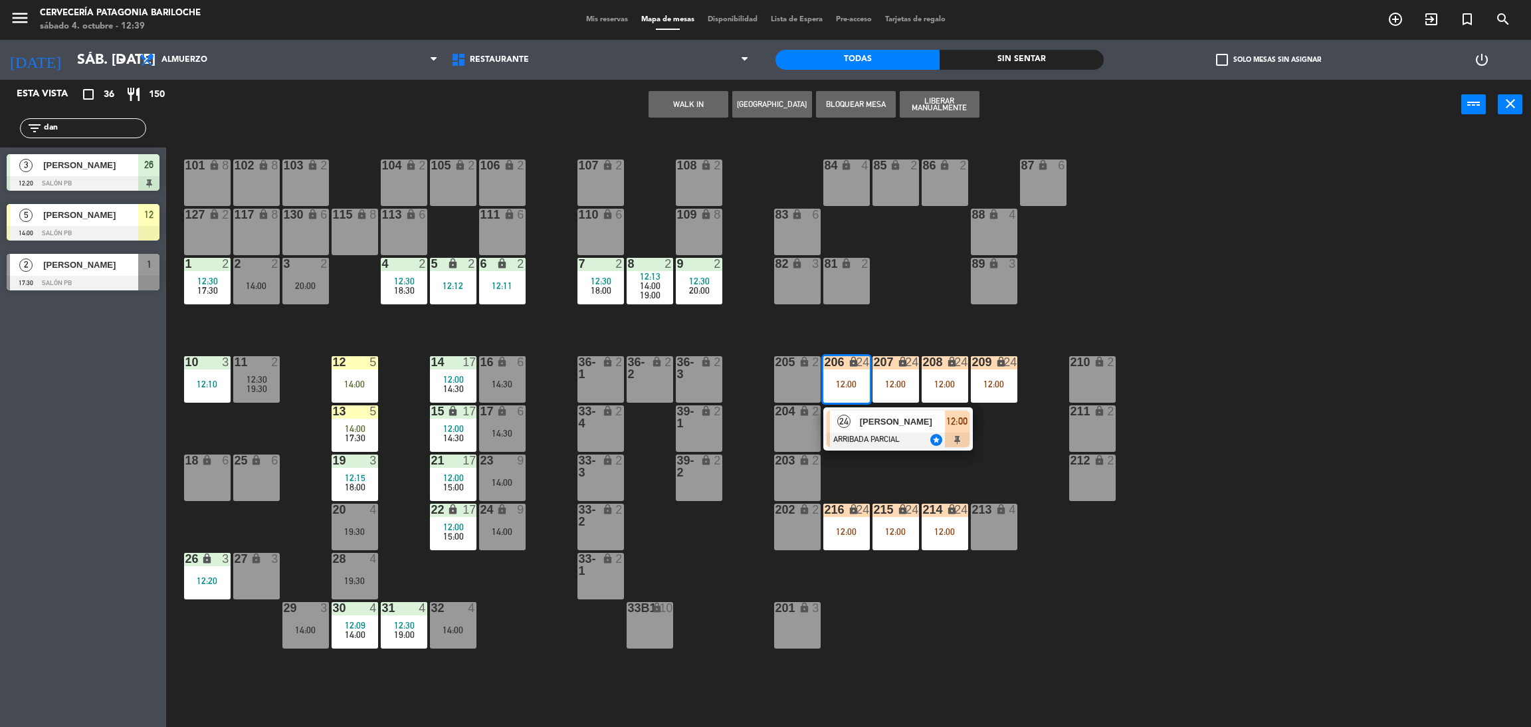
click at [682, 339] on div "101 lock 8 102 lock 8 104 lock 2 105 lock 2 106 lock 2 103 lock 2 107 lock 2 10…" at bounding box center [855, 434] width 1349 height 597
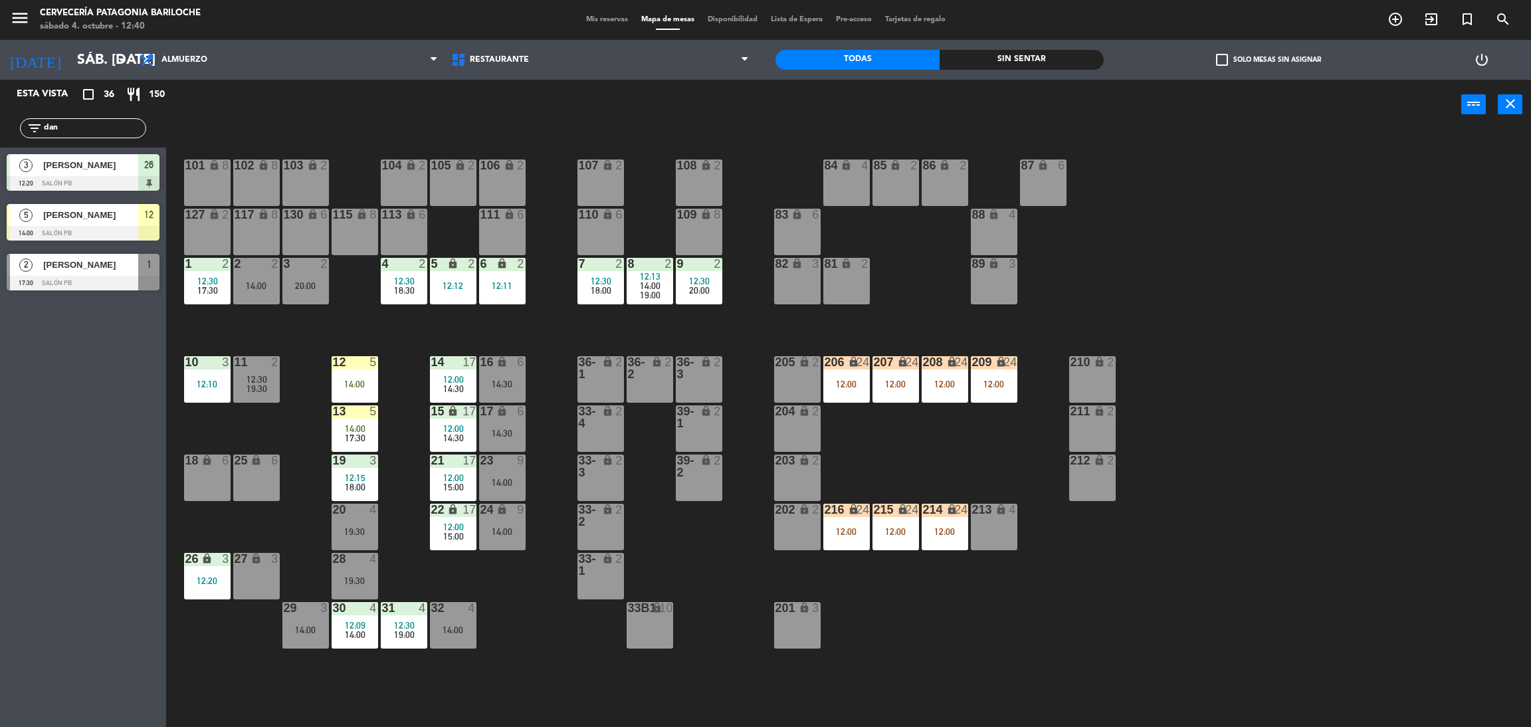
click at [245, 416] on div "101 lock 8 102 lock 8 104 lock 2 105 lock 2 106 lock 2 103 lock 2 107 lock 2 10…" at bounding box center [855, 434] width 1349 height 597
click at [272, 573] on div "27 lock 3" at bounding box center [256, 576] width 47 height 47
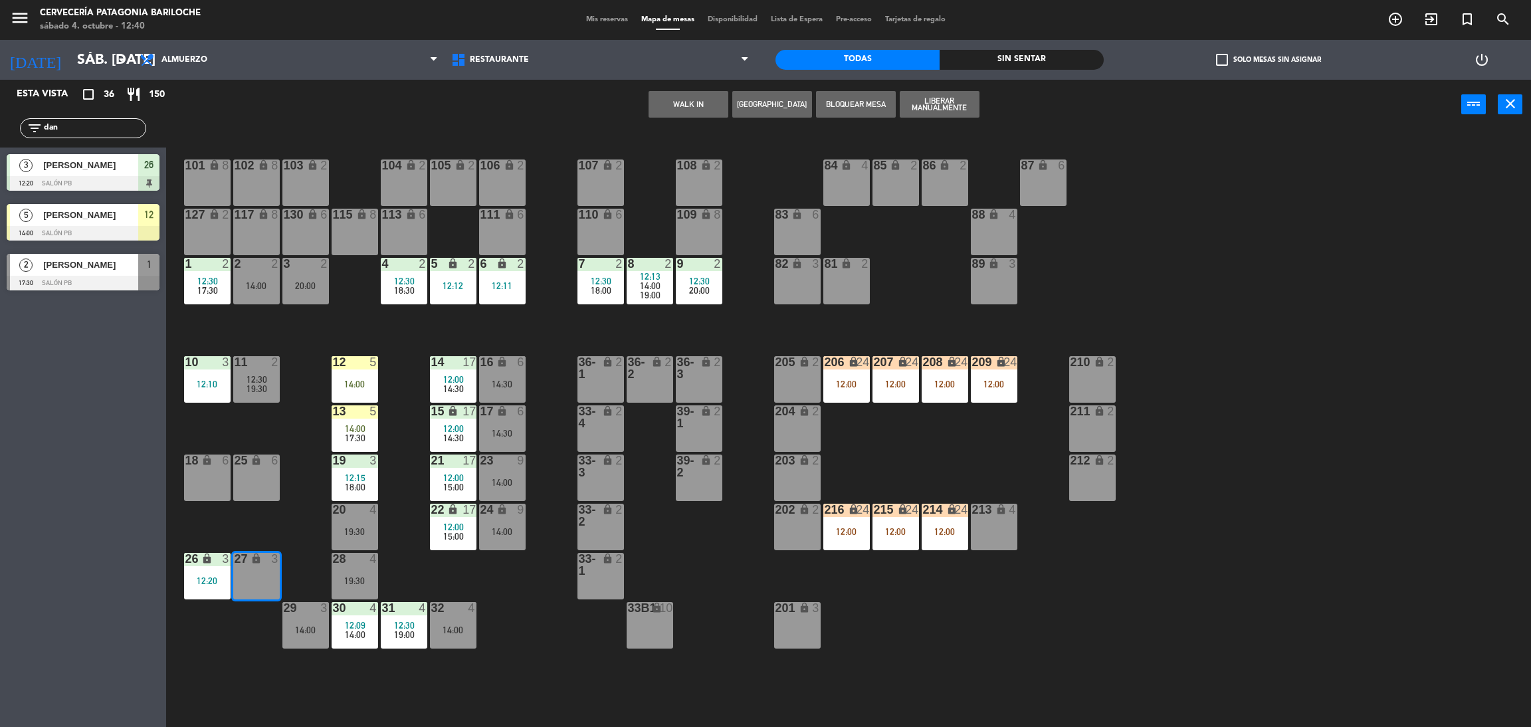
click at [290, 527] on div "101 lock 8 102 lock 8 104 lock 2 105 lock 2 106 lock 2 103 lock 2 107 lock 2 10…" at bounding box center [855, 434] width 1349 height 597
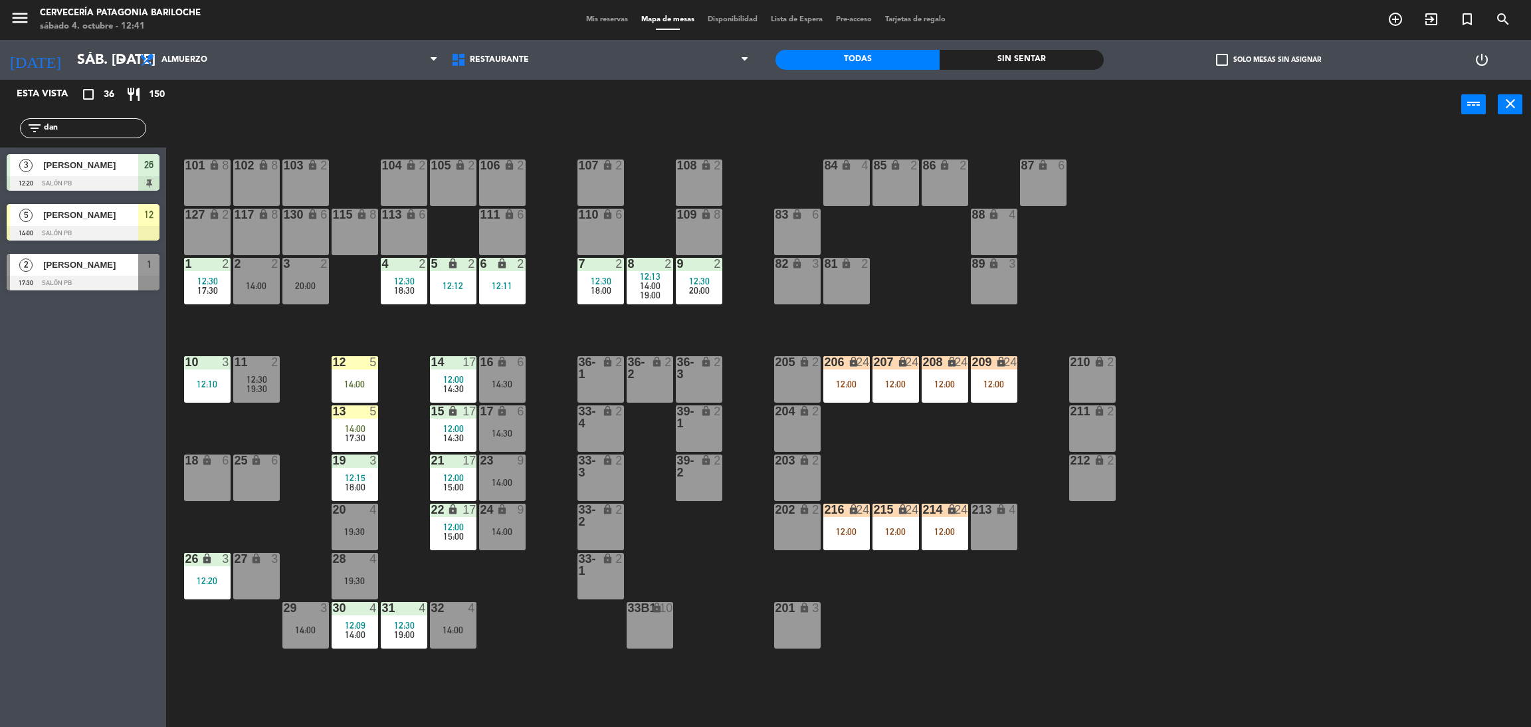
click at [274, 581] on div "27 lock 3" at bounding box center [256, 576] width 47 height 47
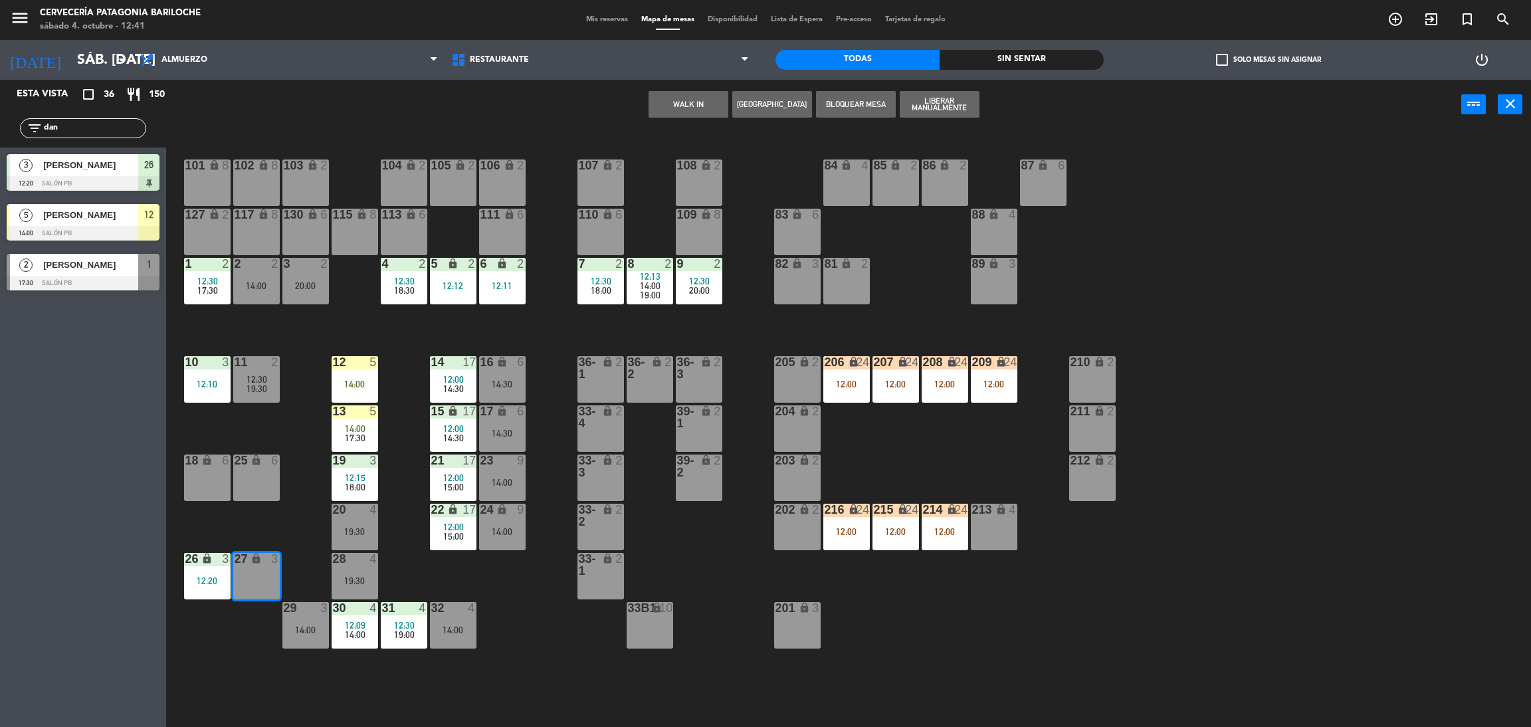
click at [686, 103] on button "WALK IN" at bounding box center [688, 104] width 80 height 27
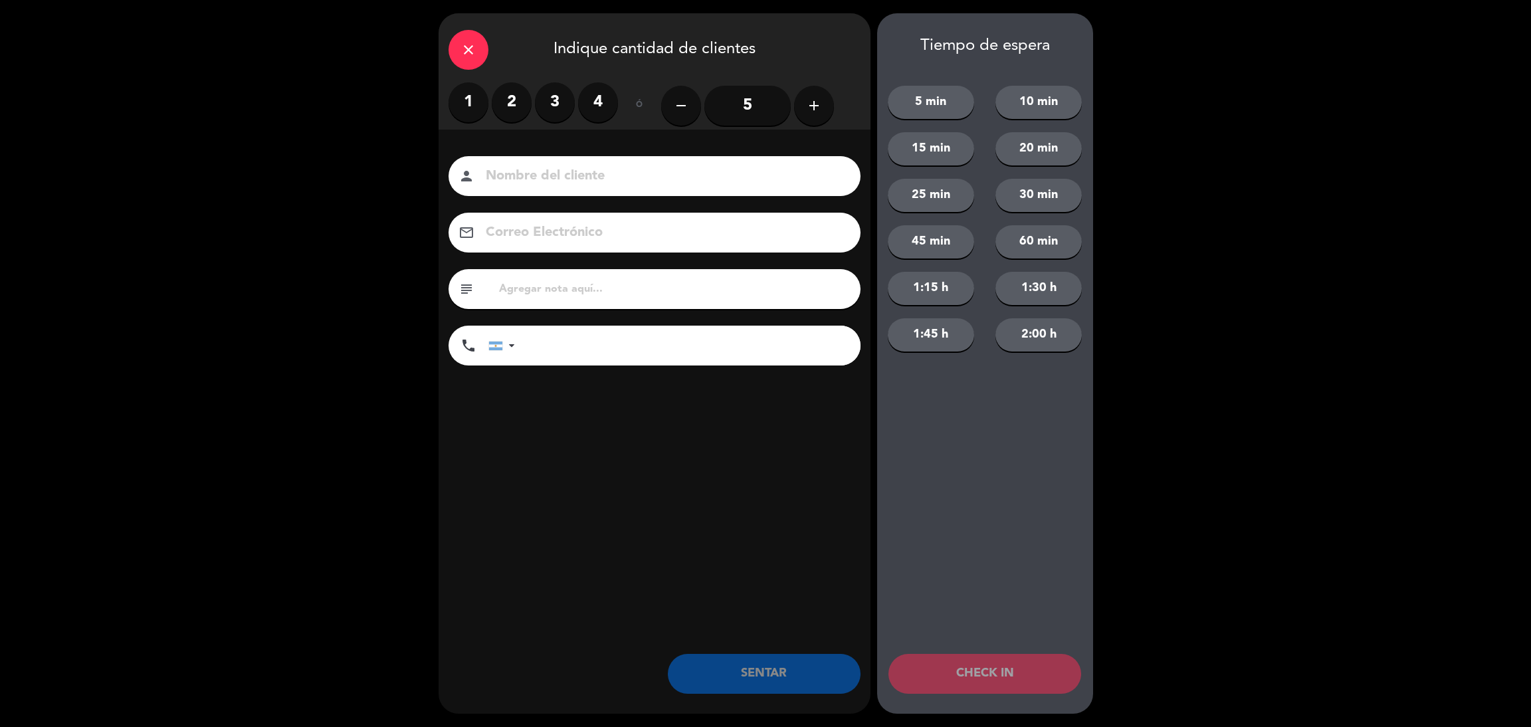
click at [551, 97] on label "3" at bounding box center [555, 102] width 40 height 40
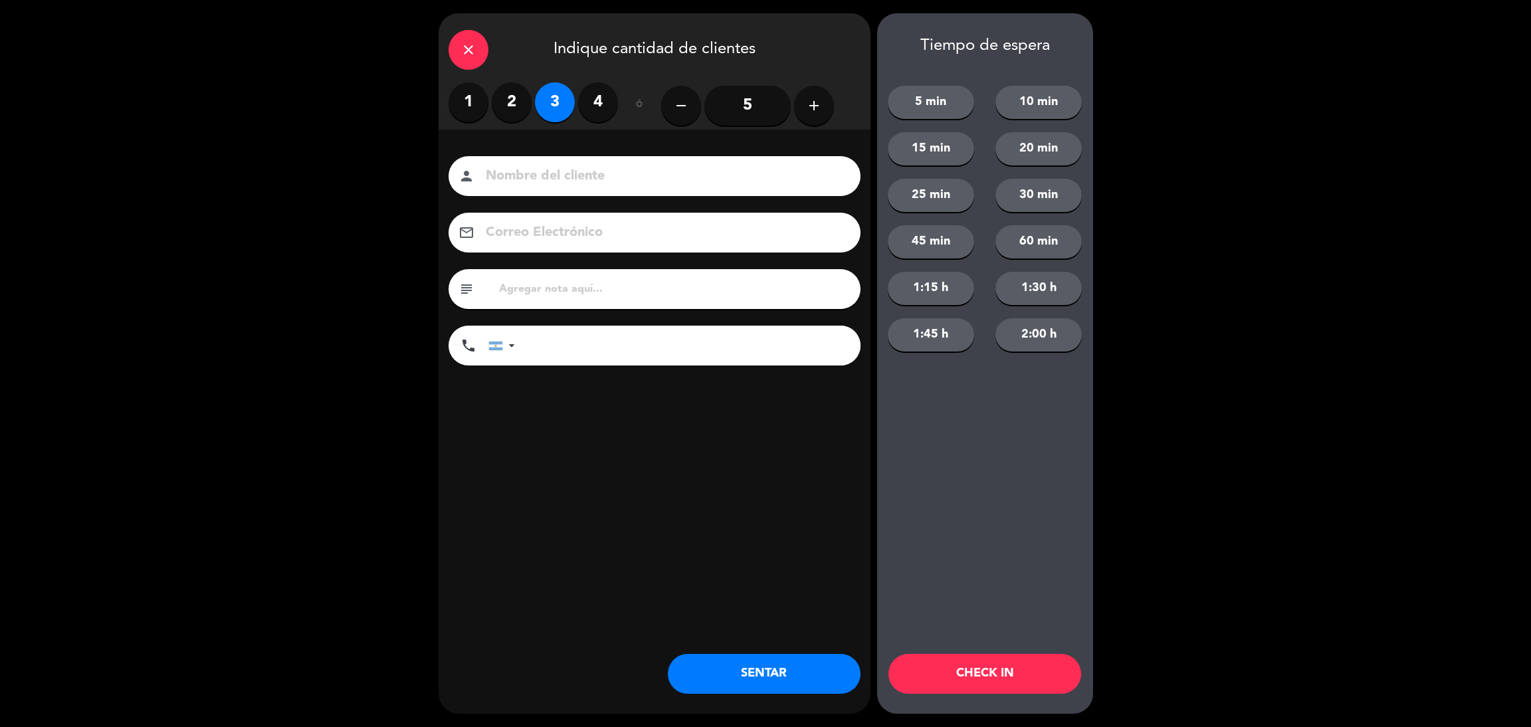
click at [545, 181] on input at bounding box center [663, 176] width 359 height 23
click at [512, 181] on input "[PERSON_NAME]" at bounding box center [663, 176] width 359 height 23
type input "[PERSON_NAME]"
click at [615, 341] on input "tel" at bounding box center [694, 346] width 332 height 40
type input "2944506490"
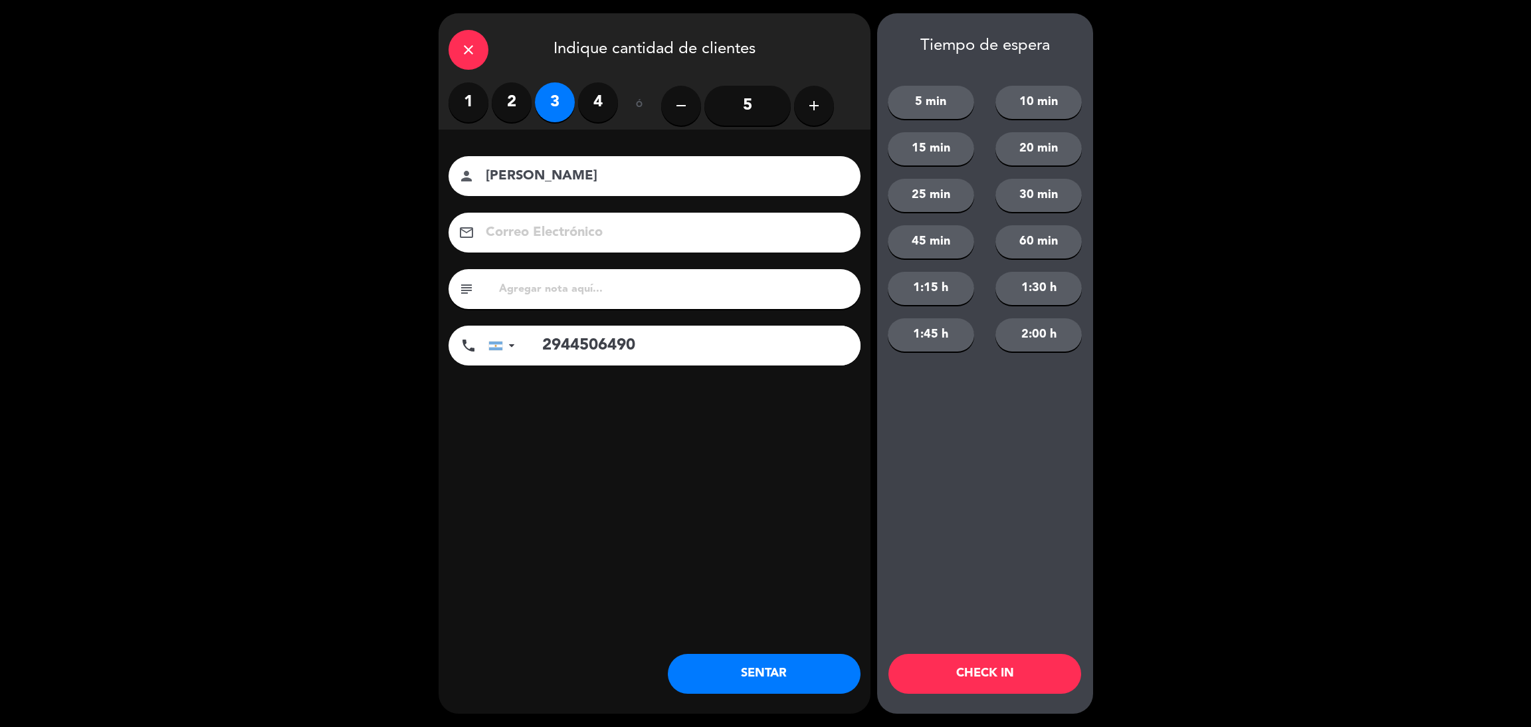
click at [929, 96] on button "5 min" at bounding box center [931, 102] width 86 height 33
click at [973, 667] on button "CHECK IN" at bounding box center [984, 674] width 193 height 40
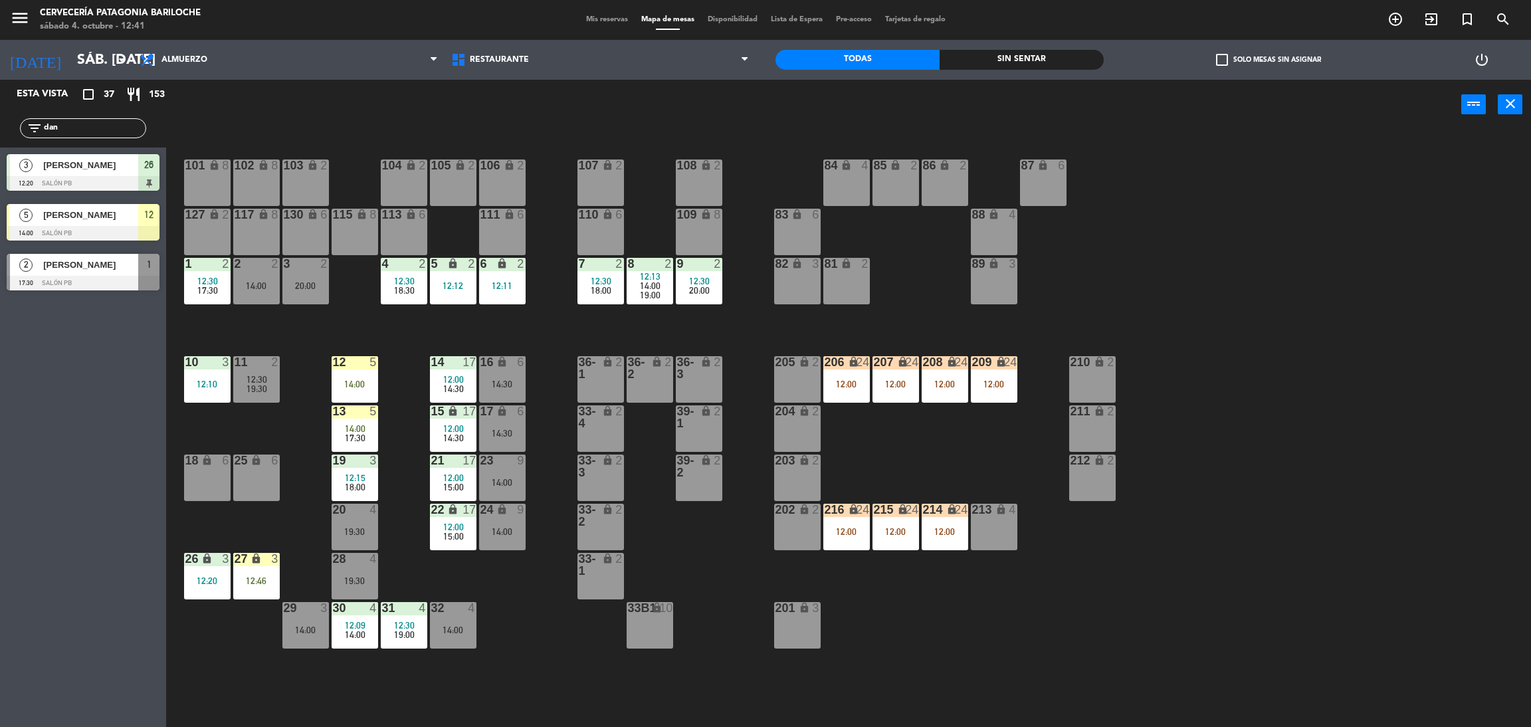
click at [309, 320] on div "101 lock 8 102 lock 8 104 lock 2 105 lock 2 106 lock 2 103 lock 2 107 lock 2 10…" at bounding box center [855, 434] width 1349 height 597
click at [876, 390] on div "207 lock 24 12:00" at bounding box center [895, 379] width 47 height 47
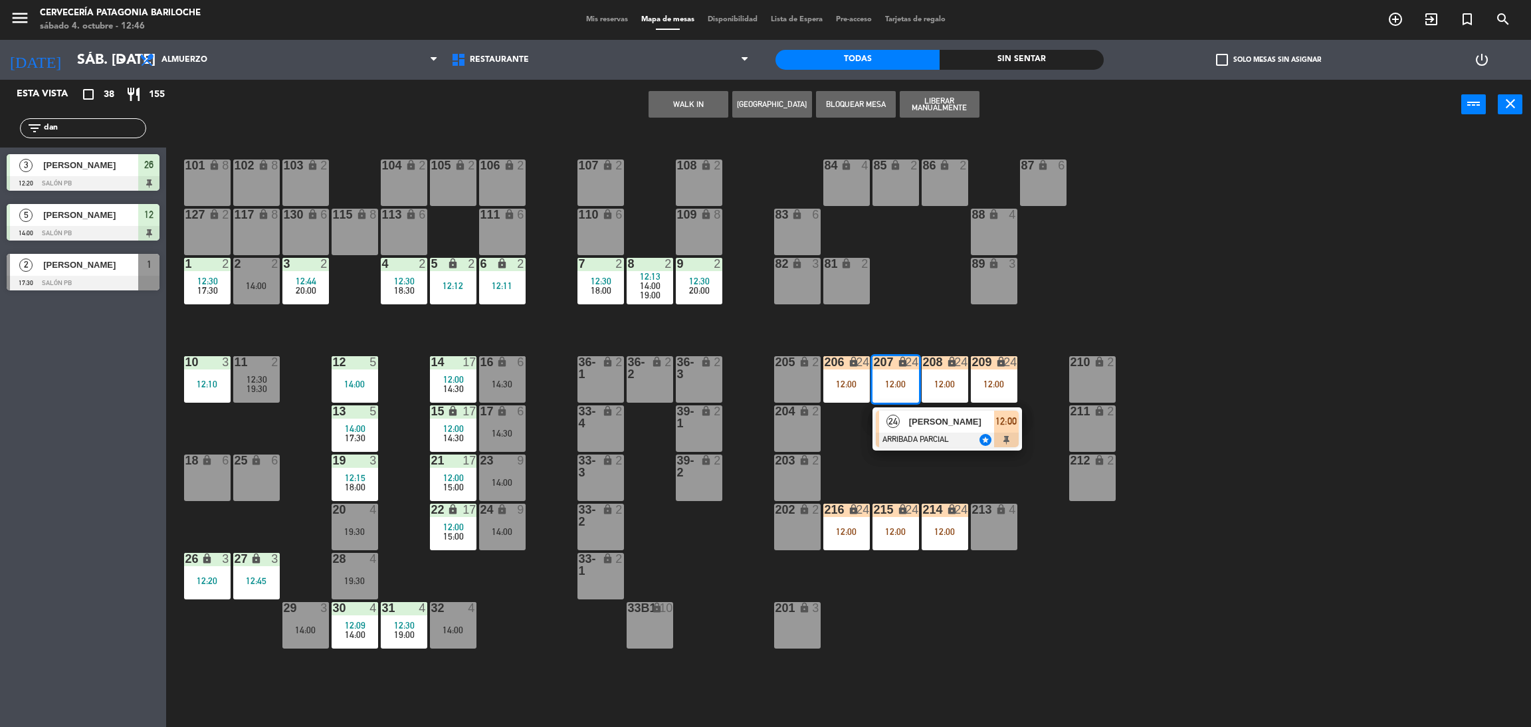
click at [688, 317] on div "101 lock 8 102 lock 8 104 lock 2 105 lock 2 106 lock 2 103 lock 2 107 lock 2 10…" at bounding box center [855, 434] width 1349 height 597
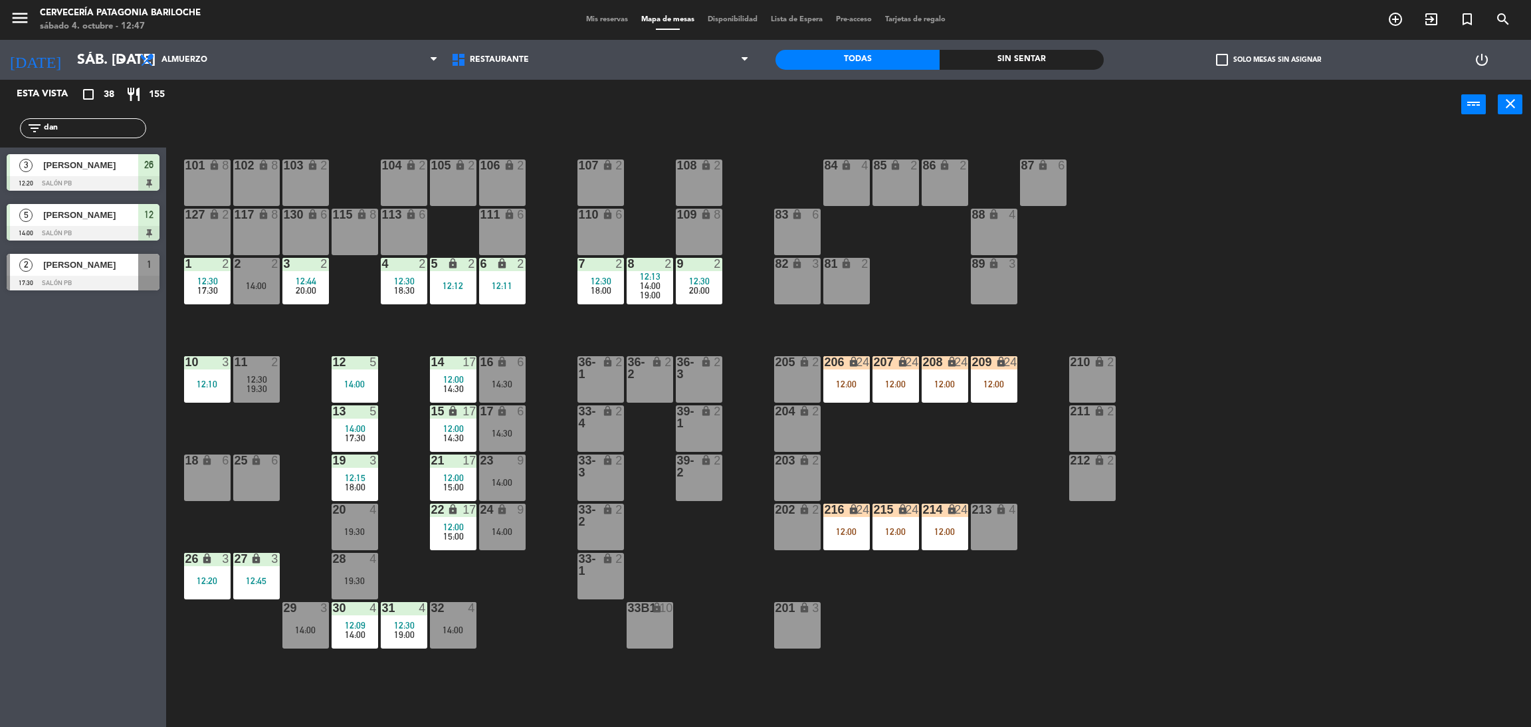
click at [532, 334] on div "101 lock 8 102 lock 8 104 lock 2 105 lock 2 106 lock 2 103 lock 2 107 lock 2 10…" at bounding box center [855, 434] width 1349 height 597
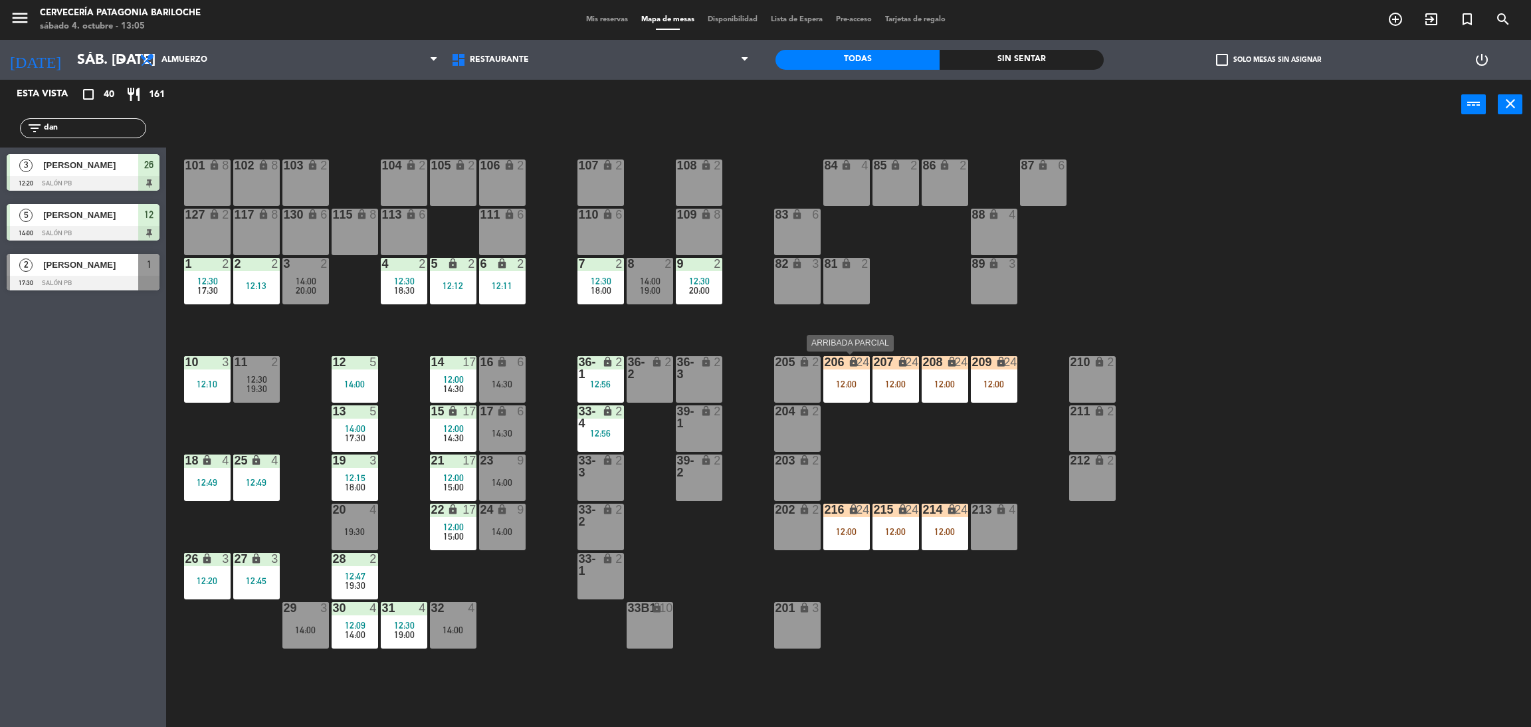
click at [848, 384] on div "12:00" at bounding box center [846, 383] width 47 height 9
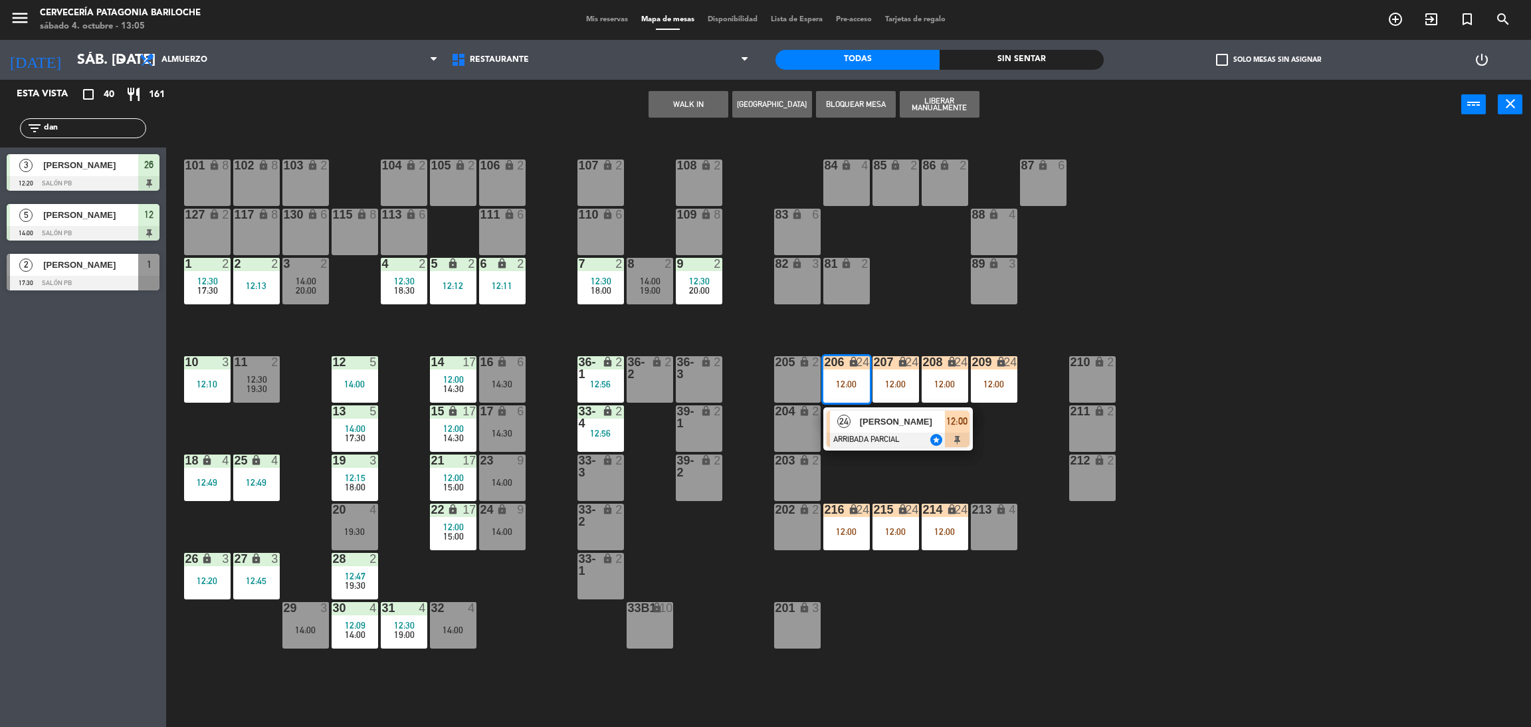
click at [862, 490] on div "101 lock 8 102 lock 8 104 lock 2 105 lock 2 106 lock 2 103 lock 2 107 lock 2 10…" at bounding box center [855, 434] width 1349 height 597
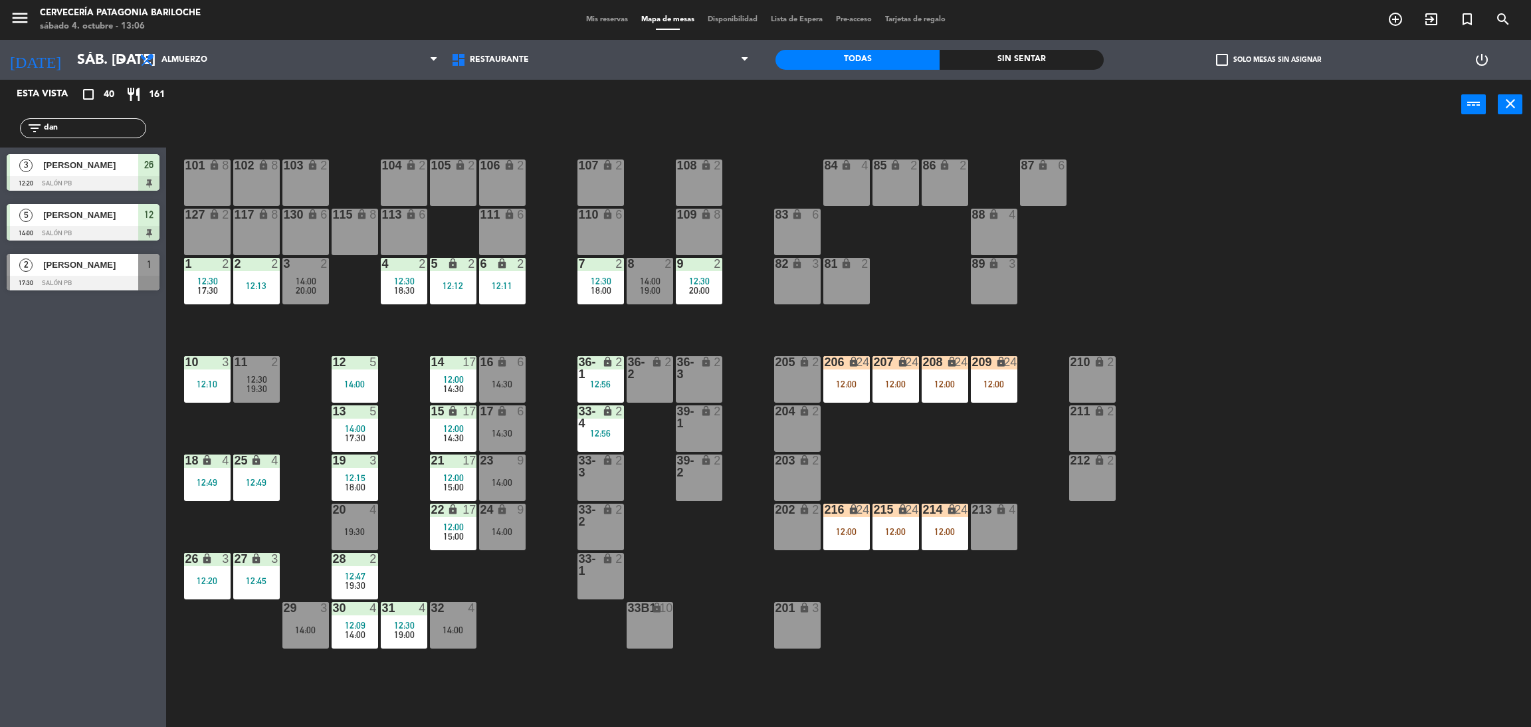
click at [755, 329] on div "101 lock 8 102 lock 8 104 lock 2 105 lock 2 106 lock 2 103 lock 2 107 lock 2 10…" at bounding box center [855, 434] width 1349 height 597
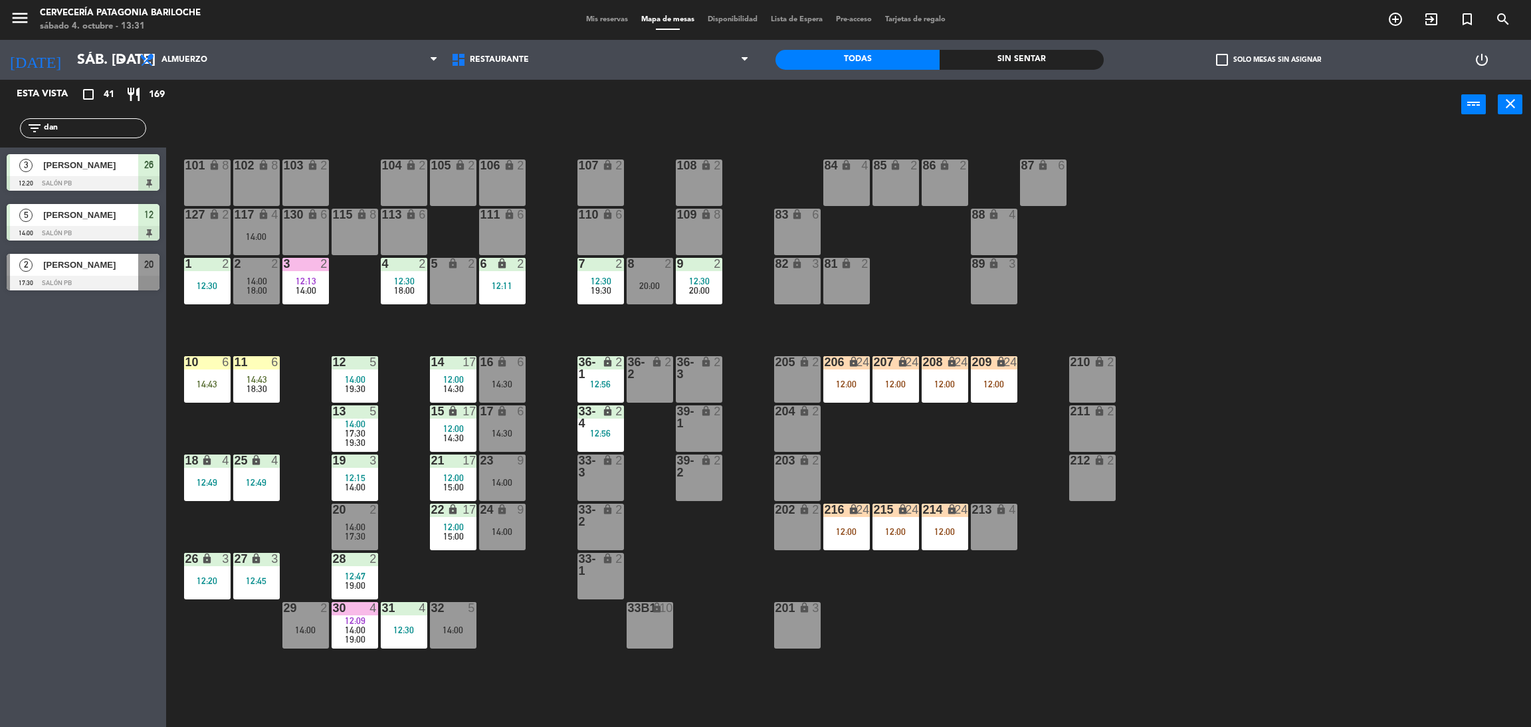
drag, startPoint x: 81, startPoint y: 127, endPoint x: 0, endPoint y: 92, distance: 88.1
click at [0, 100] on div "Esta vista crop_square 41 restaurant 169 filter_list [PERSON_NAME] 3 [PERSON_NA…" at bounding box center [83, 188] width 166 height 217
type input "fra"
drag, startPoint x: 121, startPoint y: 522, endPoint x: 130, endPoint y: 514, distance: 11.8
click at [121, 522] on div "Esta vista crop_square 41 restaurant 169 filter_list fra 4 [PERSON_NAME] 12:49 …" at bounding box center [83, 403] width 166 height 647
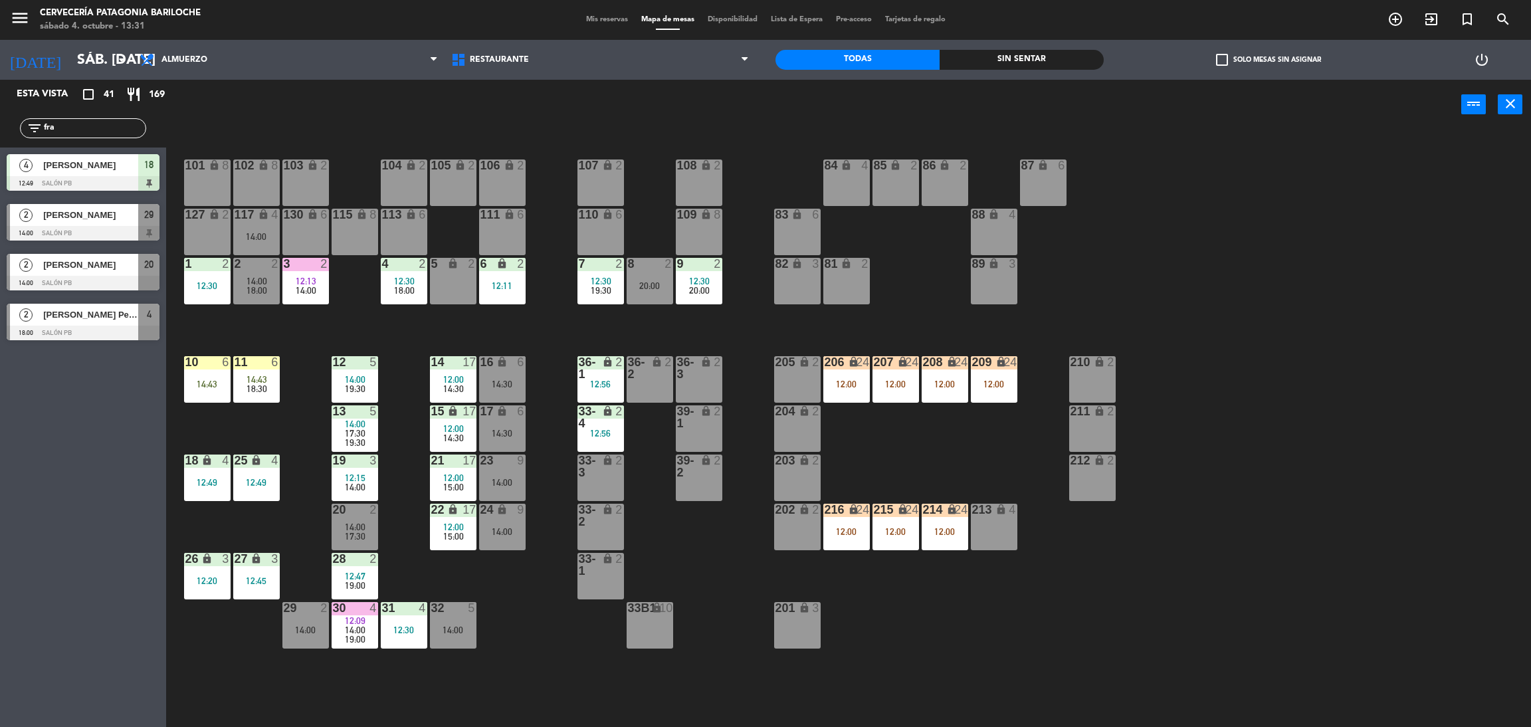
click at [67, 271] on span "[PERSON_NAME]" at bounding box center [90, 265] width 95 height 14
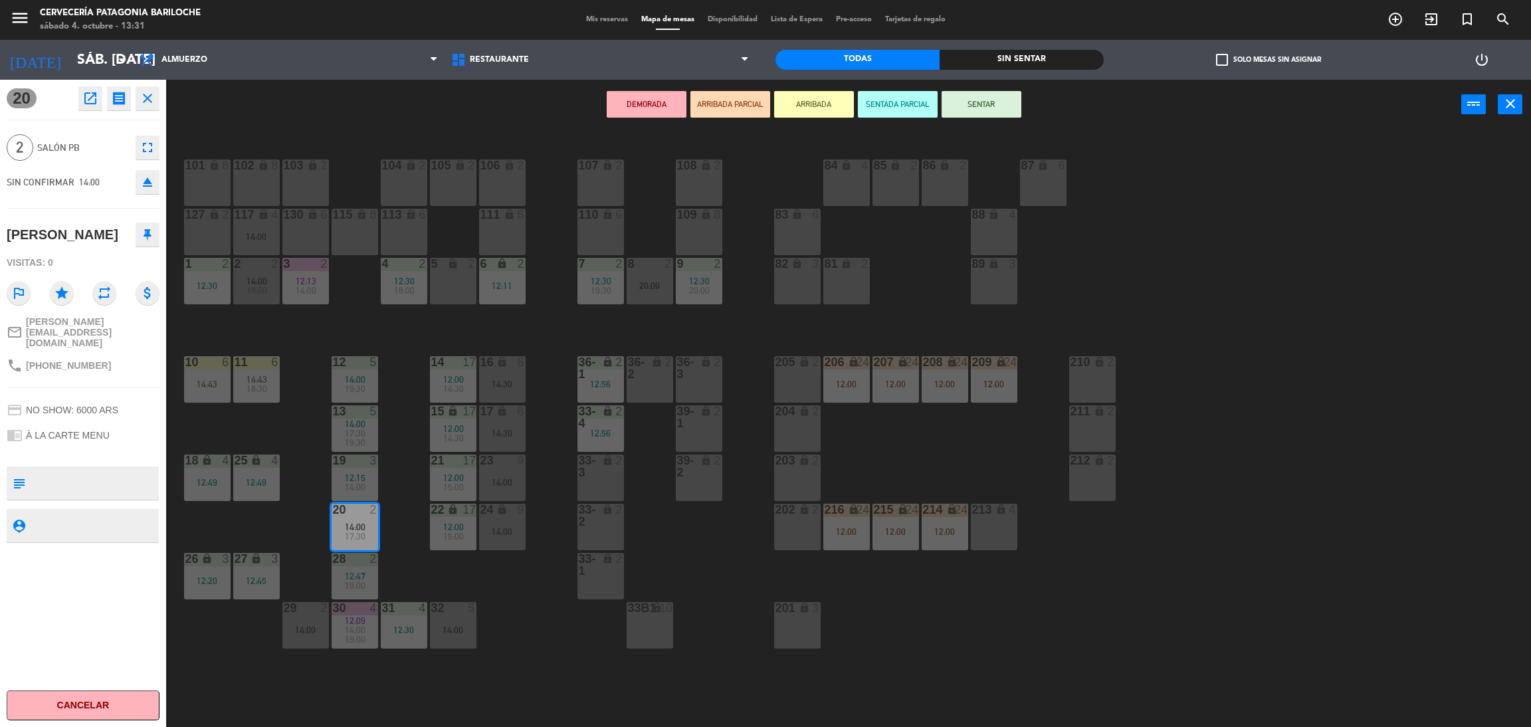
click at [819, 109] on button "ARRIBADA" at bounding box center [814, 104] width 80 height 27
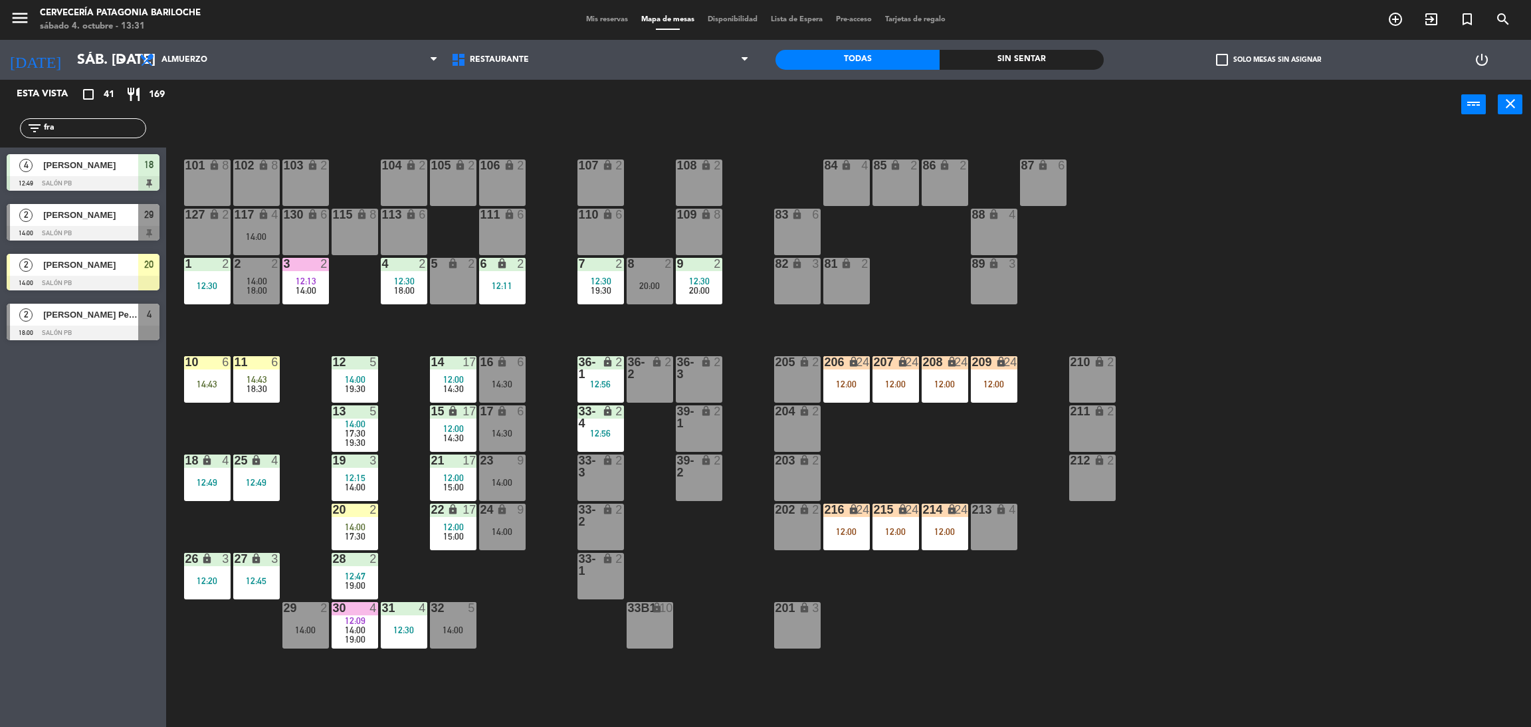
click at [413, 553] on div "101 lock 8 102 lock 8 104 lock 2 105 lock 2 106 lock 2 103 lock 2 107 lock 2 10…" at bounding box center [855, 434] width 1349 height 597
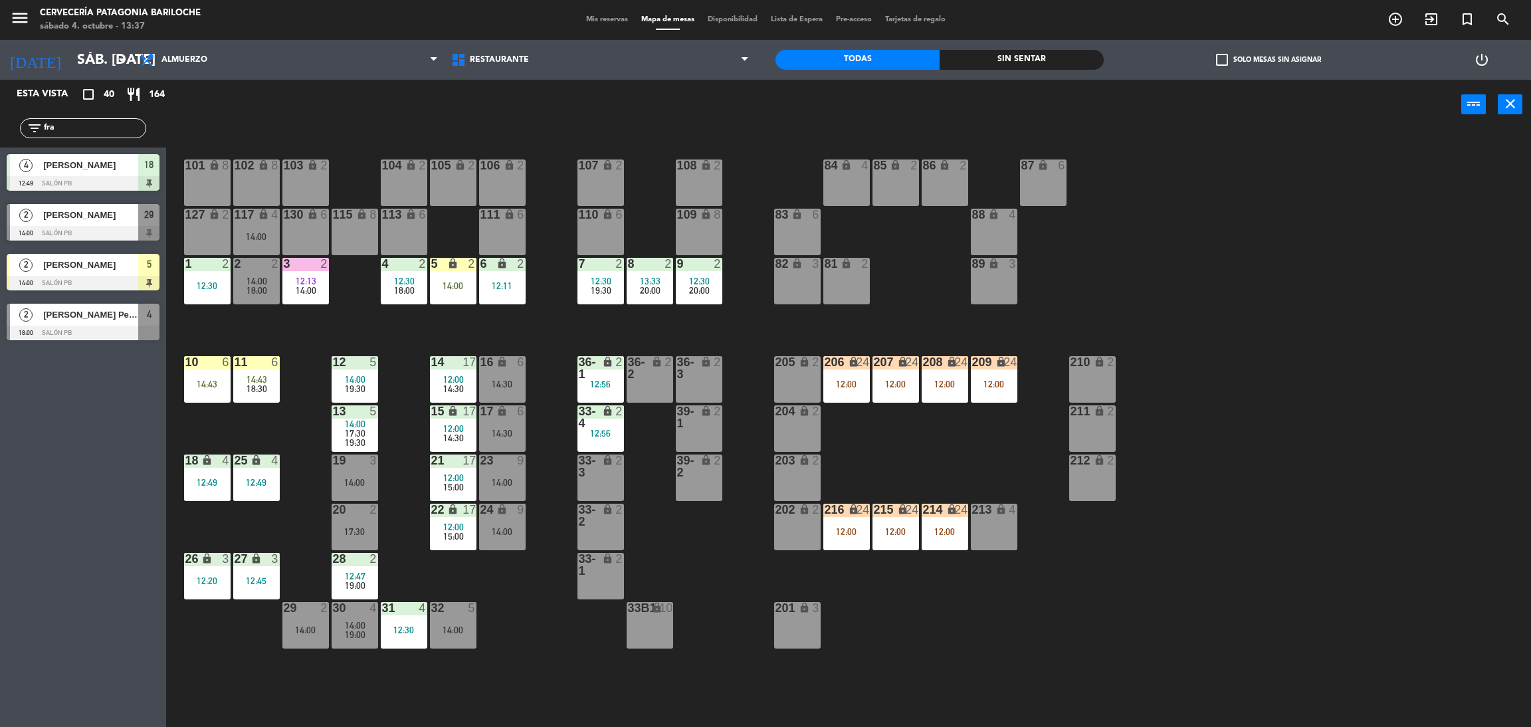
click at [93, 223] on div "[PERSON_NAME]" at bounding box center [90, 215] width 96 height 22
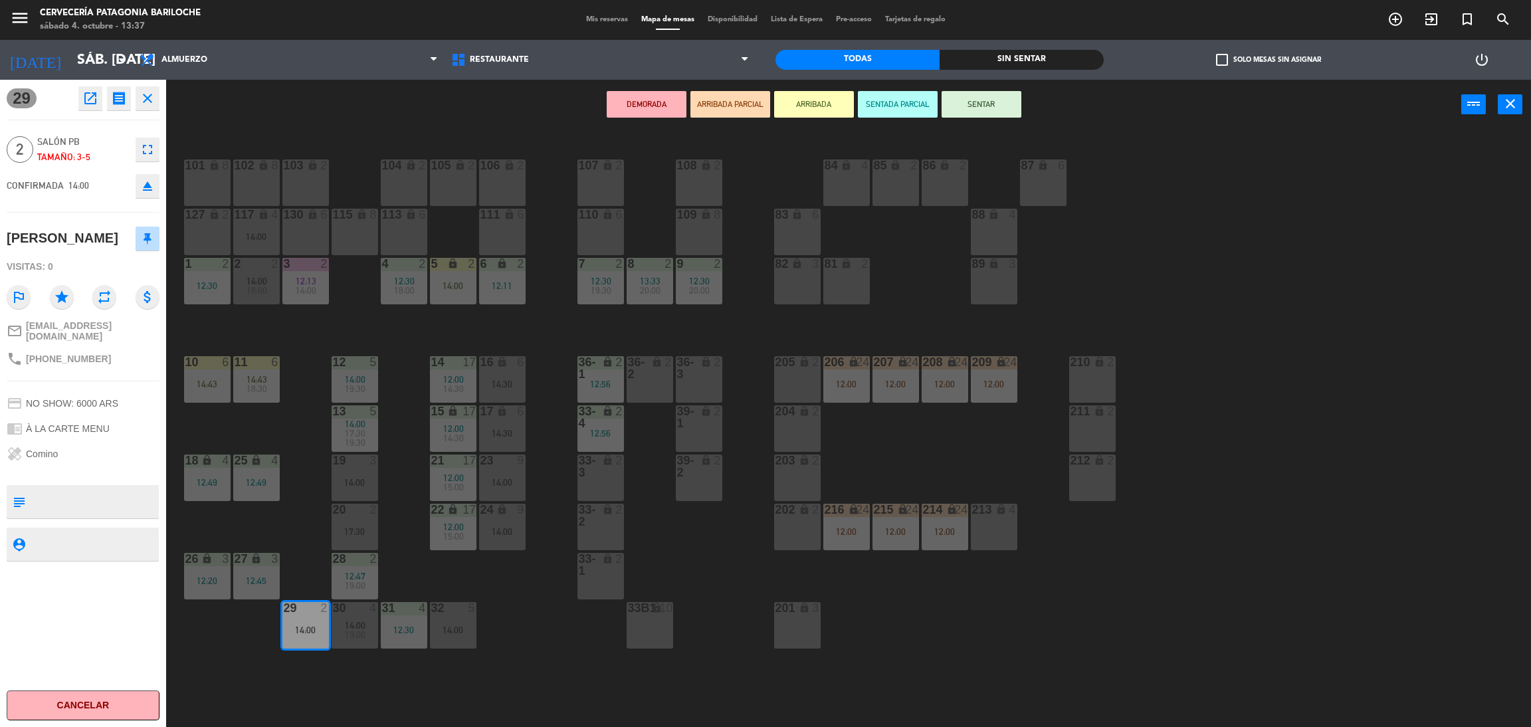
click at [811, 108] on button "ARRIBADA" at bounding box center [814, 104] width 80 height 27
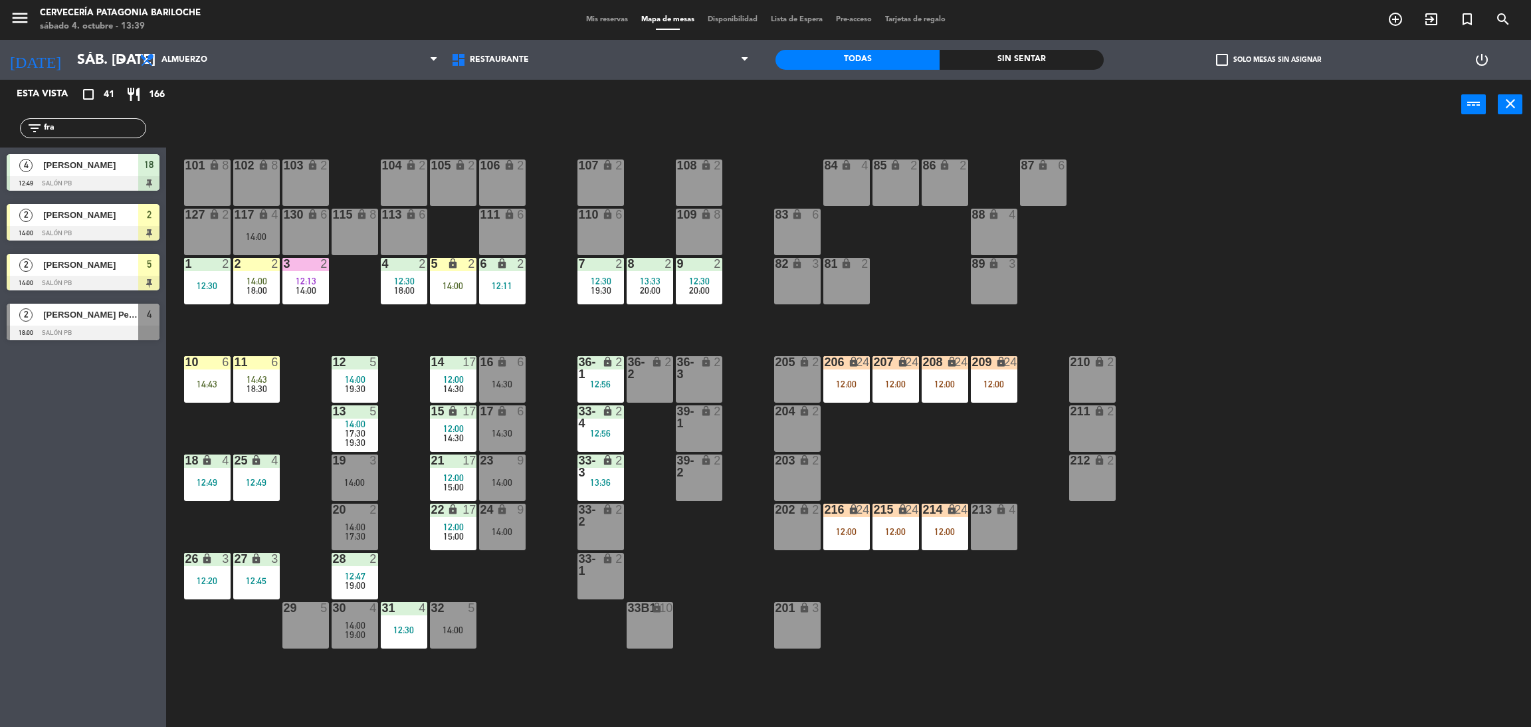
click at [80, 128] on input "fra" at bounding box center [94, 128] width 103 height 15
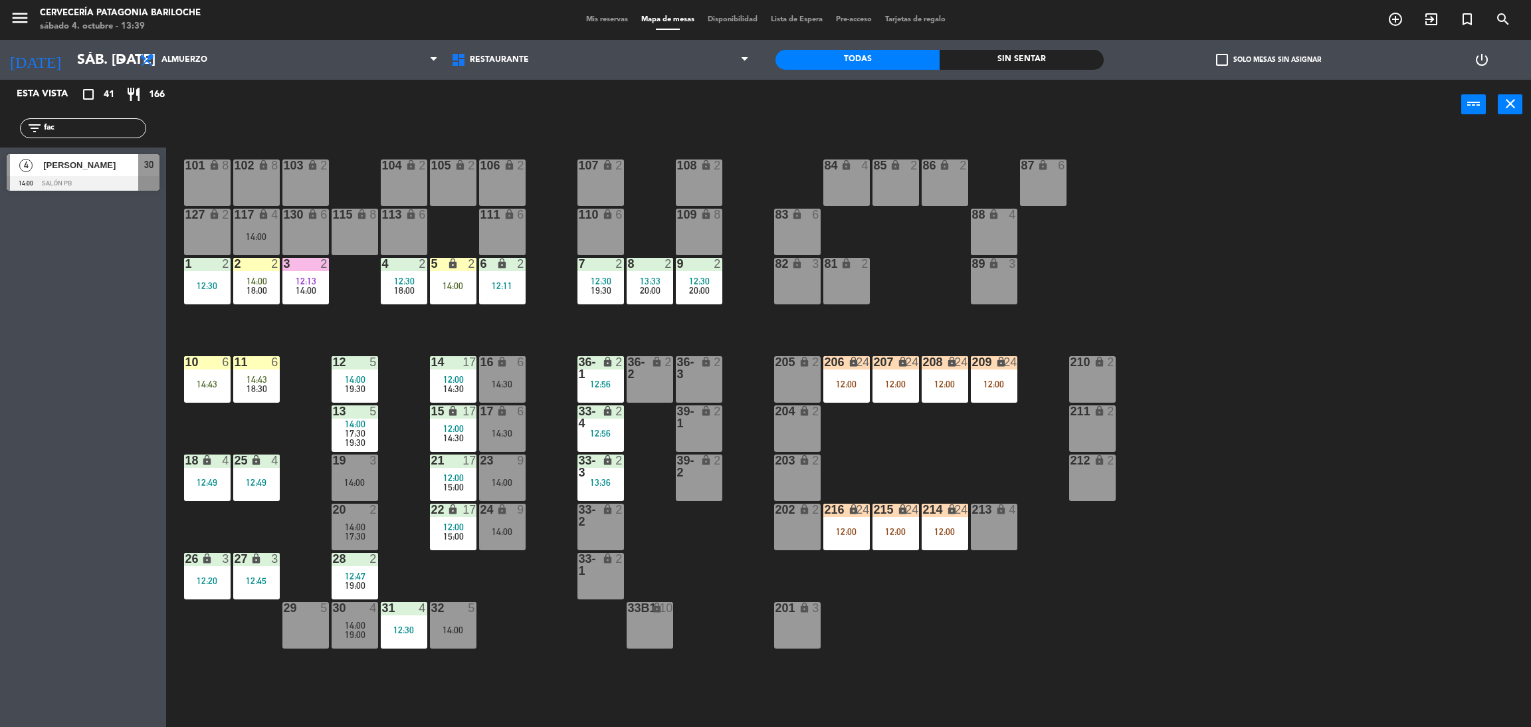
type input "fac"
click at [98, 187] on div at bounding box center [83, 183] width 153 height 15
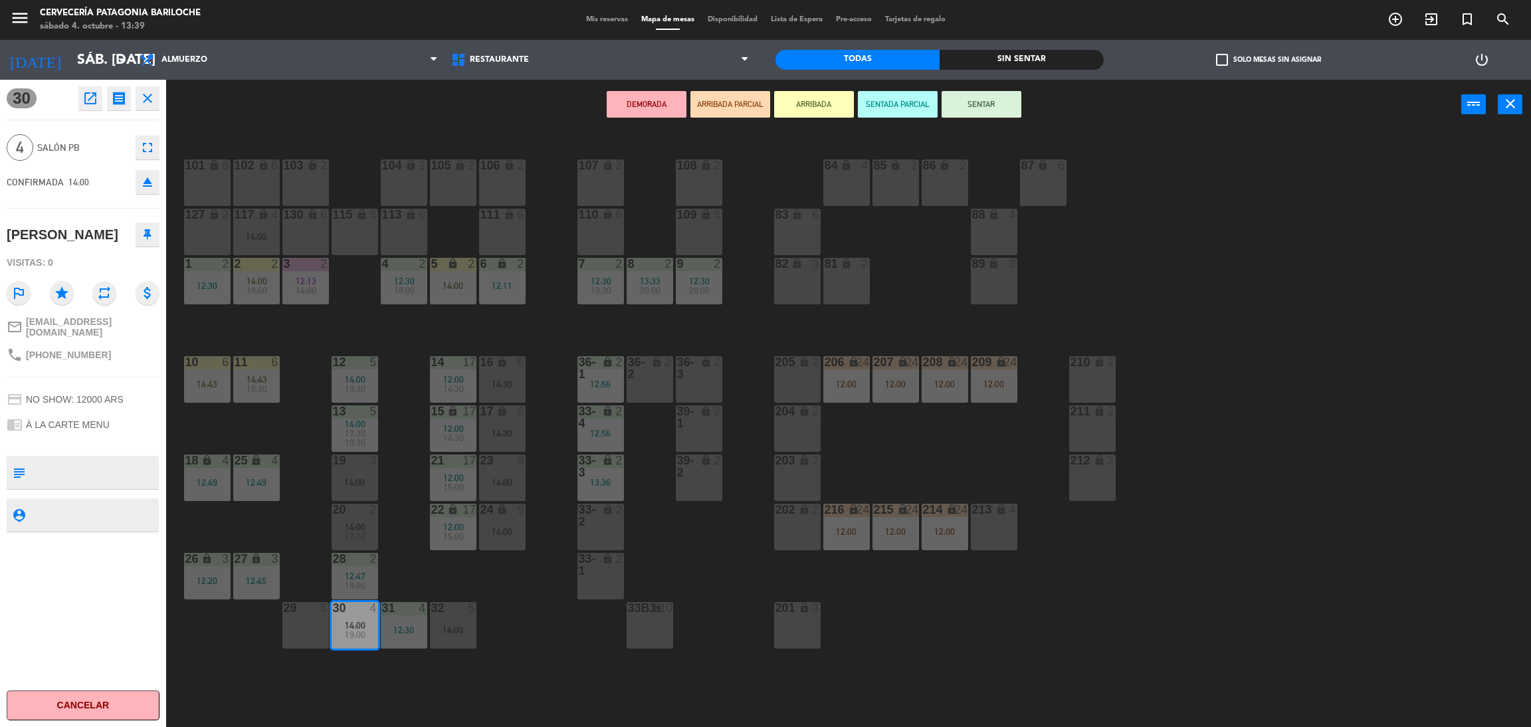
click at [818, 104] on button "ARRIBADA" at bounding box center [814, 104] width 80 height 27
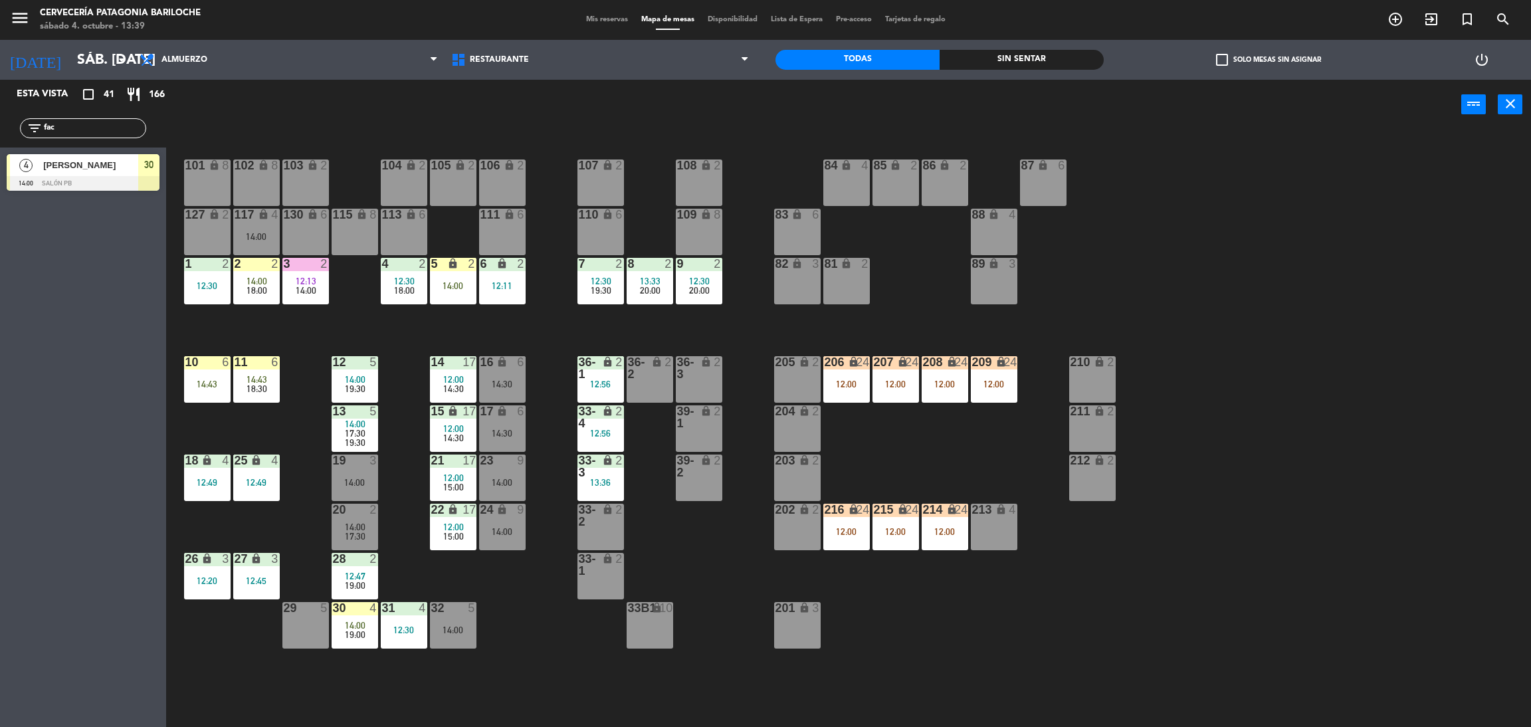
click at [67, 163] on span "[PERSON_NAME]" at bounding box center [90, 165] width 95 height 14
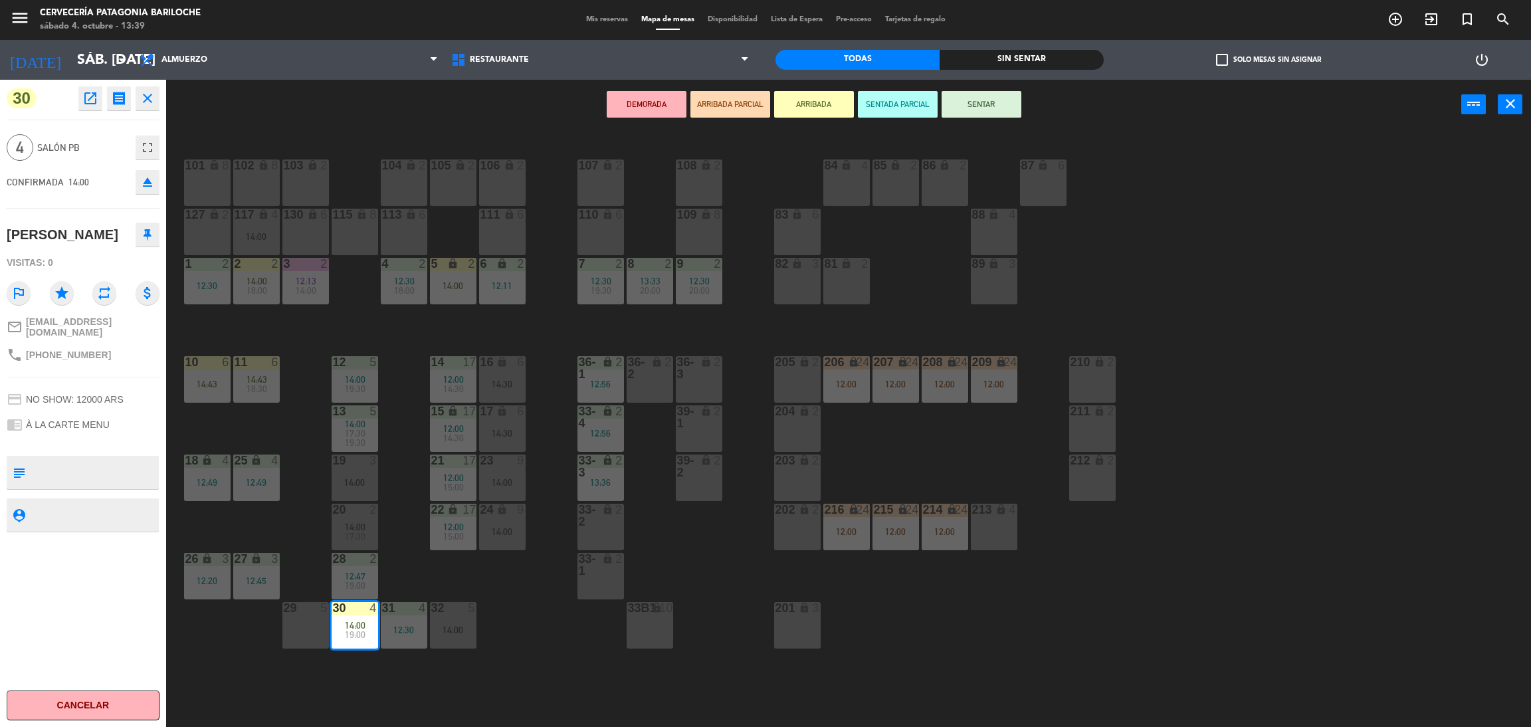
click at [144, 105] on icon "close" at bounding box center [148, 98] width 16 height 16
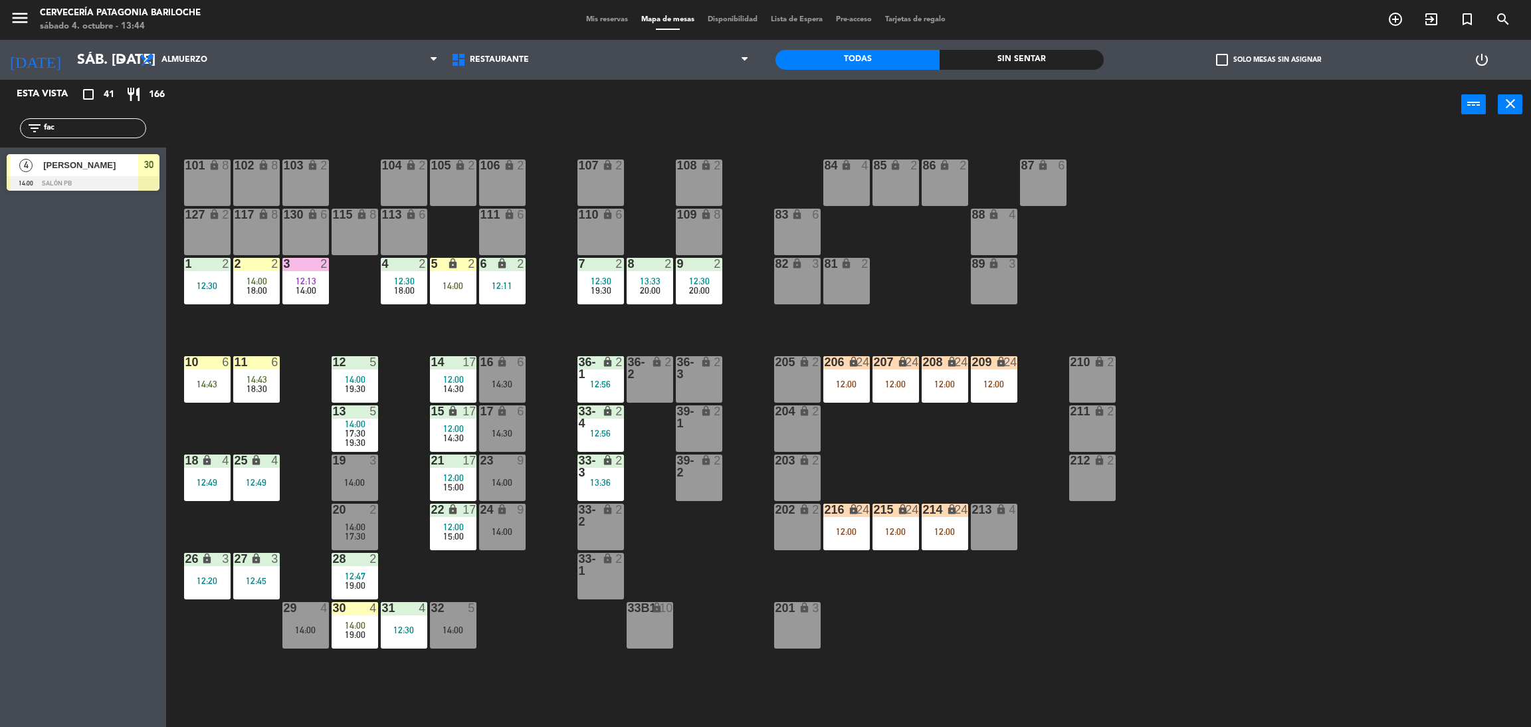
drag, startPoint x: 62, startPoint y: 124, endPoint x: 0, endPoint y: 108, distance: 63.6
click at [0, 109] on div "filter_list fac" at bounding box center [83, 128] width 166 height 39
click at [78, 274] on div "Esta vista crop_square 41 restaurant 166 filter_list cel 4 [PERSON_NAME] 19:30 …" at bounding box center [83, 403] width 166 height 647
click at [101, 128] on input "cel" at bounding box center [94, 128] width 103 height 15
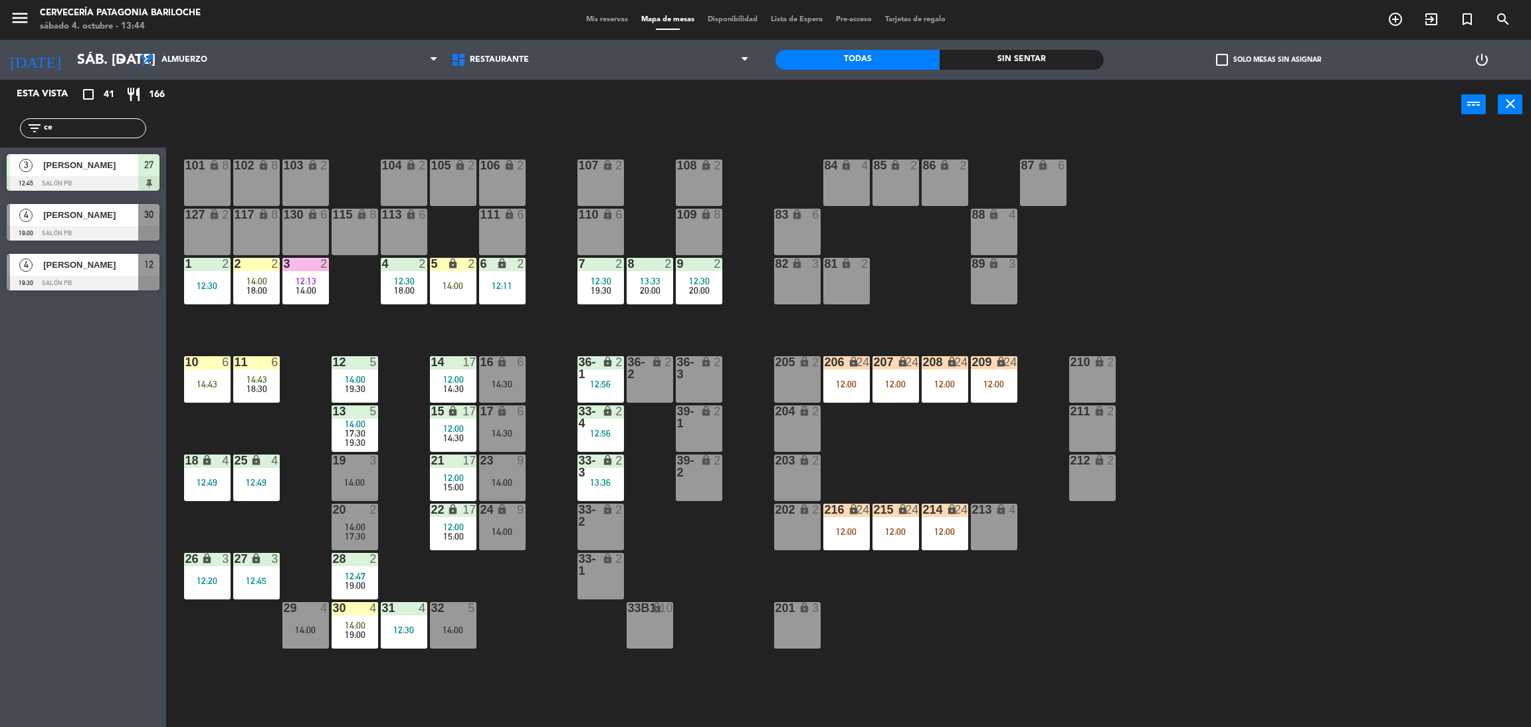
type input "c"
